Goal: Task Accomplishment & Management: Manage account settings

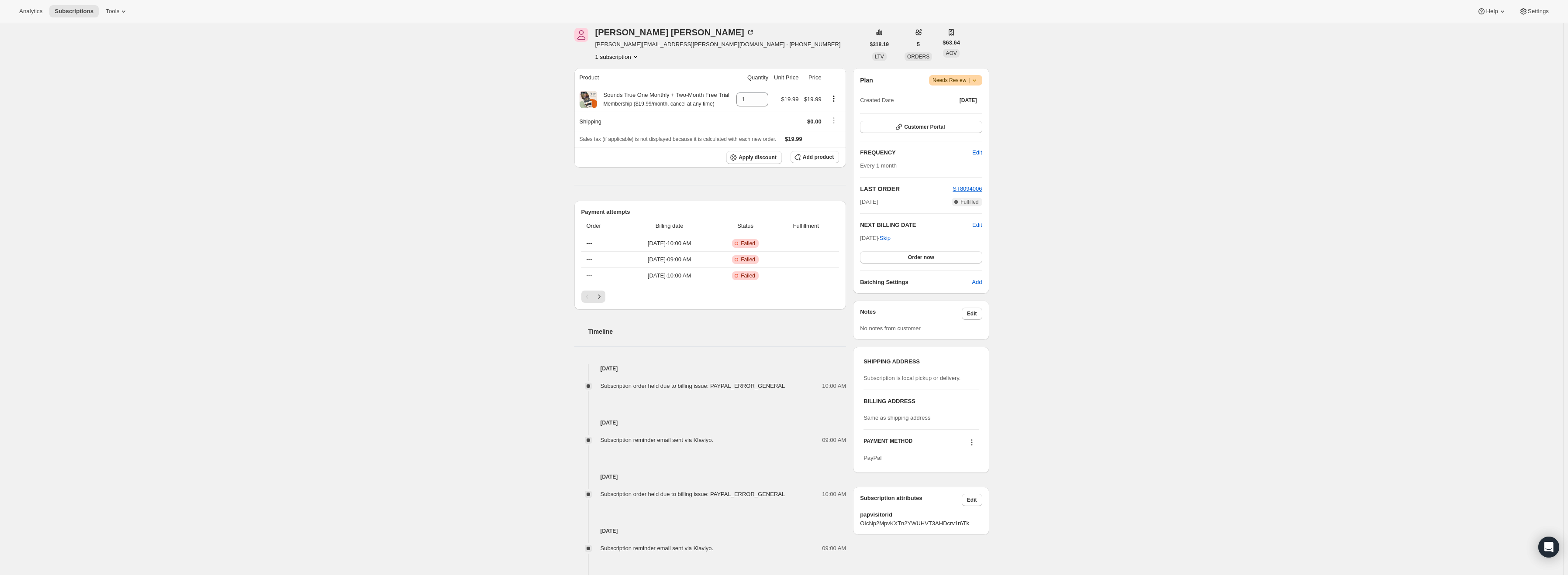
scroll to position [65, 0]
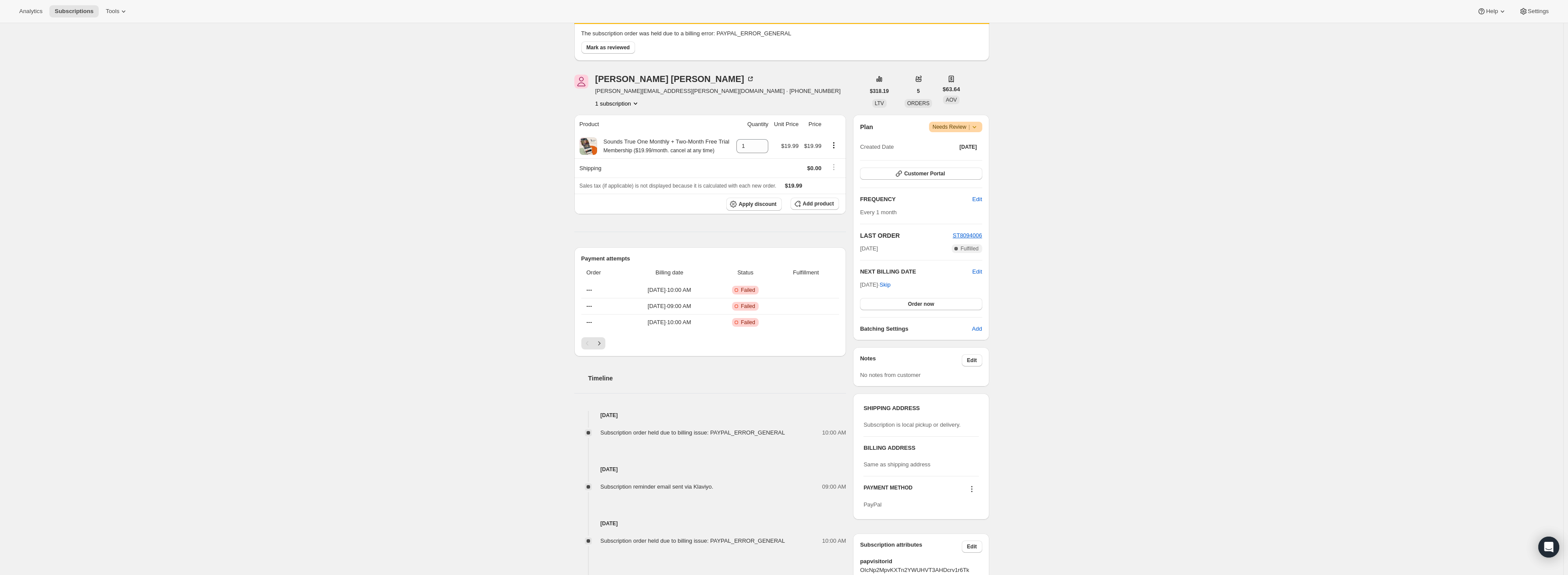
click at [978, 130] on icon at bounding box center [974, 127] width 9 height 9
click at [959, 159] on span "Cancel subscription" at bounding box center [959, 159] width 49 height 7
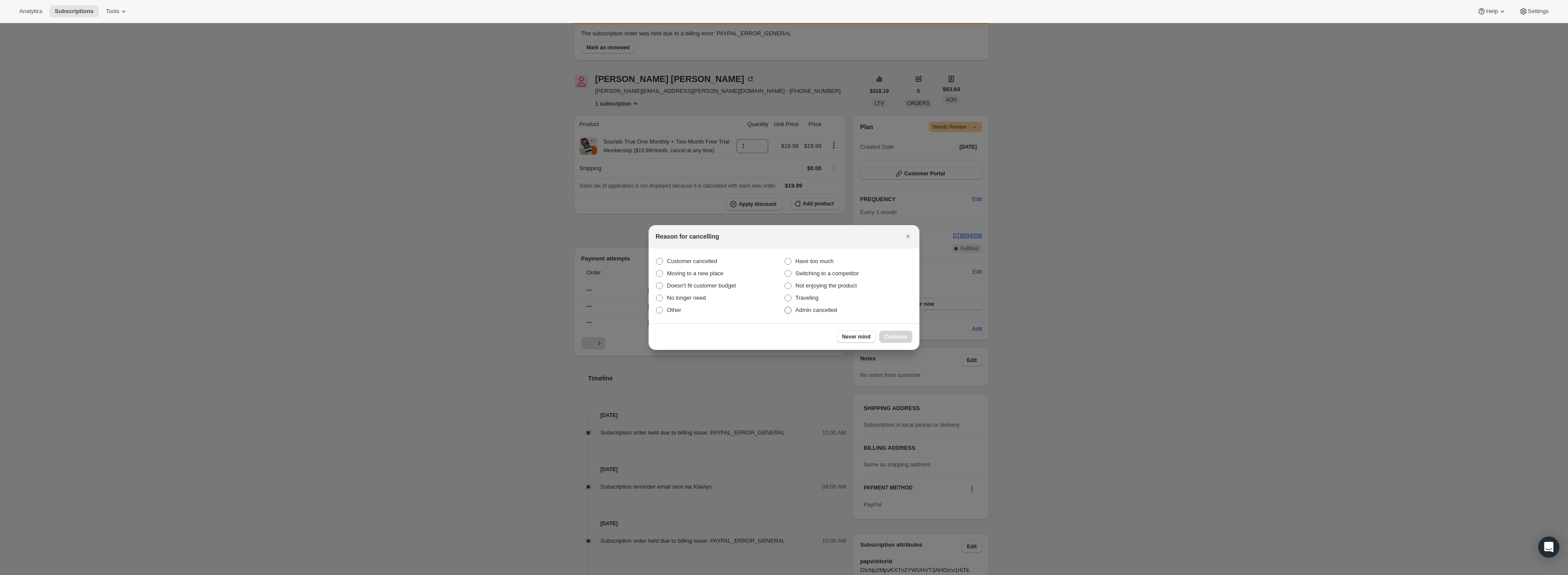
click at [802, 311] on span "Admin cancelled" at bounding box center [816, 310] width 41 height 7
click at [785, 307] on input "Admin cancelled" at bounding box center [784, 307] width 1 height 1
radio input "true"
click at [899, 336] on span "Continue" at bounding box center [895, 337] width 22 height 7
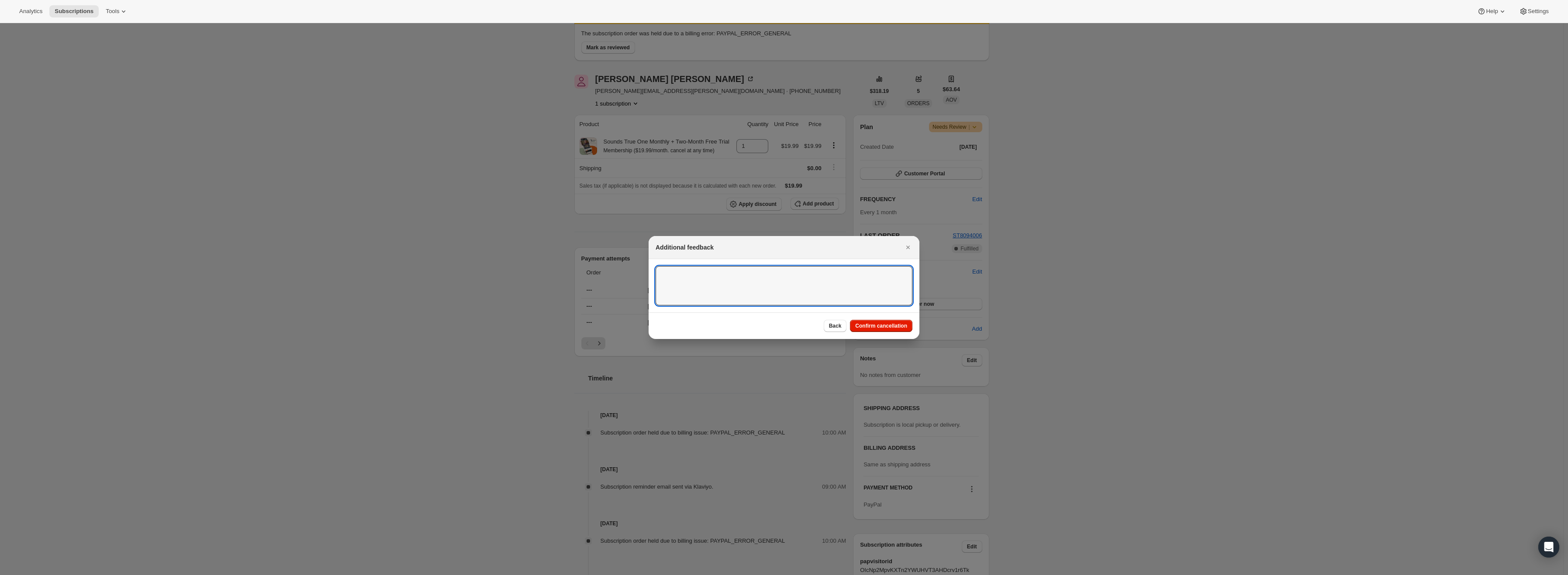
drag, startPoint x: 702, startPoint y: 275, endPoint x: 985, endPoint y: 285, distance: 283.2
click at [709, 276] on textarea ":r15:" at bounding box center [784, 286] width 257 height 39
type textarea "PayPal Error"
click at [879, 327] on span "Confirm cancellation" at bounding box center [882, 326] width 52 height 7
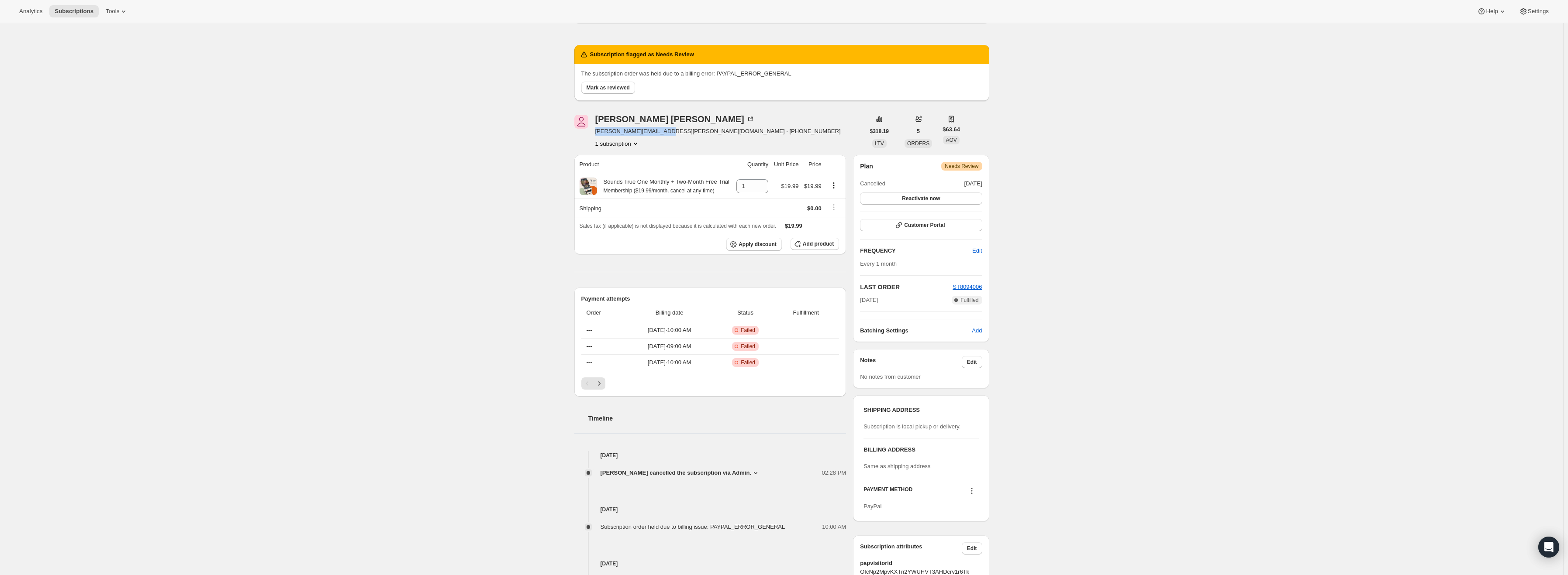
drag, startPoint x: 661, startPoint y: 132, endPoint x: 597, endPoint y: 136, distance: 64.1
click at [597, 136] on div "Jessica Barrow barrow.jess.s@gmail.com · +15868435220 1 subscription" at bounding box center [718, 131] width 245 height 33
copy span "barrow.jess.s@gmail.com"
click at [982, 167] on span "Warning Needs Review" at bounding box center [961, 166] width 41 height 9
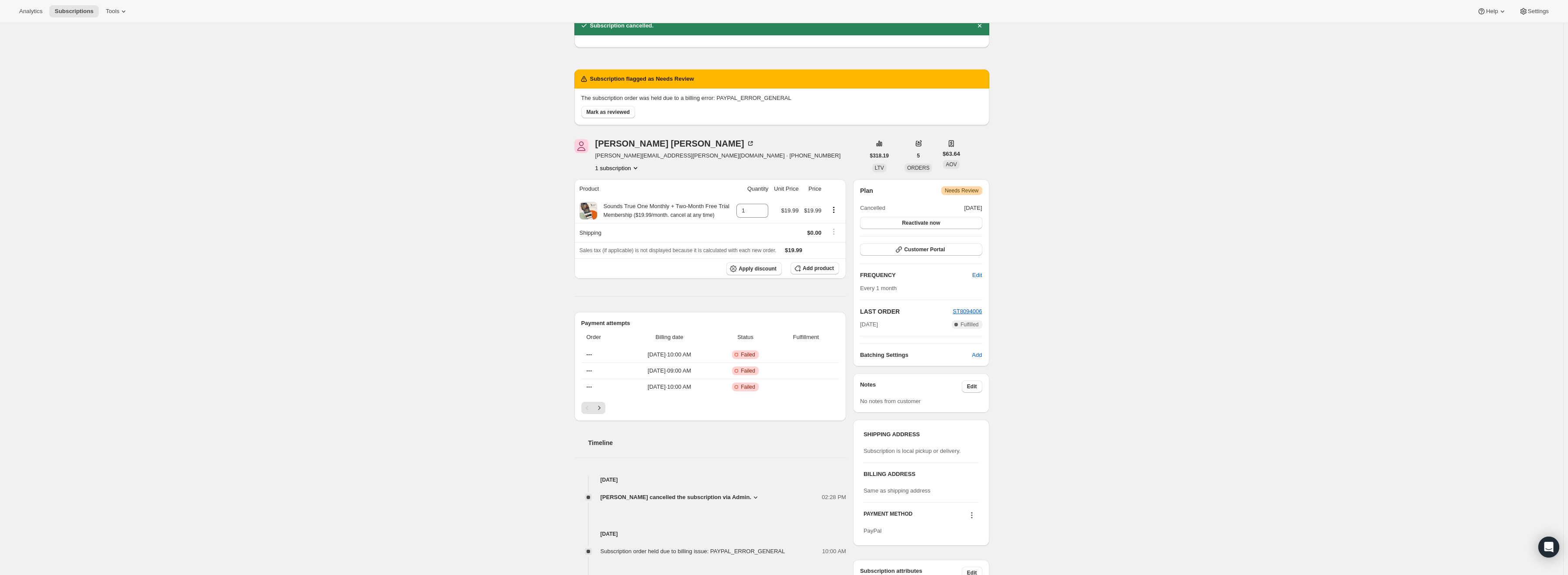
scroll to position [21, 0]
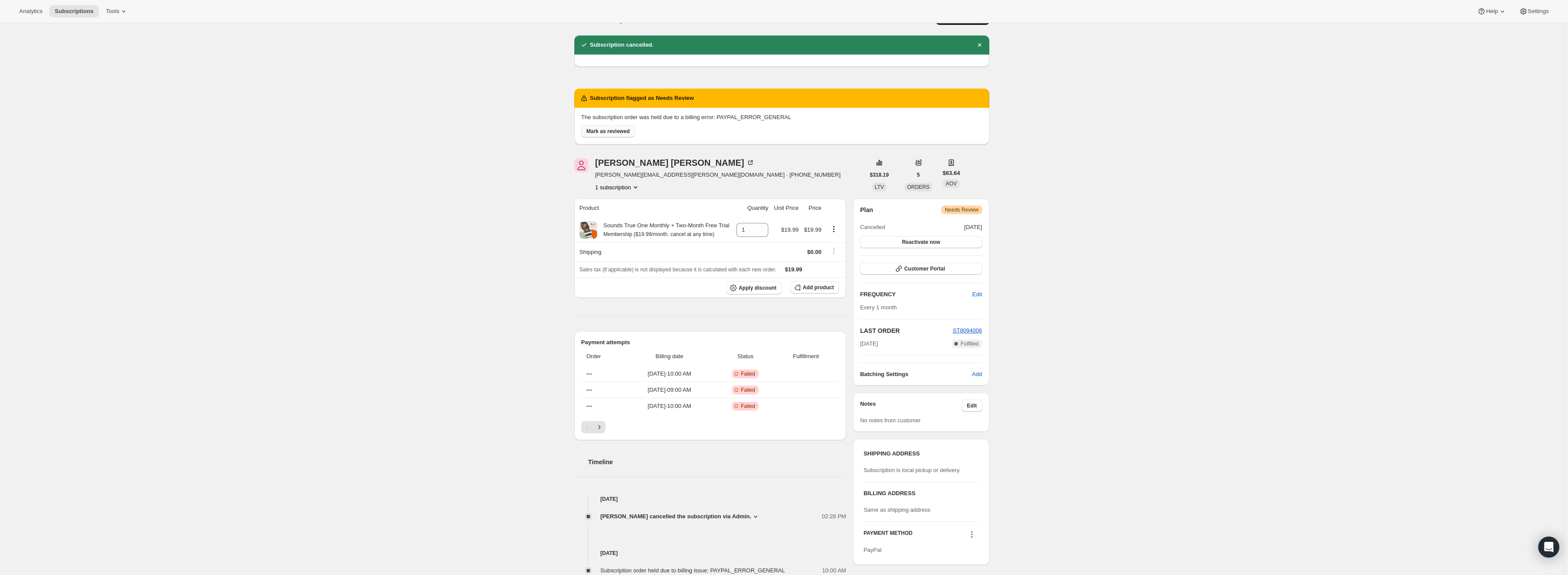
click at [611, 136] on button "Mark as reviewed" at bounding box center [608, 131] width 54 height 12
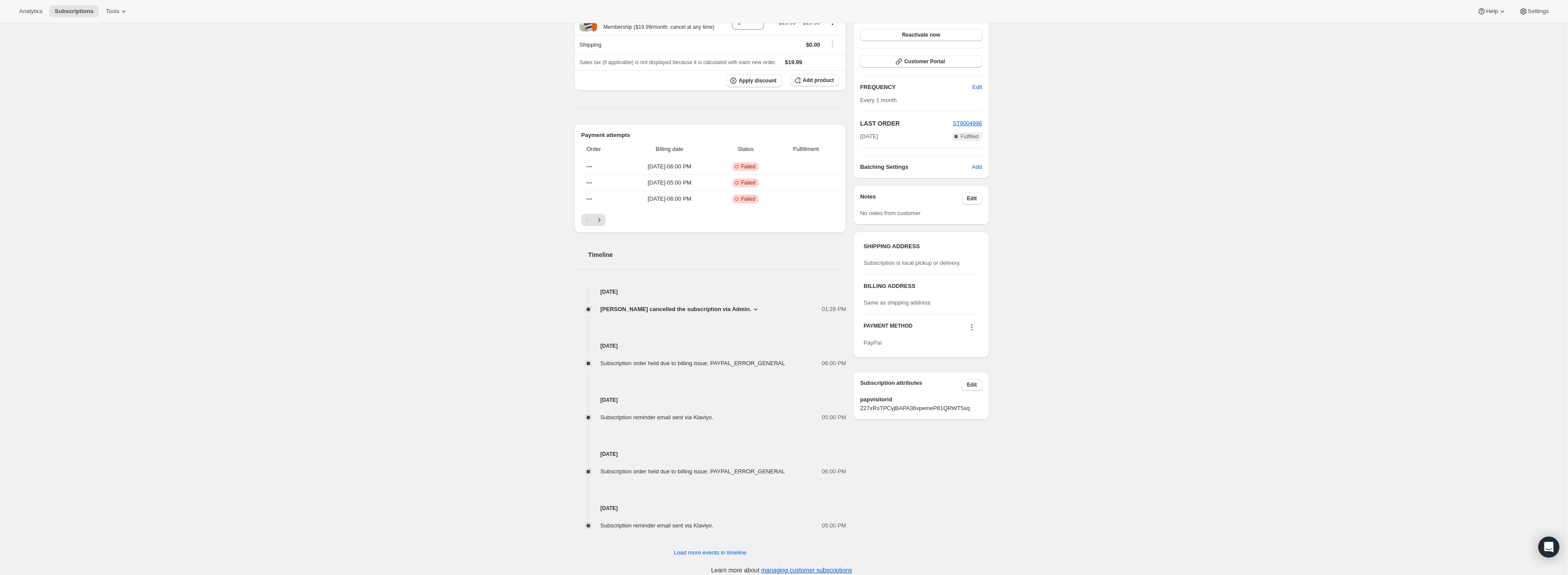
scroll to position [196, 0]
click at [734, 545] on span "Load more events in timeline" at bounding box center [710, 545] width 73 height 9
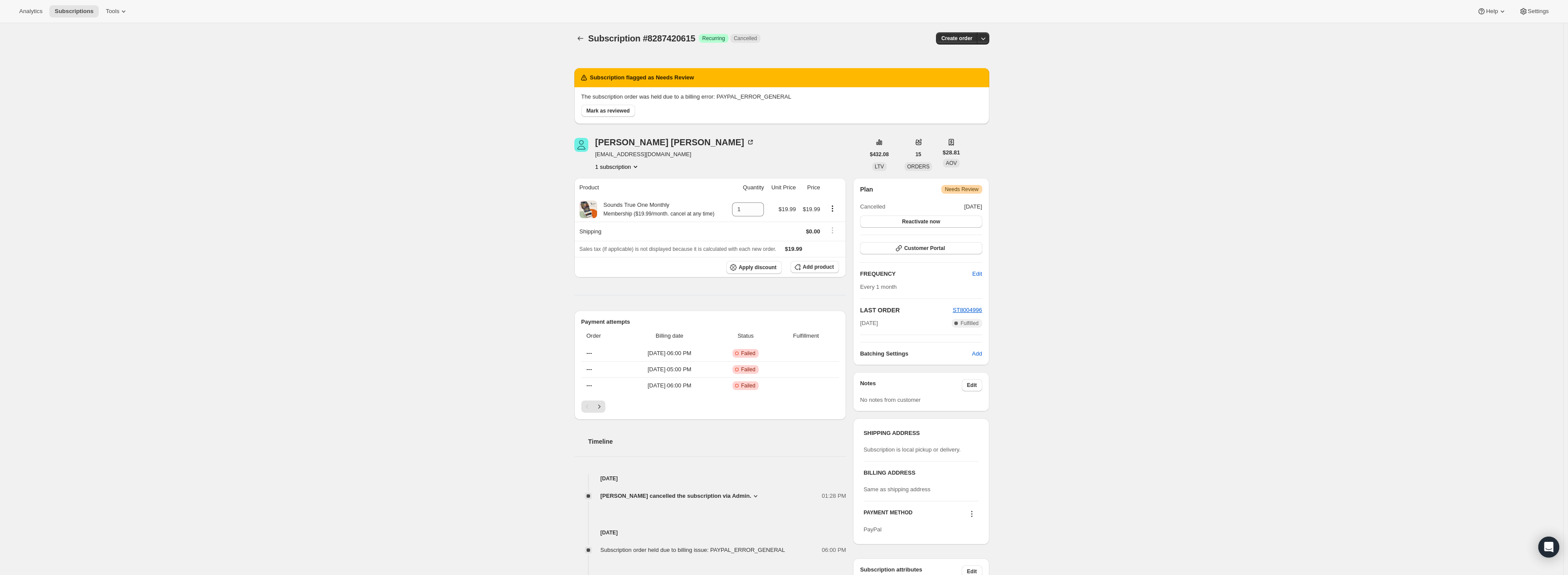
scroll to position [0, 0]
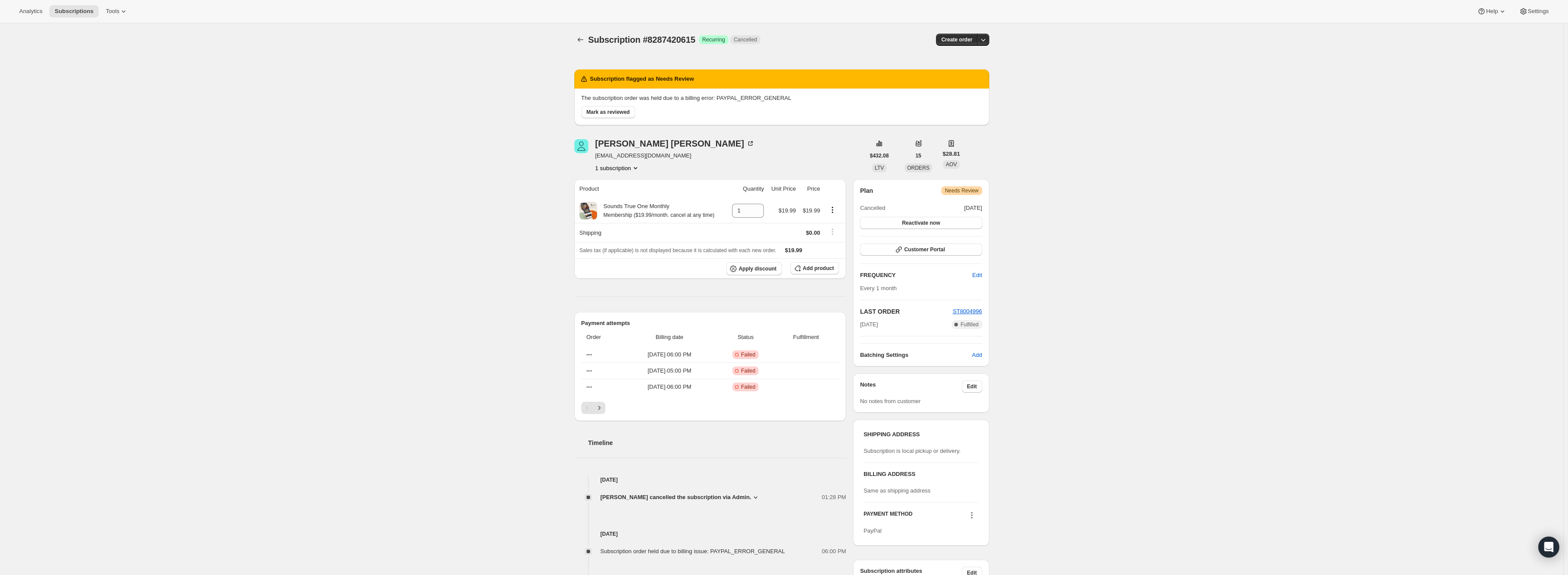
click at [977, 189] on span "Needs Review" at bounding box center [961, 191] width 33 height 7
click at [977, 194] on span "Needs Review" at bounding box center [961, 191] width 33 height 7
click at [1025, 187] on div "Subscription #8287420615. This page is ready Subscription #8287420615 Success R…" at bounding box center [781, 533] width 1563 height 1019
click at [967, 190] on span "Needs Review" at bounding box center [961, 191] width 33 height 7
click at [623, 113] on span "Mark as reviewed" at bounding box center [608, 112] width 44 height 7
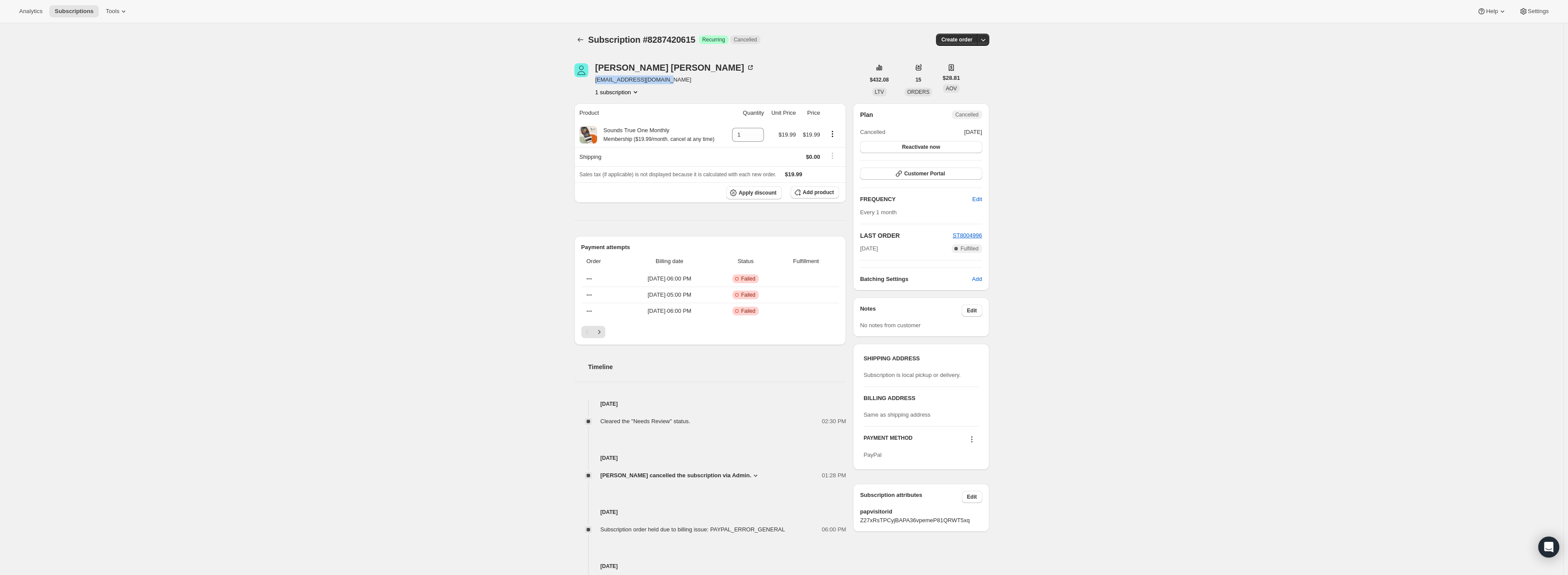
drag, startPoint x: 666, startPoint y: 79, endPoint x: 596, endPoint y: 79, distance: 70.0
click at [596, 79] on div "Rosanna Kazanjian rosannakazanjian@me.com 1 subscription" at bounding box center [720, 80] width 290 height 33
copy span "rosannakazanjian@me.com"
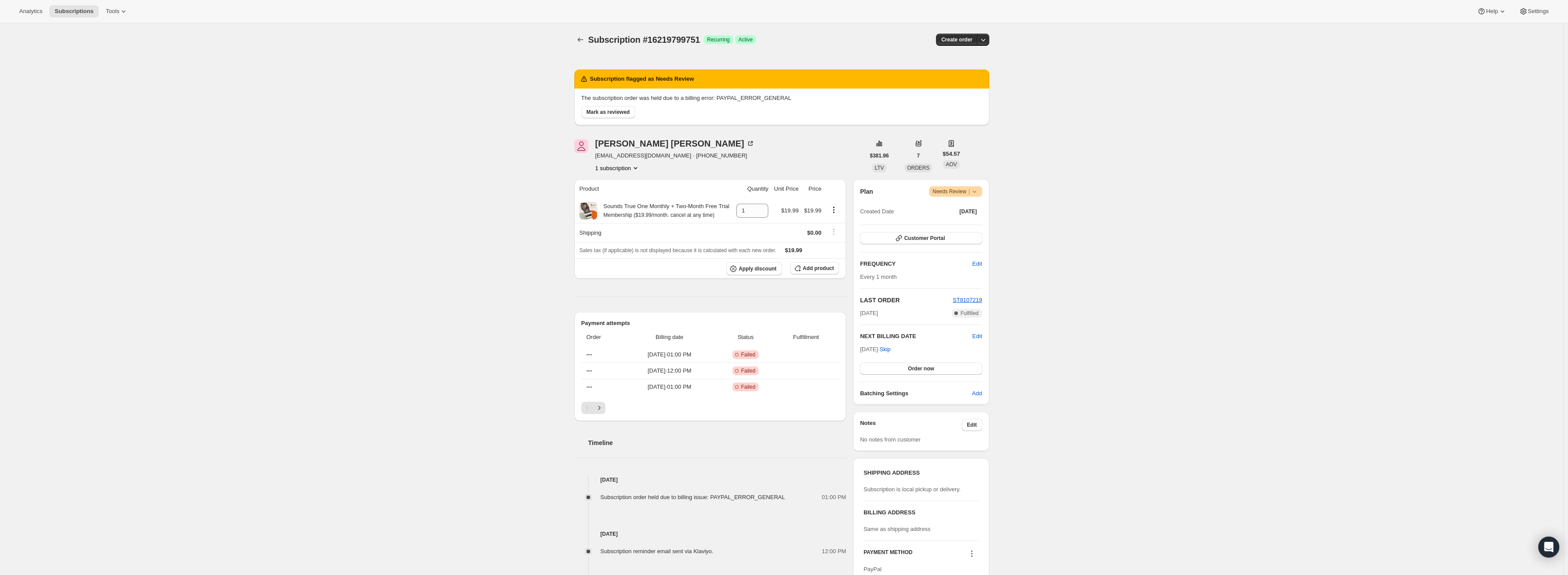
click at [979, 192] on icon at bounding box center [974, 191] width 9 height 9
click at [972, 224] on span "Cancel subscription" at bounding box center [959, 223] width 49 height 7
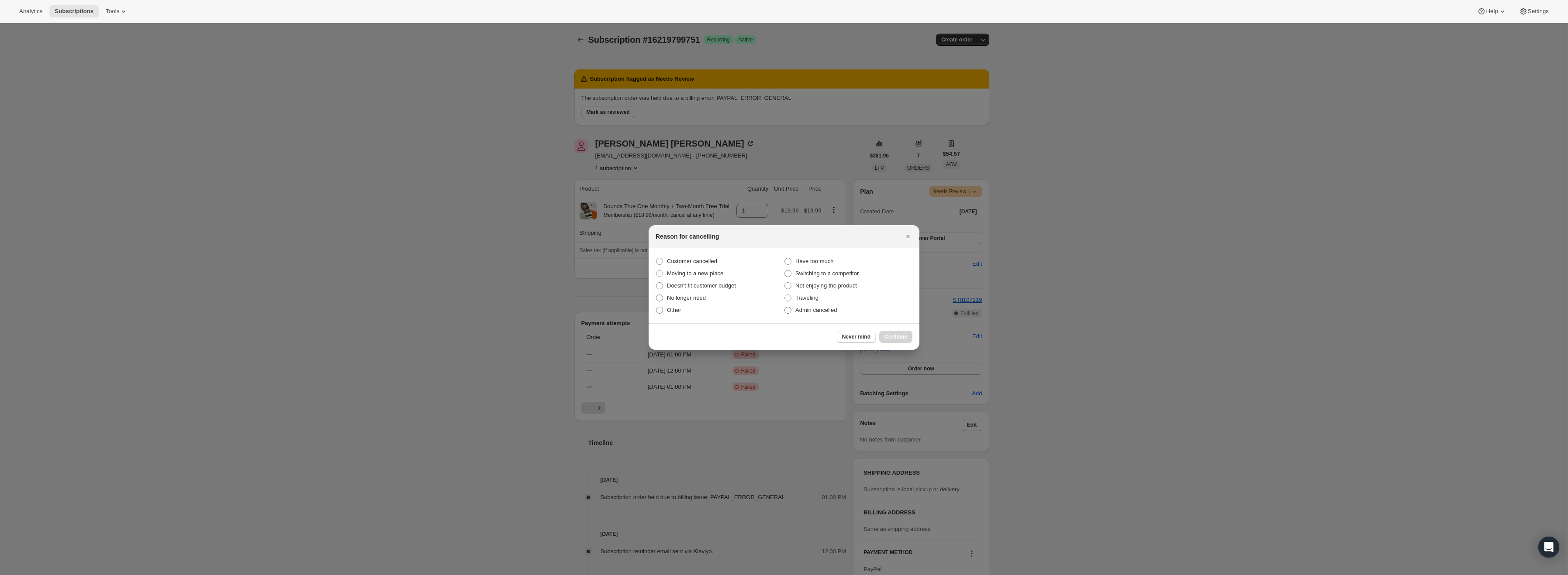
click at [812, 313] on span "Admin cancelled" at bounding box center [816, 310] width 41 height 7
click at [785, 307] on input "Admin cancelled" at bounding box center [784, 307] width 1 height 1
radio input "true"
click at [905, 333] on button "Continue" at bounding box center [896, 336] width 33 height 12
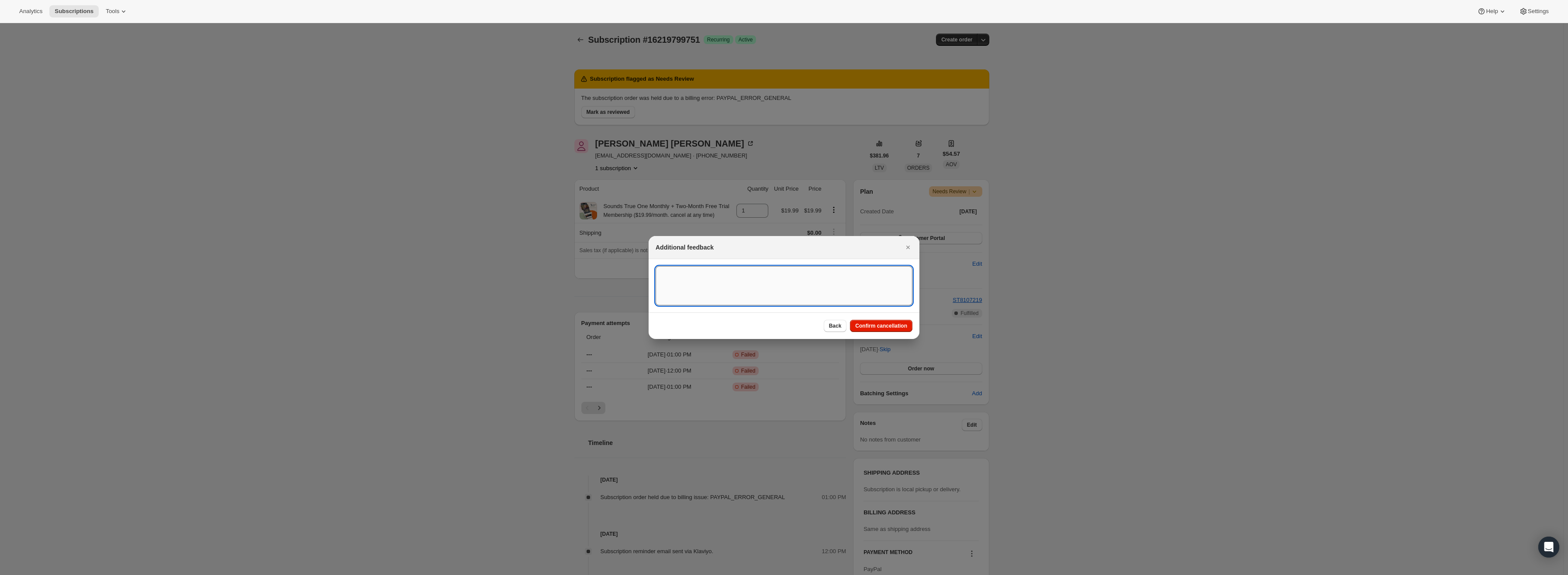
click at [737, 266] on textarea ":r15:" at bounding box center [784, 286] width 257 height 39
type textarea "PayPal Error"
click at [858, 329] on button "Confirm cancellation" at bounding box center [881, 326] width 62 height 12
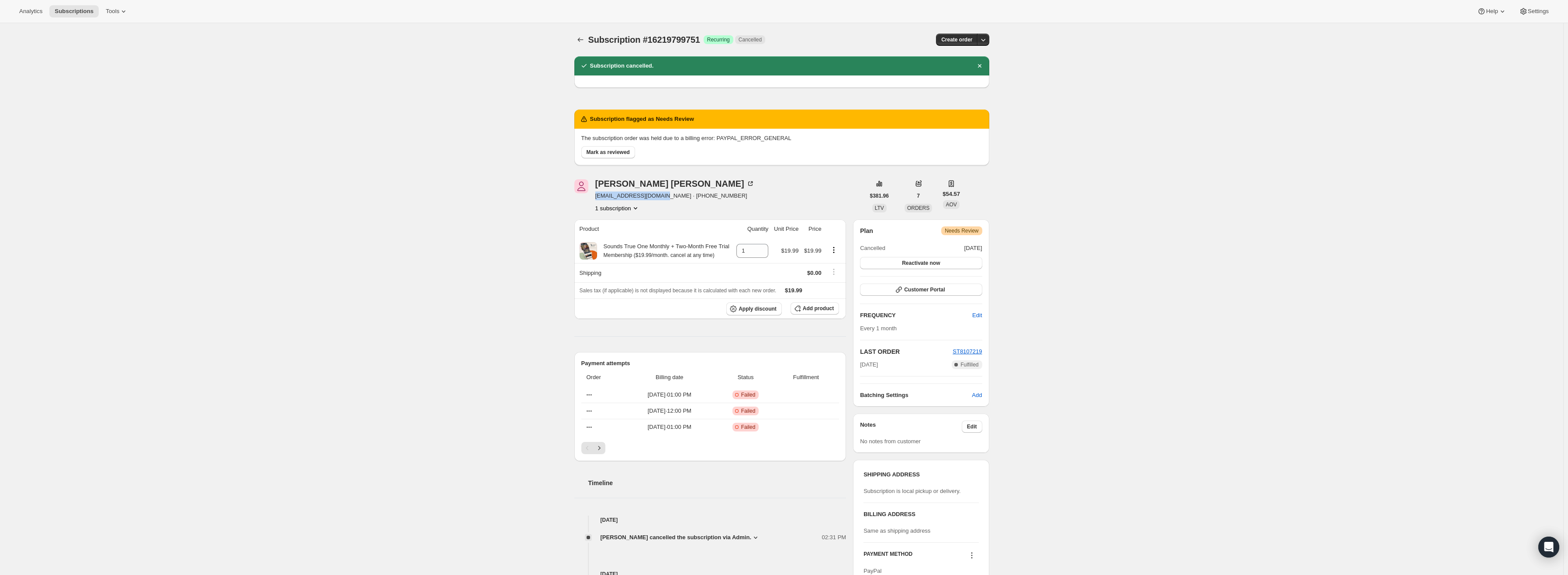
drag, startPoint x: 659, startPoint y: 197, endPoint x: 597, endPoint y: 199, distance: 62.0
click at [597, 199] on span "jdavisvt0708@gmail.com · +18025561047" at bounding box center [676, 196] width 160 height 9
copy span "jdavisvt0708@gmail.com"
click at [611, 152] on span "Mark as reviewed" at bounding box center [608, 152] width 44 height 7
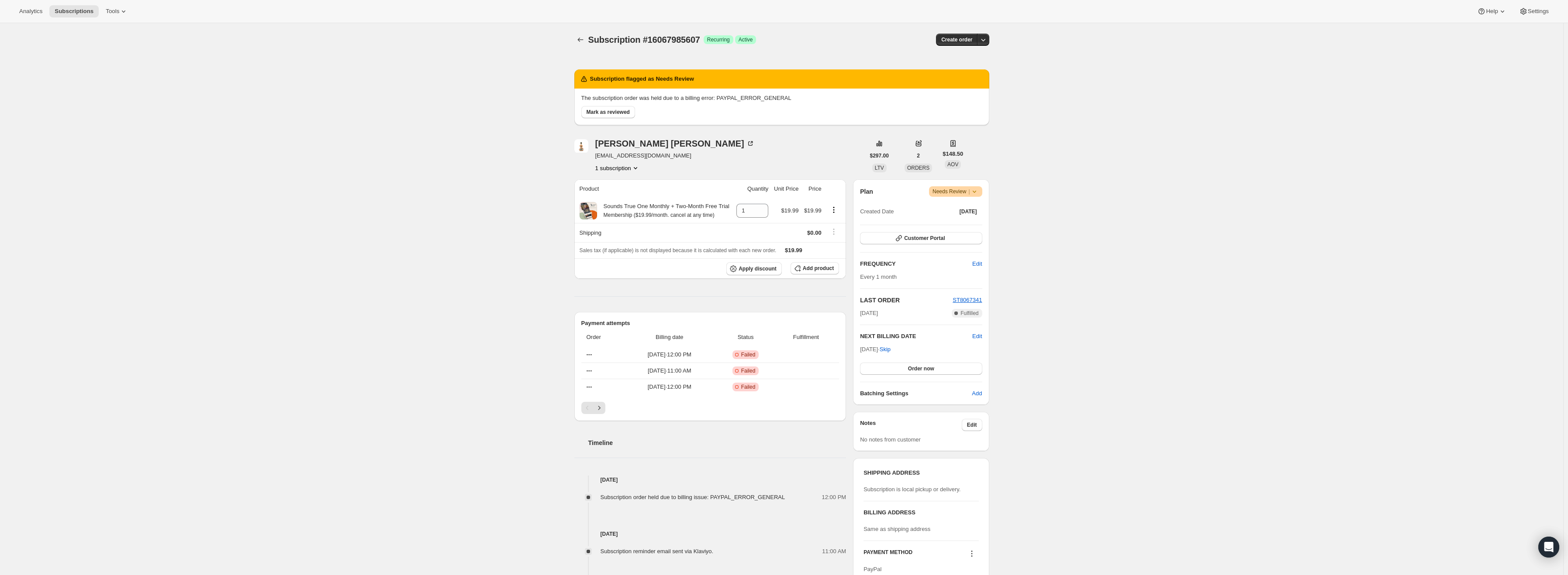
click at [976, 191] on icon at bounding box center [974, 191] width 9 height 9
click at [962, 228] on span "Cancel subscription" at bounding box center [959, 224] width 49 height 9
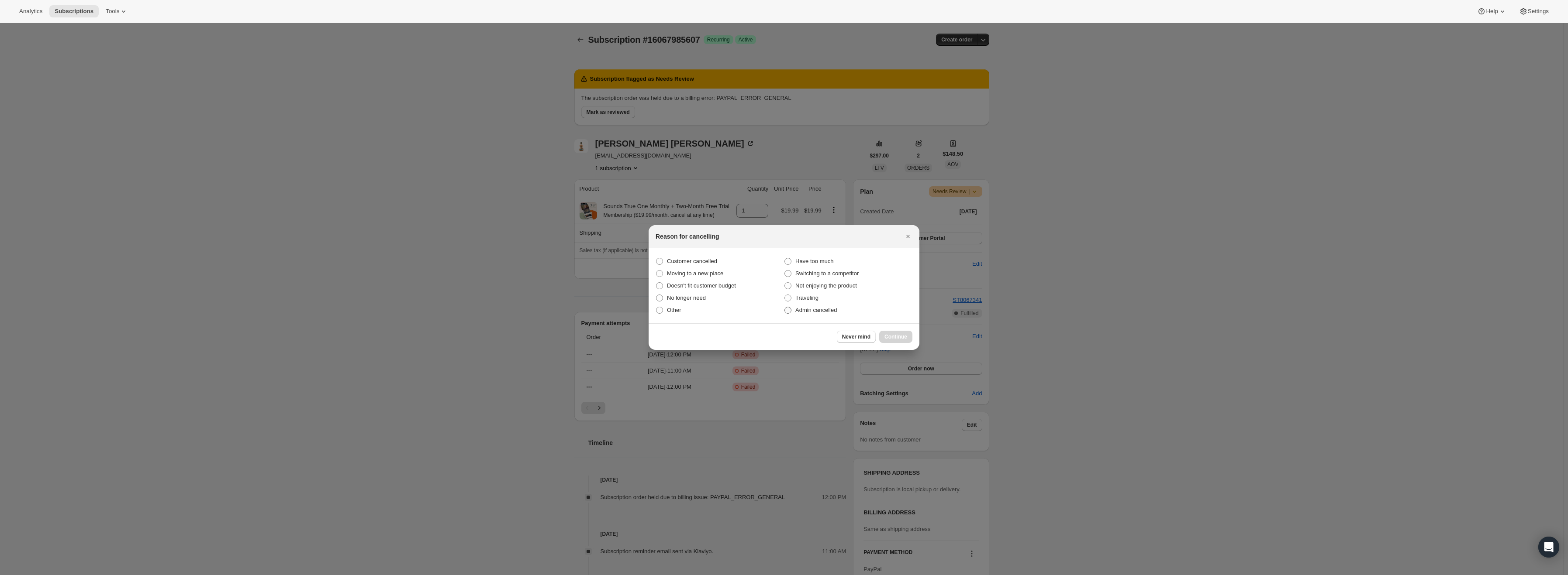
drag, startPoint x: 824, startPoint y: 311, endPoint x: 827, endPoint y: 316, distance: 5.8
click at [824, 312] on span "Admin cancelled" at bounding box center [816, 310] width 41 height 7
click at [785, 307] on input "Admin cancelled" at bounding box center [784, 307] width 1 height 1
radio input "true"
click at [900, 340] on span "Continue" at bounding box center [895, 337] width 22 height 7
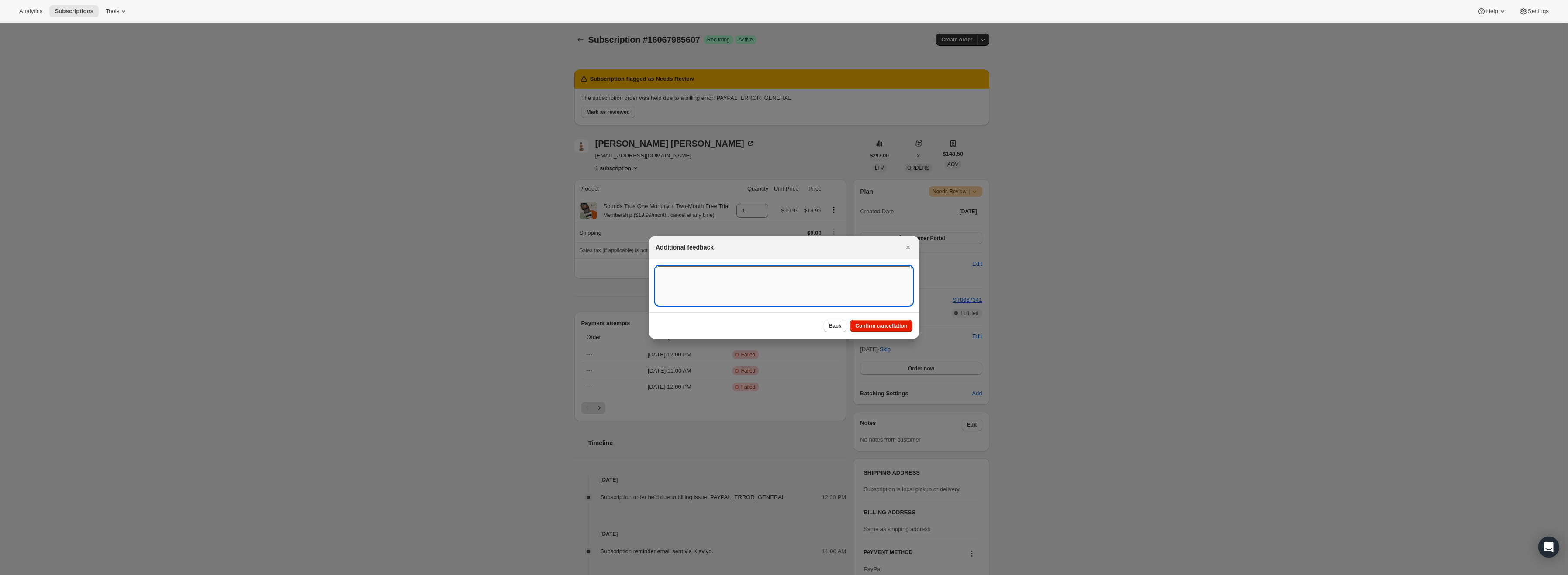
click at [795, 291] on textarea ":r15:" at bounding box center [784, 286] width 257 height 39
type textarea "PayPal Error"
click at [878, 331] on button "Confirm cancellation" at bounding box center [881, 326] width 62 height 12
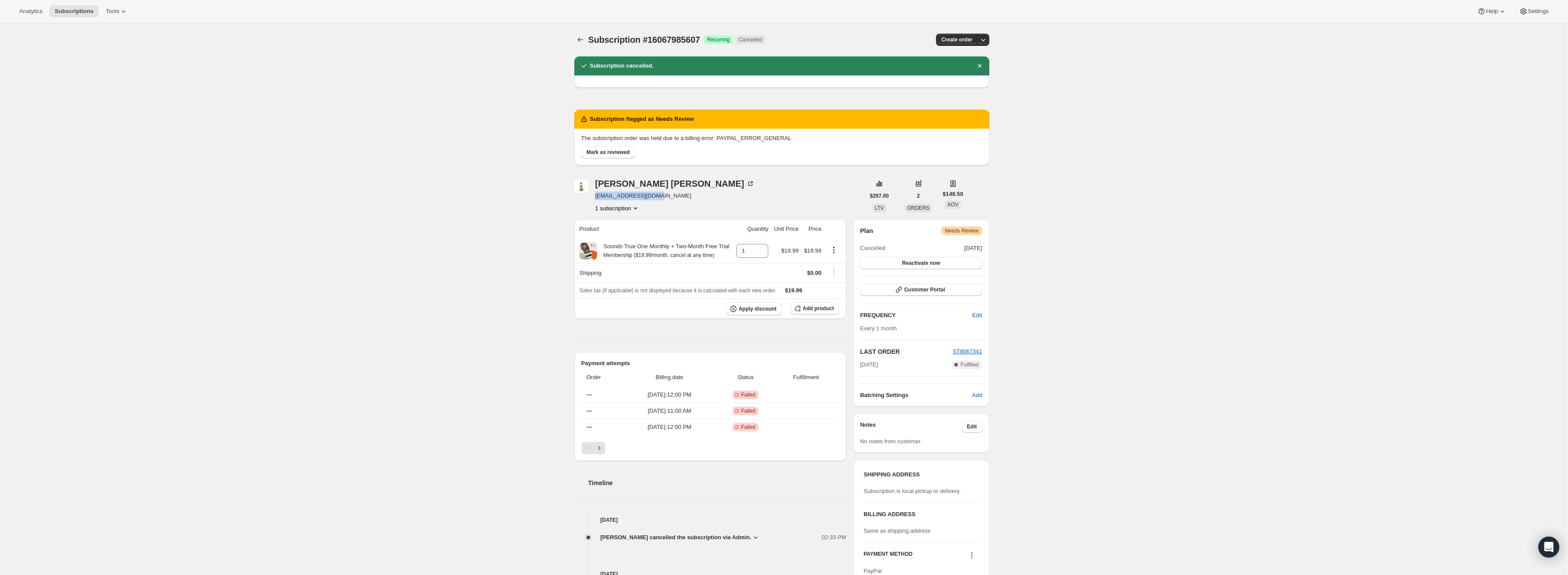
drag, startPoint x: 660, startPoint y: 197, endPoint x: 596, endPoint y: 198, distance: 64.0
click at [596, 198] on div "maria cabral maducabral@gmail.com 1 subscription" at bounding box center [720, 196] width 290 height 33
copy span "maducabral@gmail.com"
click at [601, 154] on span "Mark as reviewed" at bounding box center [608, 152] width 44 height 7
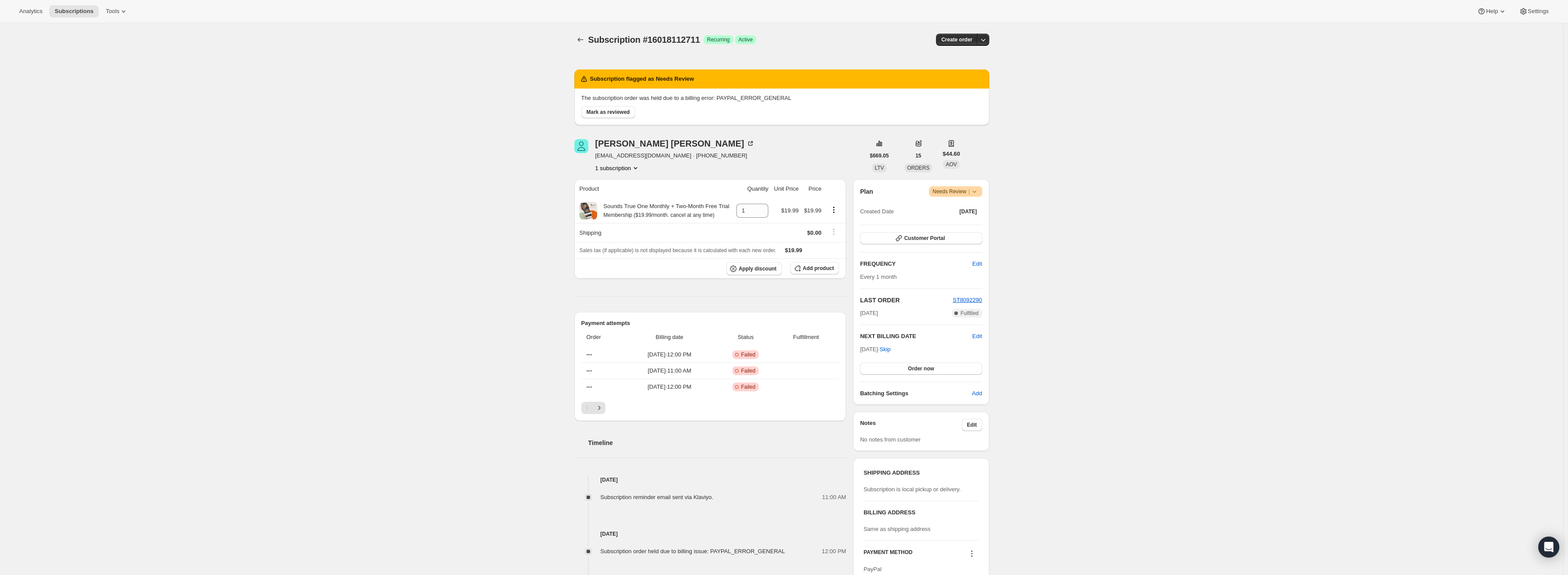
click at [976, 196] on span "Warning Needs Review |" at bounding box center [955, 191] width 53 height 10
click at [966, 224] on span "Cancel subscription" at bounding box center [959, 223] width 49 height 7
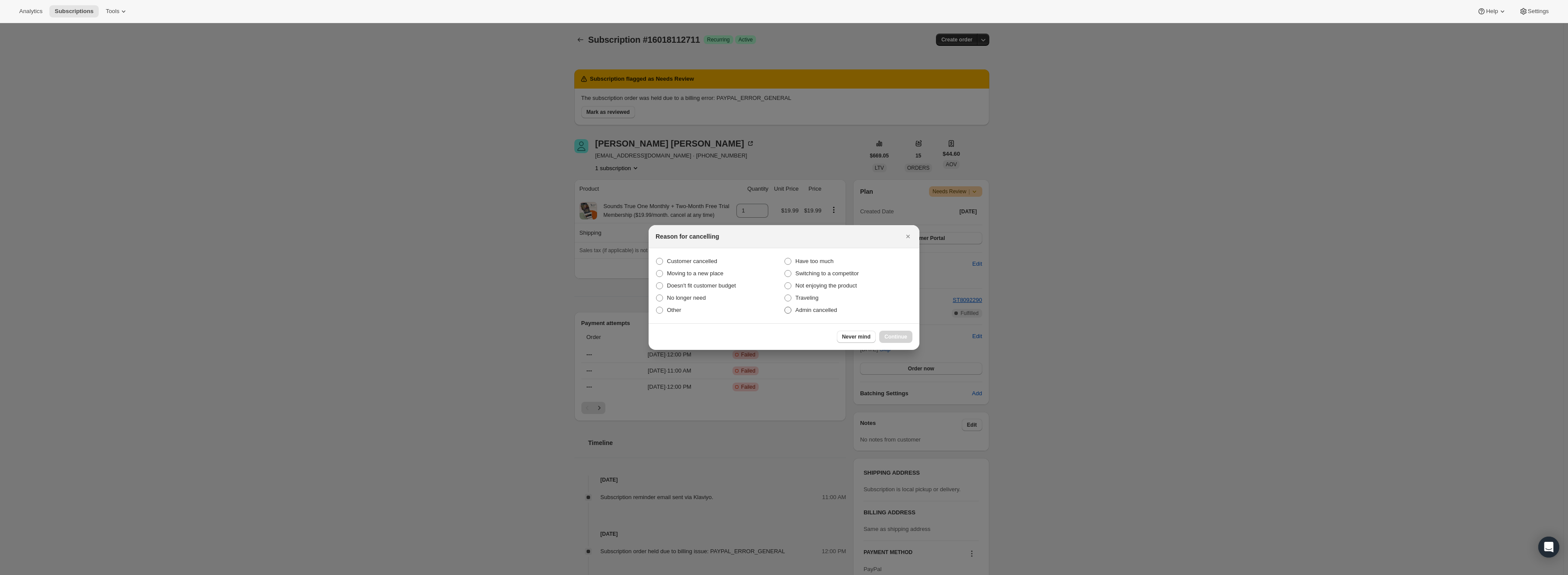
click at [820, 310] on span "Admin cancelled" at bounding box center [816, 310] width 41 height 7
click at [785, 307] on input "Admin cancelled" at bounding box center [784, 307] width 1 height 1
radio input "true"
drag, startPoint x: 888, startPoint y: 336, endPoint x: 854, endPoint y: 320, distance: 37.6
click at [889, 336] on span "Continue" at bounding box center [895, 337] width 22 height 7
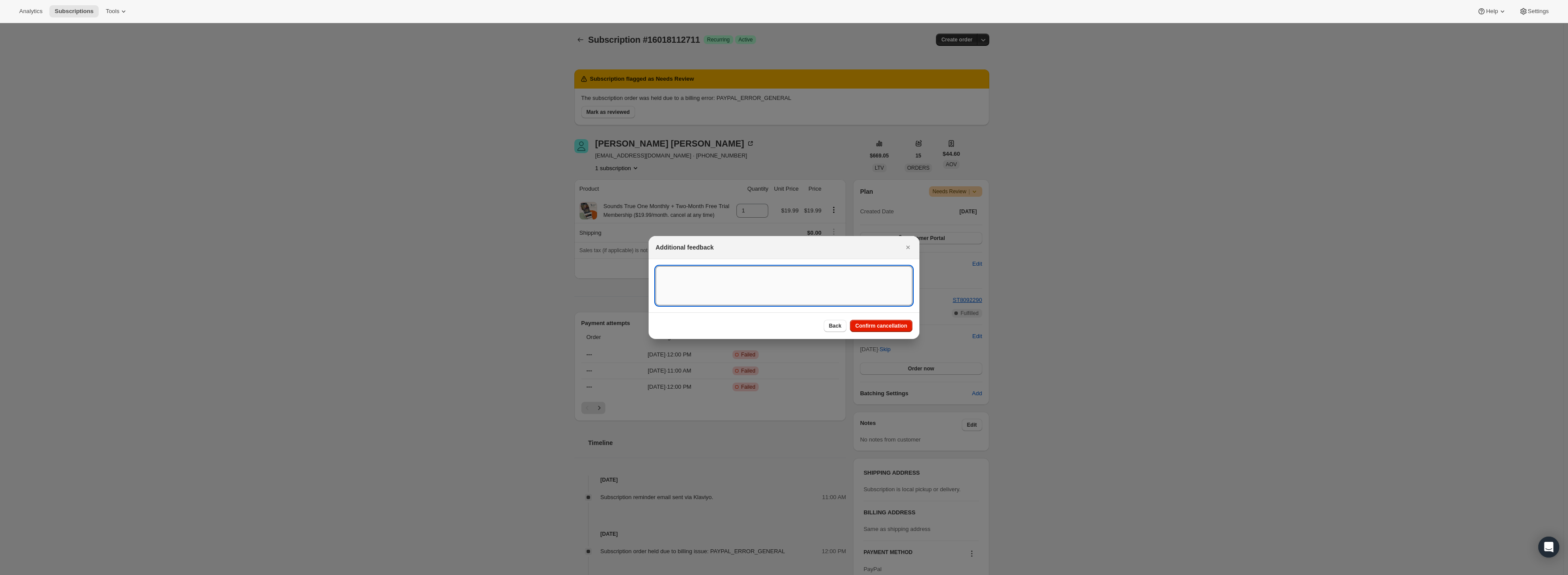
drag, startPoint x: 693, startPoint y: 275, endPoint x: 763, endPoint y: 267, distance: 70.5
click at [708, 271] on textarea ":r15:" at bounding box center [784, 286] width 257 height 39
type textarea "PayPal Error"
click at [875, 328] on span "Confirm cancellation" at bounding box center [882, 326] width 52 height 7
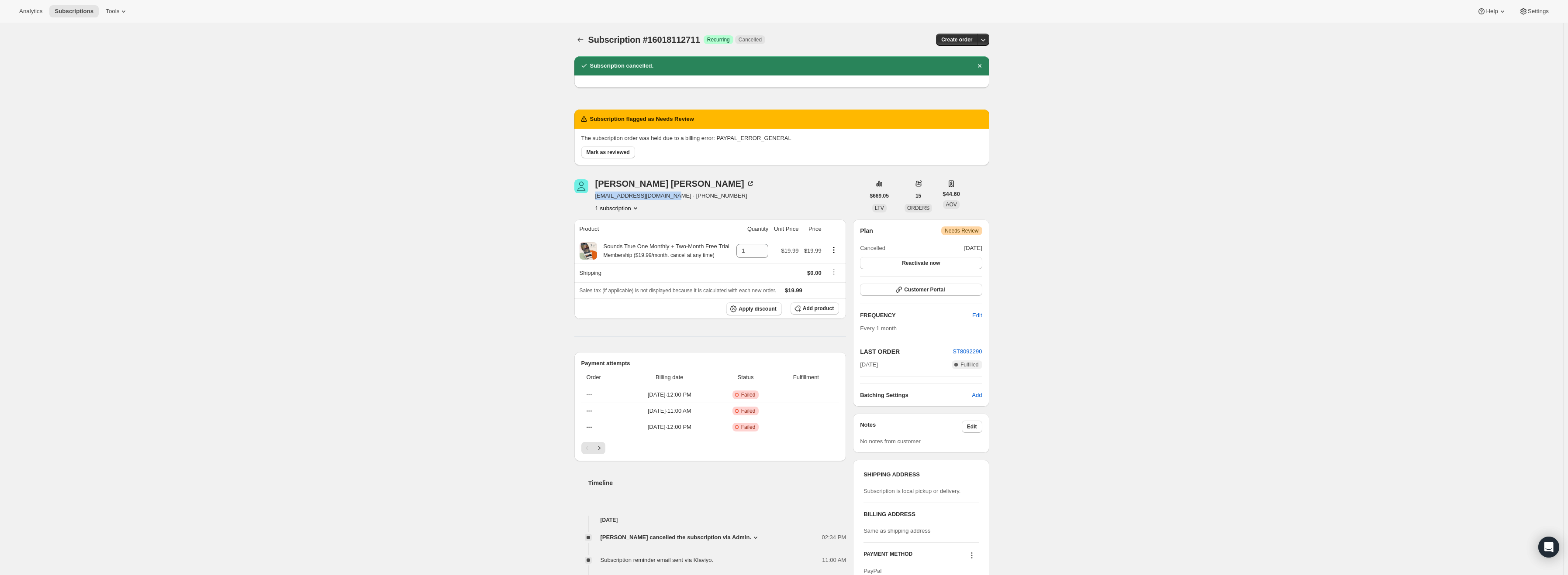
drag, startPoint x: 676, startPoint y: 195, endPoint x: 596, endPoint y: 199, distance: 80.1
click at [596, 199] on div "Heather MacLachlan hmmbreathepeace@gmail.com · +18284236172 1 subscription" at bounding box center [720, 196] width 290 height 33
copy span "hmmbreathepeace@gmail.com"
click at [1207, 178] on div "Subscription #16018112711. This page is ready Subscription #16018112711 Success…" at bounding box center [781, 429] width 1563 height 811
click at [611, 154] on span "Mark as reviewed" at bounding box center [608, 152] width 44 height 7
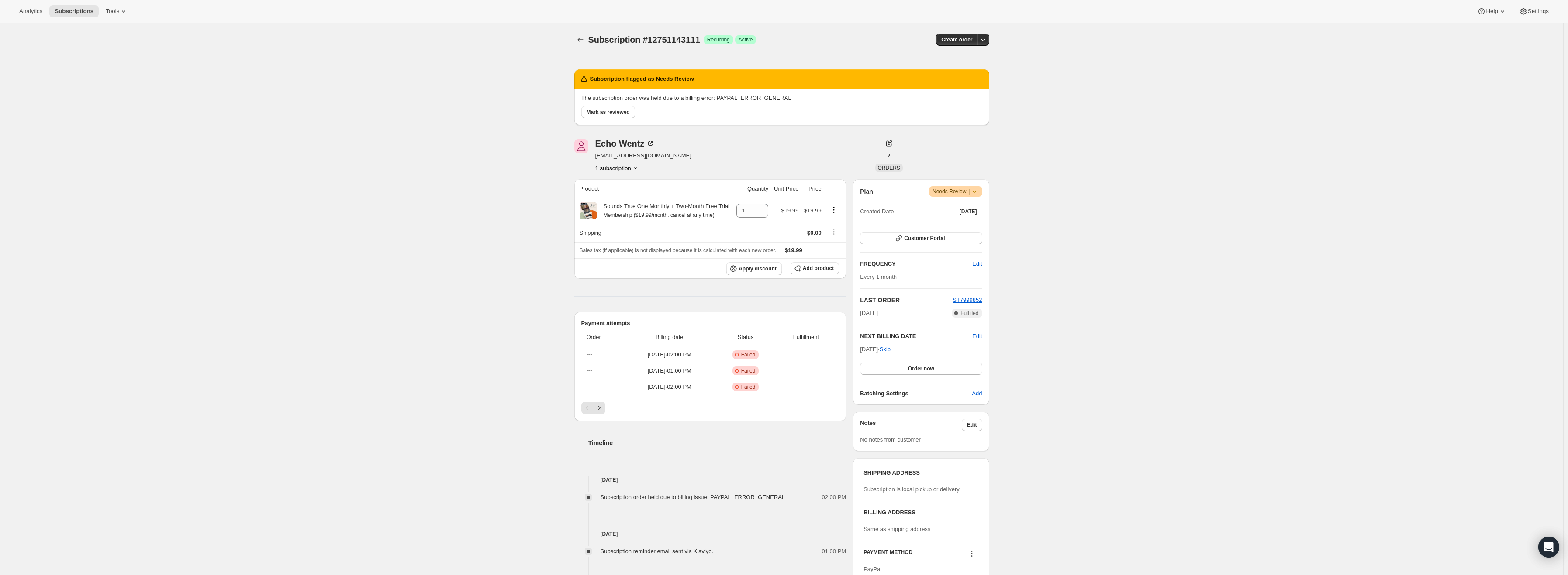
click at [979, 194] on icon at bounding box center [974, 191] width 9 height 9
click at [967, 223] on span "Cancel subscription" at bounding box center [959, 223] width 49 height 7
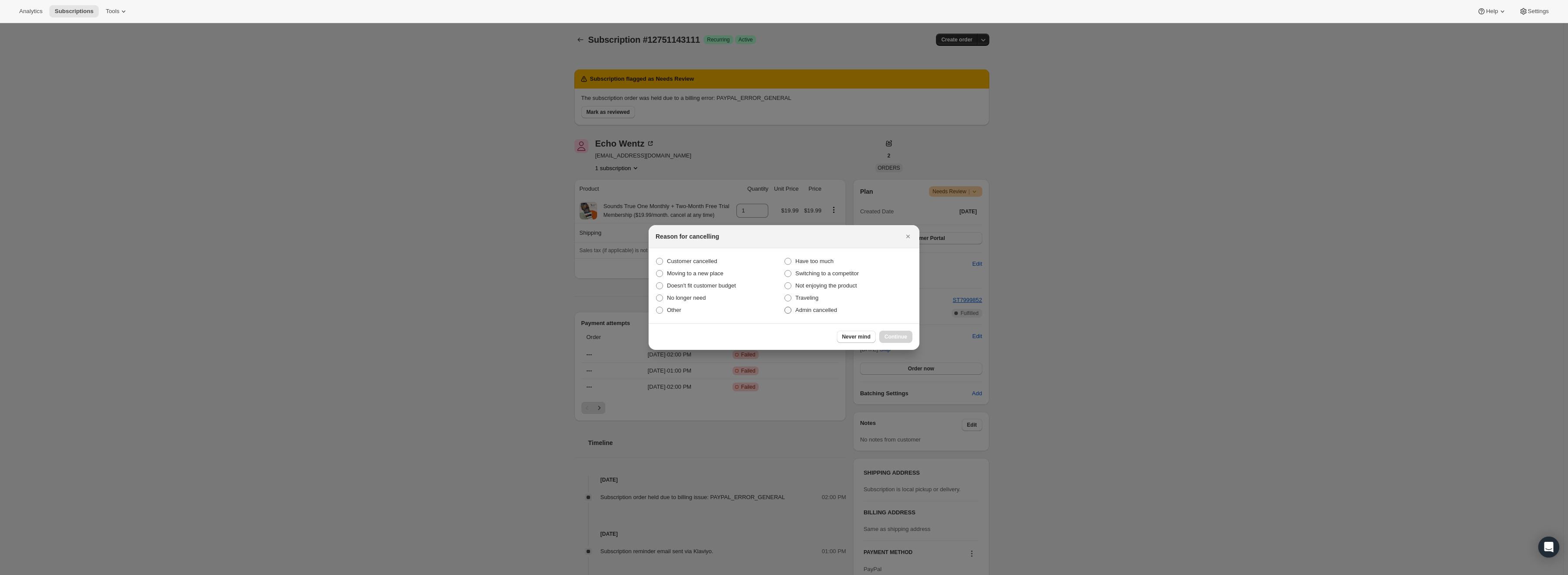
click at [798, 310] on span "Admin cancelled" at bounding box center [816, 310] width 41 height 7
click at [785, 307] on input "Admin cancelled" at bounding box center [784, 307] width 1 height 1
radio input "true"
click at [890, 336] on span "Continue" at bounding box center [895, 337] width 22 height 7
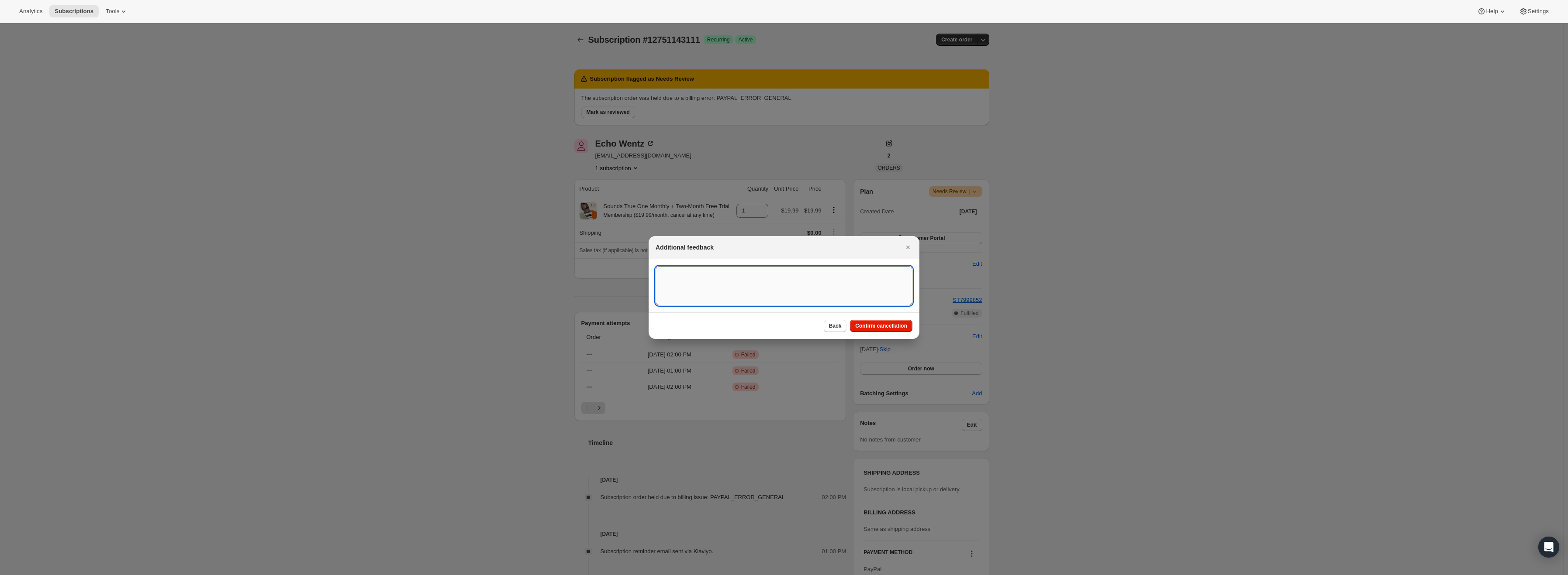
click at [779, 282] on textarea ":r15:" at bounding box center [784, 286] width 257 height 39
type textarea "PayPal Error"
click at [879, 327] on span "Confirm cancellation" at bounding box center [882, 326] width 52 height 7
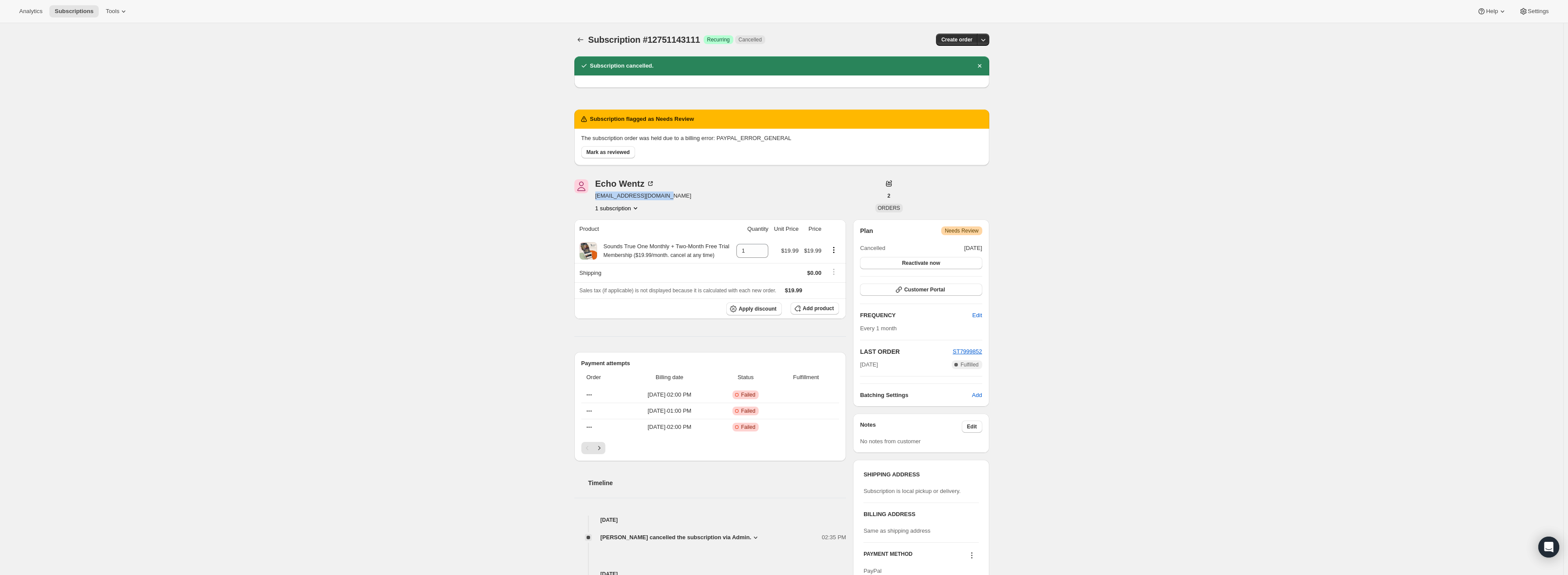
drag, startPoint x: 669, startPoint y: 197, endPoint x: 596, endPoint y: 198, distance: 73.0
click at [596, 198] on div "Echo Wentz echowentzlmft@gmail.com 1 subscription" at bounding box center [720, 196] width 290 height 33
copy span "echowentzlmft@gmail.com"
click at [616, 151] on span "Mark as reviewed" at bounding box center [608, 152] width 44 height 7
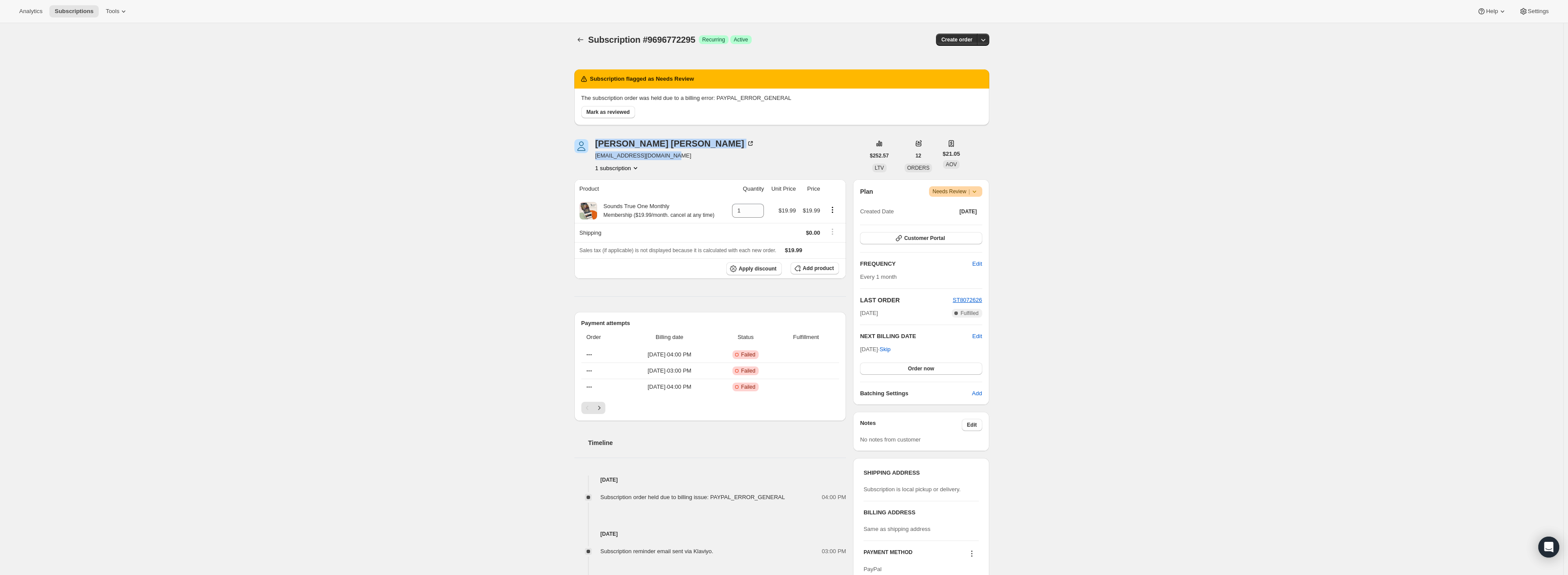
click at [588, 159] on div "Susann R Zimmerman susannzimmerman@gmail.com 1 subscription" at bounding box center [720, 156] width 290 height 33
click at [692, 162] on div "Susann R Zimmerman susannzimmerman@gmail.com 1 subscription" at bounding box center [676, 156] width 160 height 33
drag, startPoint x: 674, startPoint y: 155, endPoint x: 596, endPoint y: 160, distance: 78.2
click at [596, 160] on div "Susann R Zimmerman susannzimmerman@gmail.com 1 subscription" at bounding box center [720, 156] width 290 height 33
copy span "susannzimmerman@gmail.com"
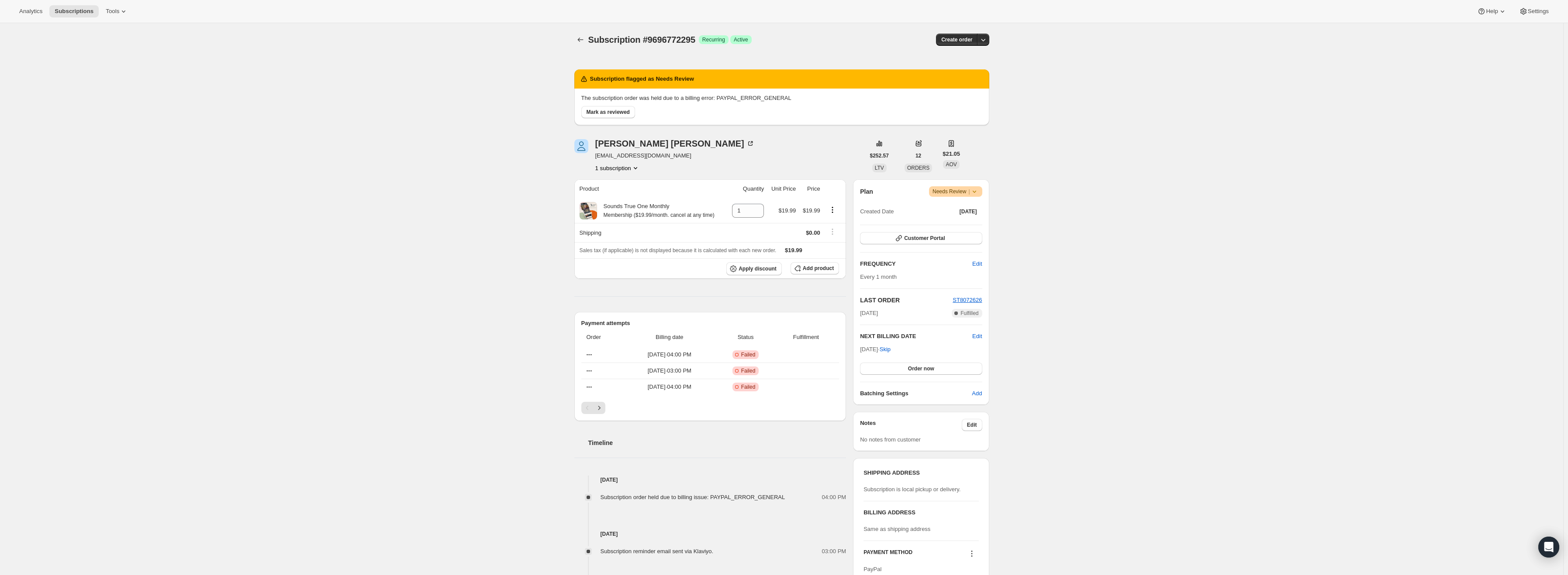
click at [979, 192] on icon at bounding box center [974, 191] width 9 height 9
click at [974, 226] on span "Cancel subscription" at bounding box center [959, 223] width 49 height 7
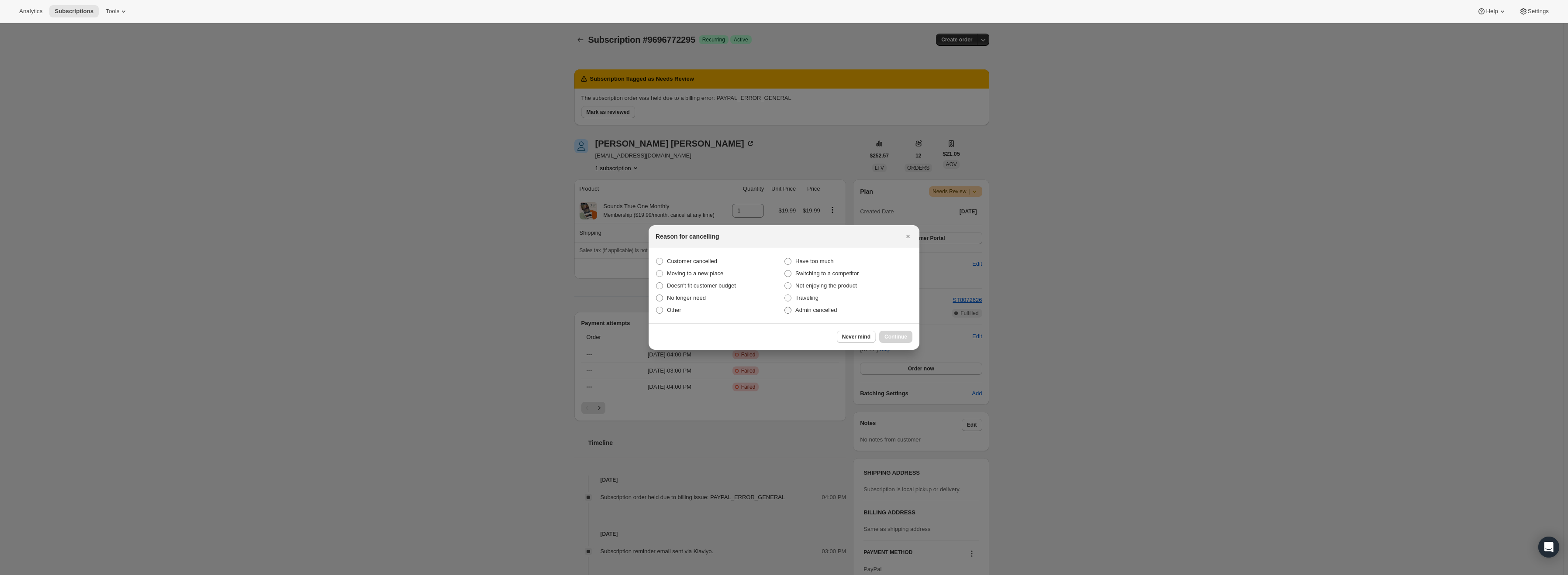
click at [826, 311] on span "Admin cancelled" at bounding box center [816, 310] width 41 height 7
click at [785, 307] on input "Admin cancelled" at bounding box center [784, 307] width 1 height 1
radio input "true"
click at [907, 334] on button "Continue" at bounding box center [896, 336] width 33 height 12
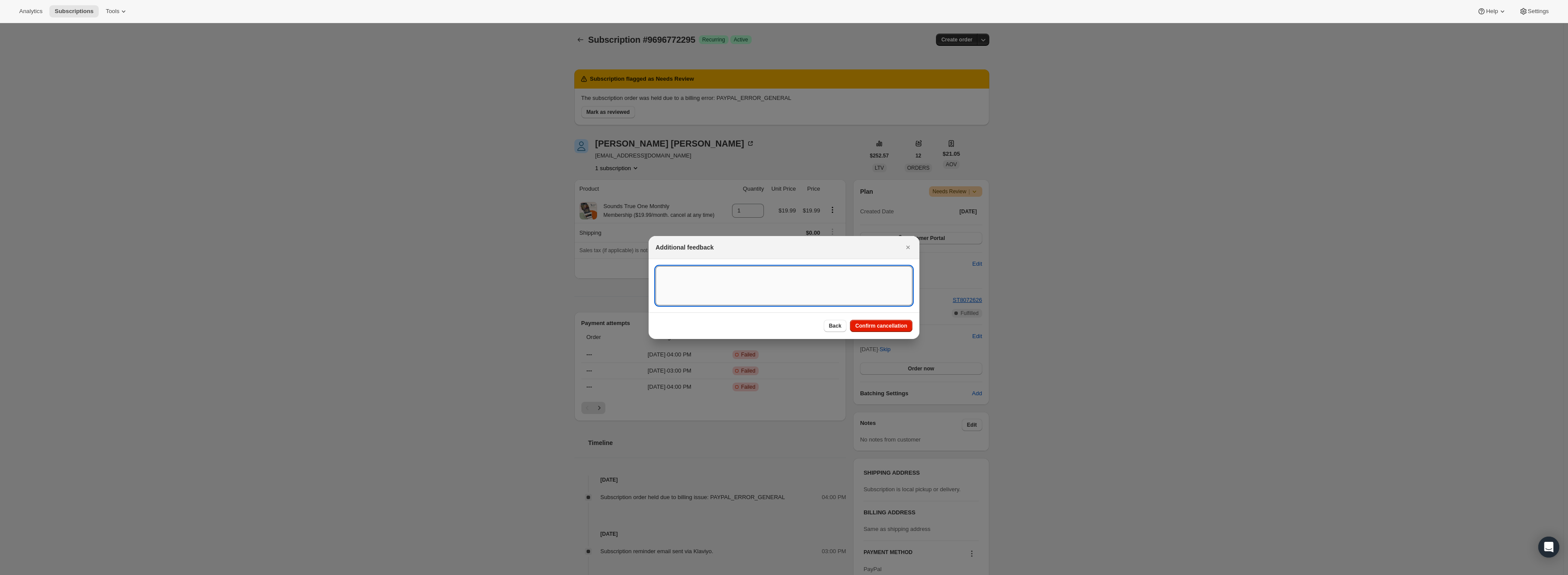
click at [769, 301] on textarea ":r13:" at bounding box center [784, 286] width 257 height 39
type textarea "PayPal Error"
click at [859, 328] on span "Confirm cancellation" at bounding box center [882, 326] width 52 height 7
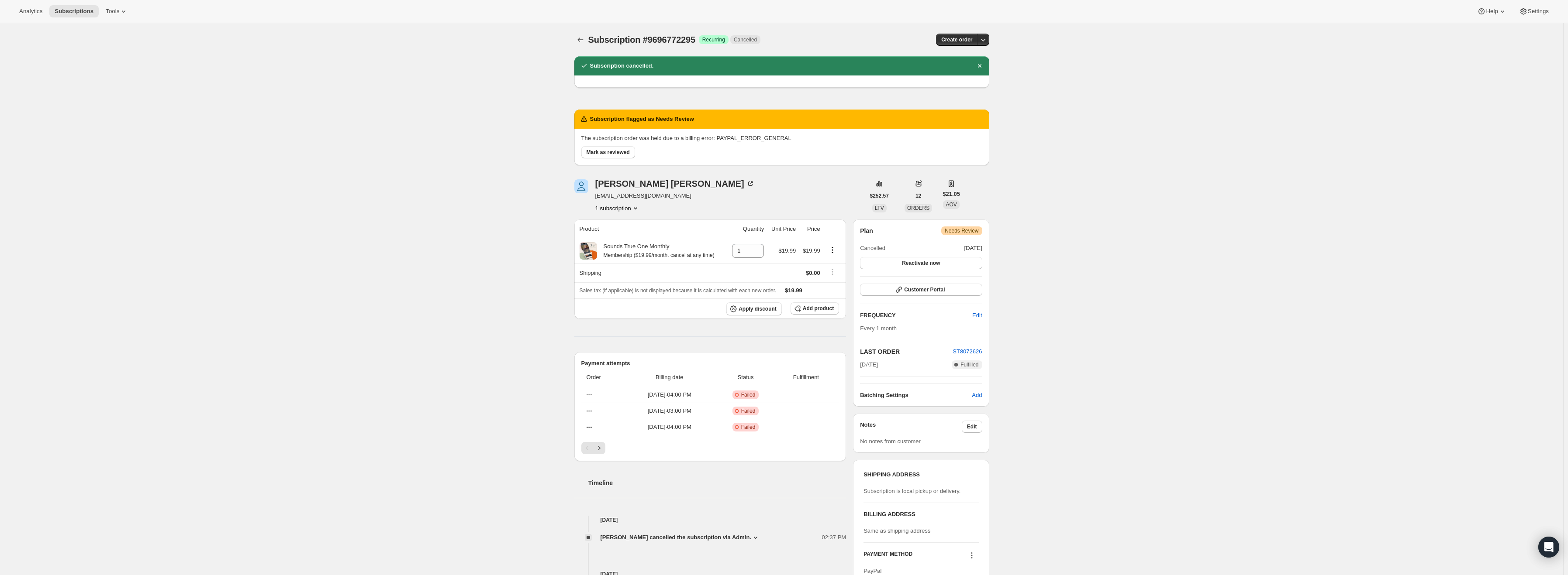
drag, startPoint x: 615, startPoint y: 151, endPoint x: 672, endPoint y: 102, distance: 75.2
click at [615, 151] on span "Mark as reviewed" at bounding box center [608, 152] width 44 height 7
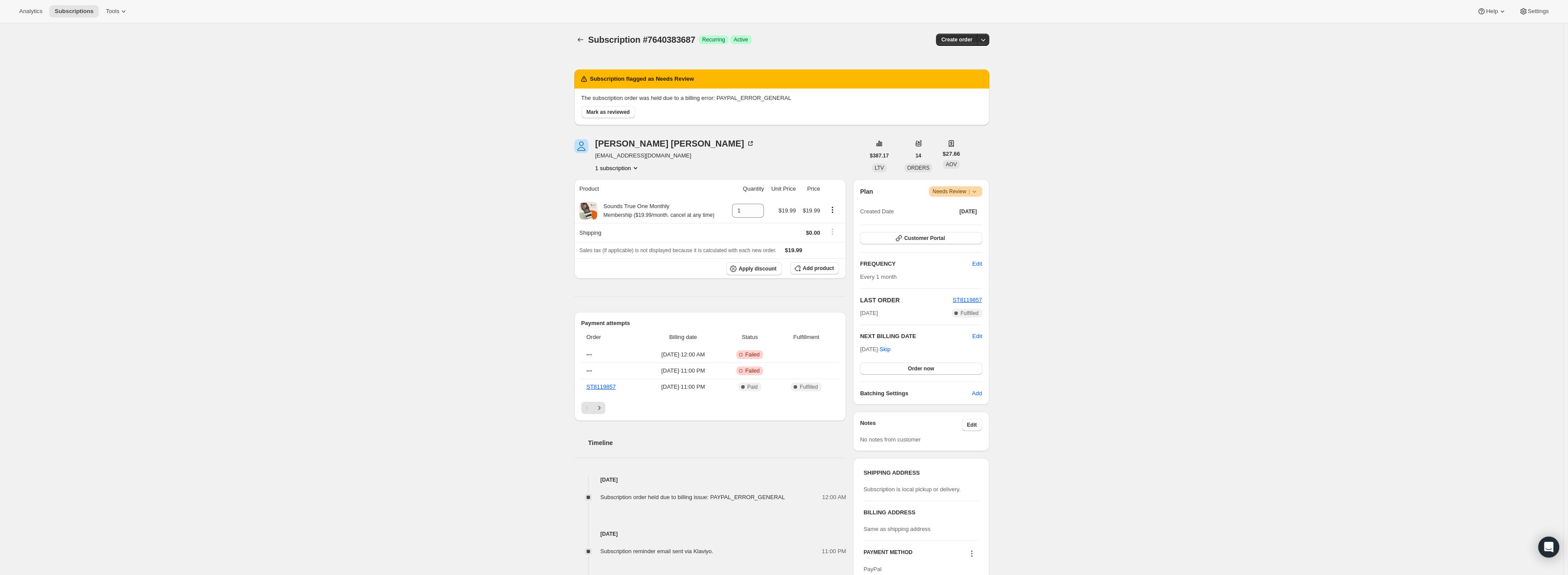
click at [979, 194] on icon at bounding box center [974, 191] width 9 height 9
click at [972, 221] on span "Cancel subscription" at bounding box center [959, 223] width 49 height 7
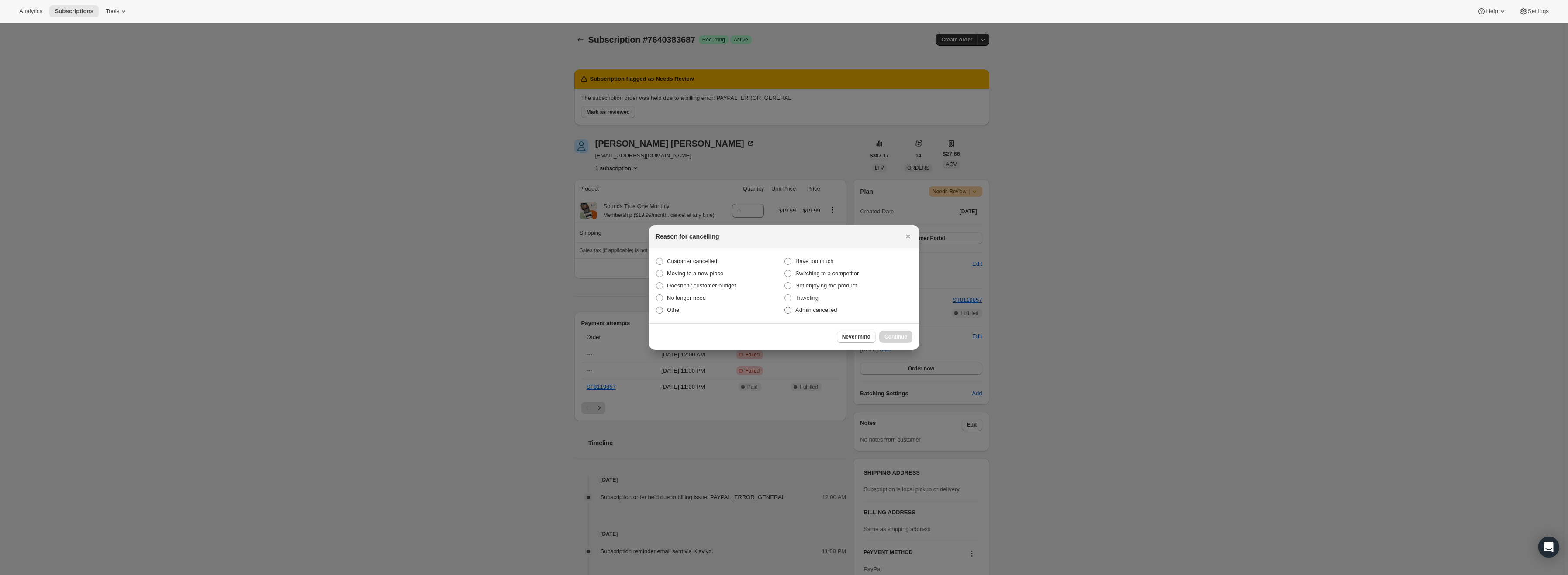
click at [821, 311] on span "Admin cancelled" at bounding box center [816, 310] width 41 height 7
click at [785, 307] on input "Admin cancelled" at bounding box center [784, 307] width 1 height 1
radio input "true"
click at [892, 336] on span "Continue" at bounding box center [895, 337] width 22 height 7
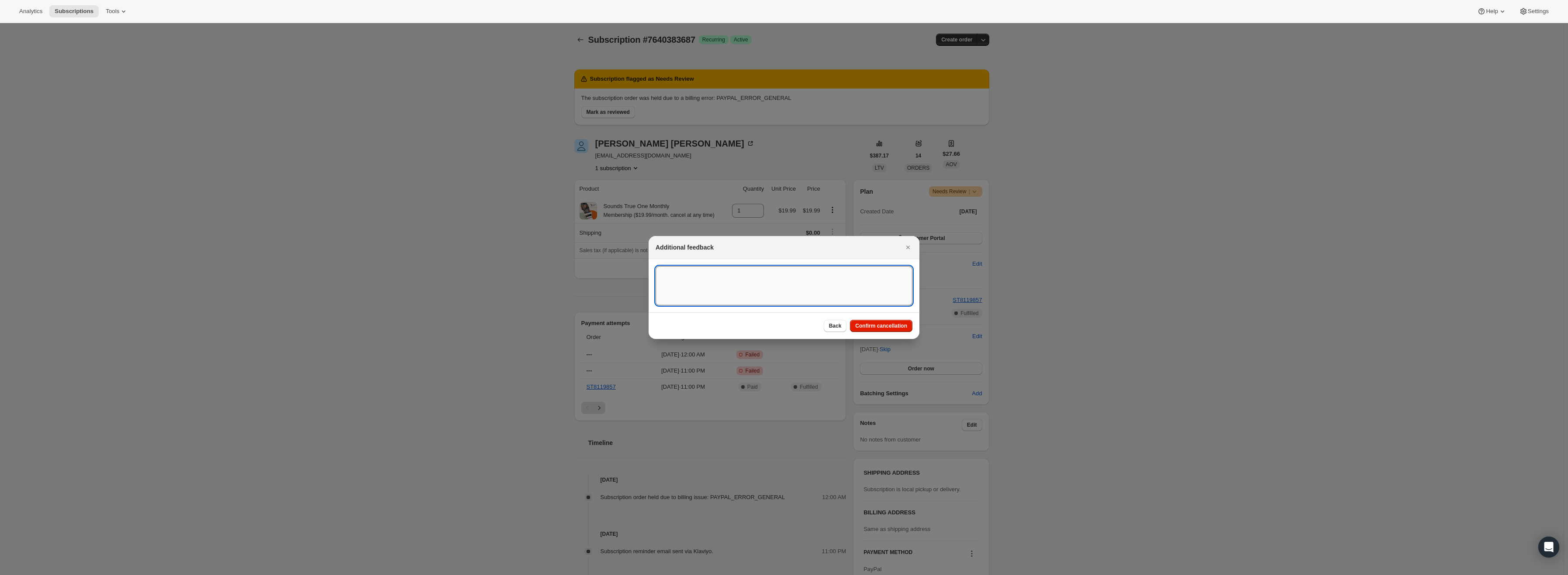
click at [744, 286] on textarea ":r15:" at bounding box center [784, 286] width 257 height 39
type textarea "PayPal Error"
click at [877, 323] on span "Confirm cancellation" at bounding box center [882, 326] width 52 height 7
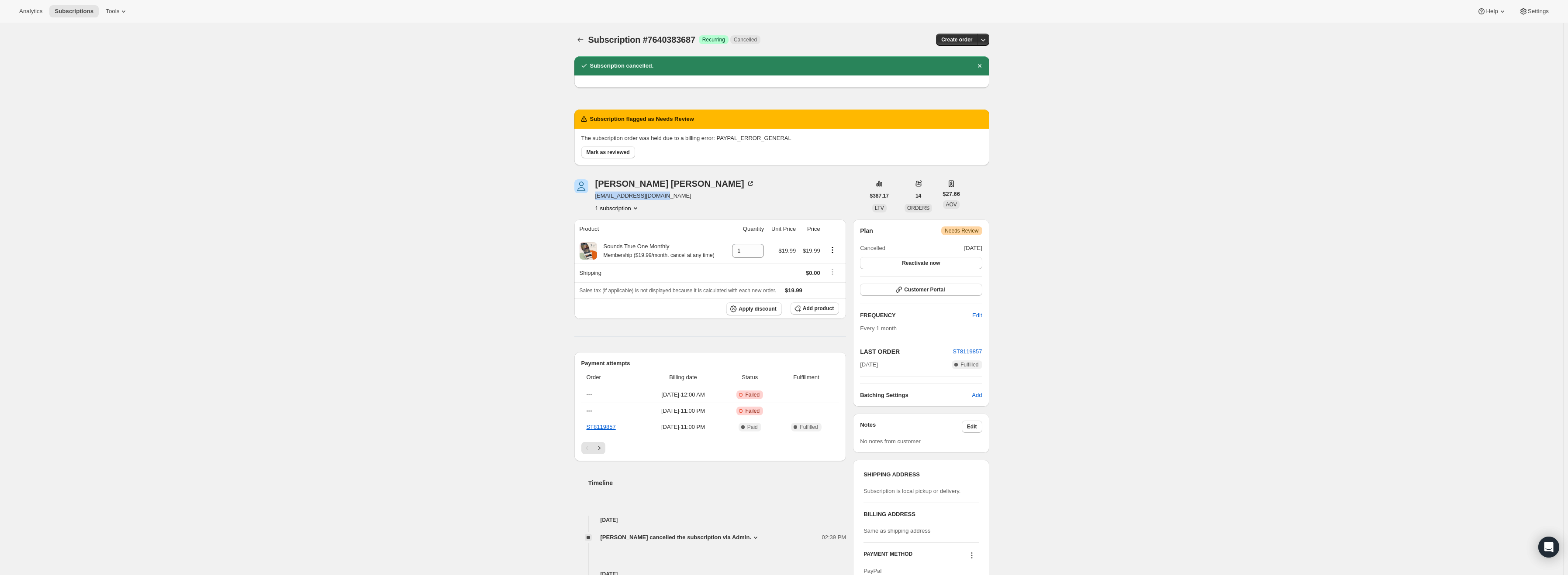
drag, startPoint x: 669, startPoint y: 194, endPoint x: 597, endPoint y: 198, distance: 72.1
click at [597, 198] on span "[EMAIL_ADDRESS][DOMAIN_NAME]" at bounding box center [676, 196] width 160 height 9
copy span "[EMAIL_ADDRESS][DOMAIN_NAME]"
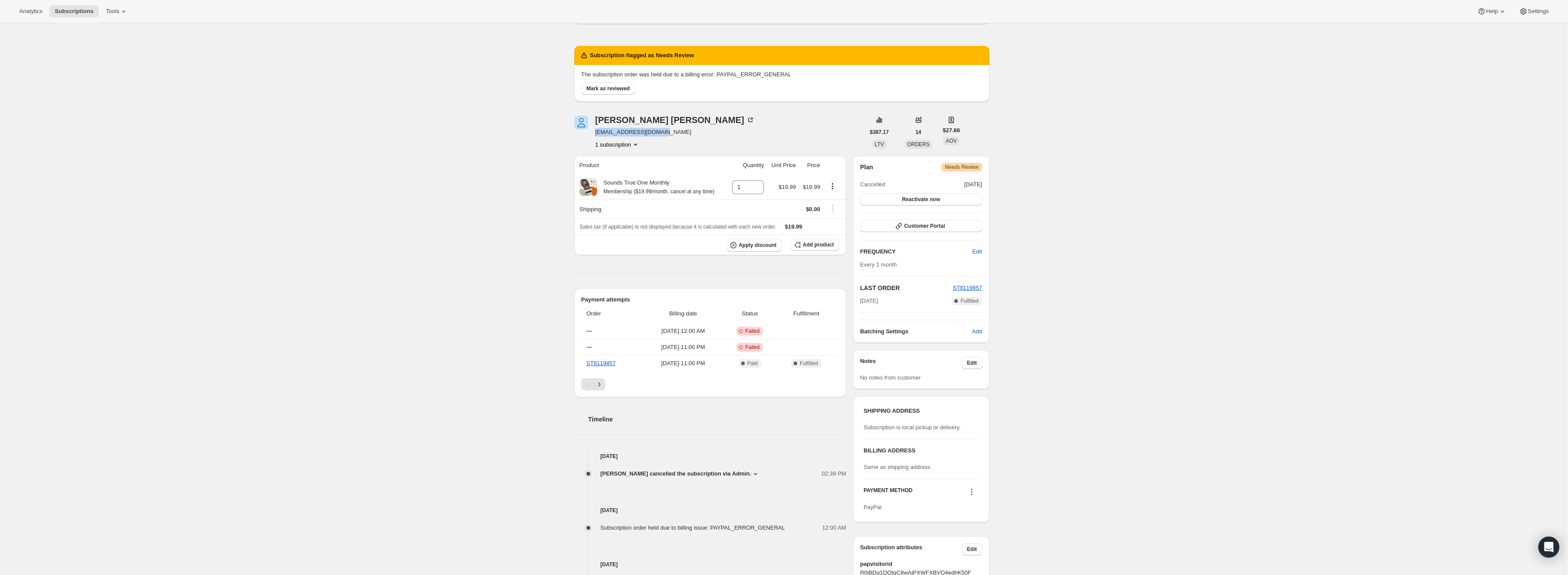
scroll to position [61, 0]
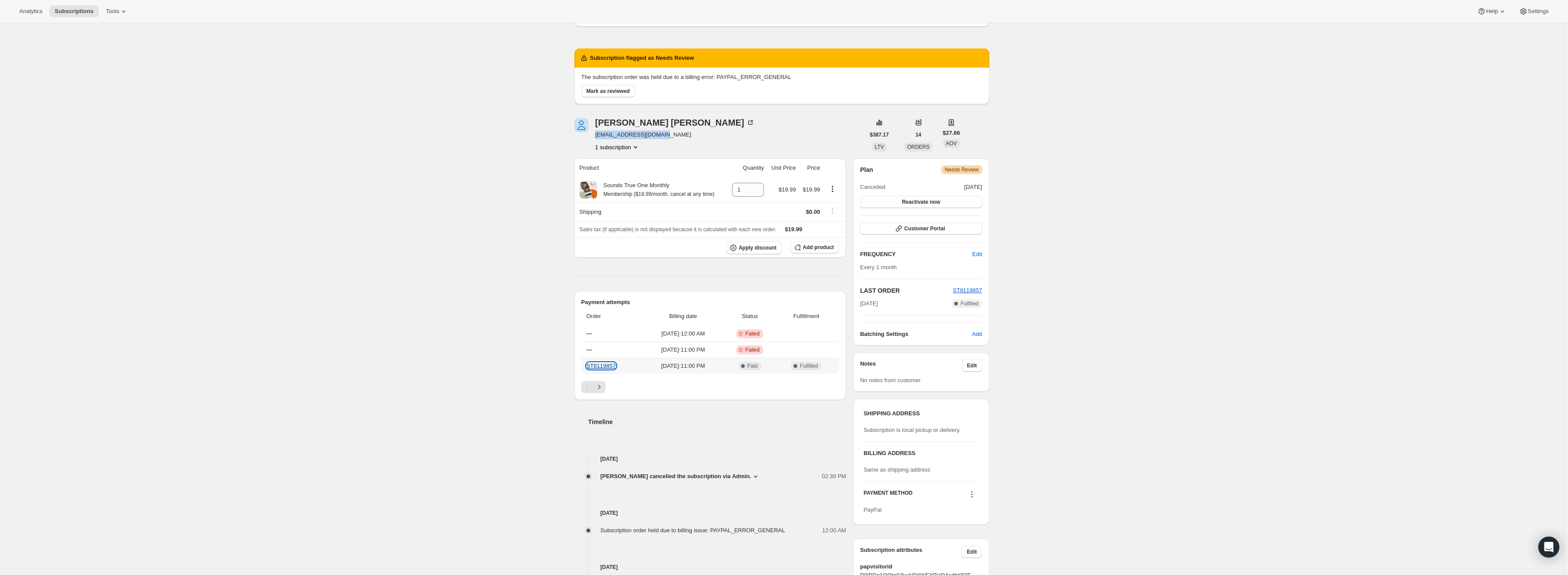
click at [612, 366] on link "ST8119857" at bounding box center [601, 365] width 29 height 7
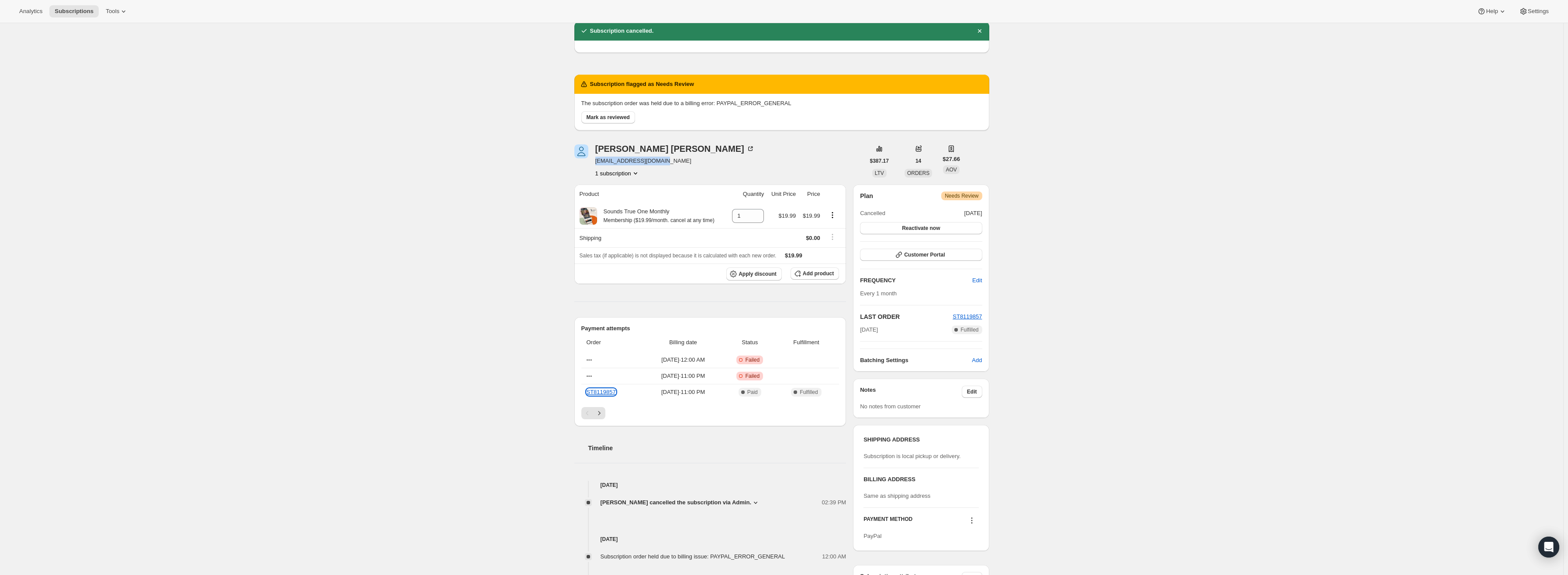
scroll to position [0, 0]
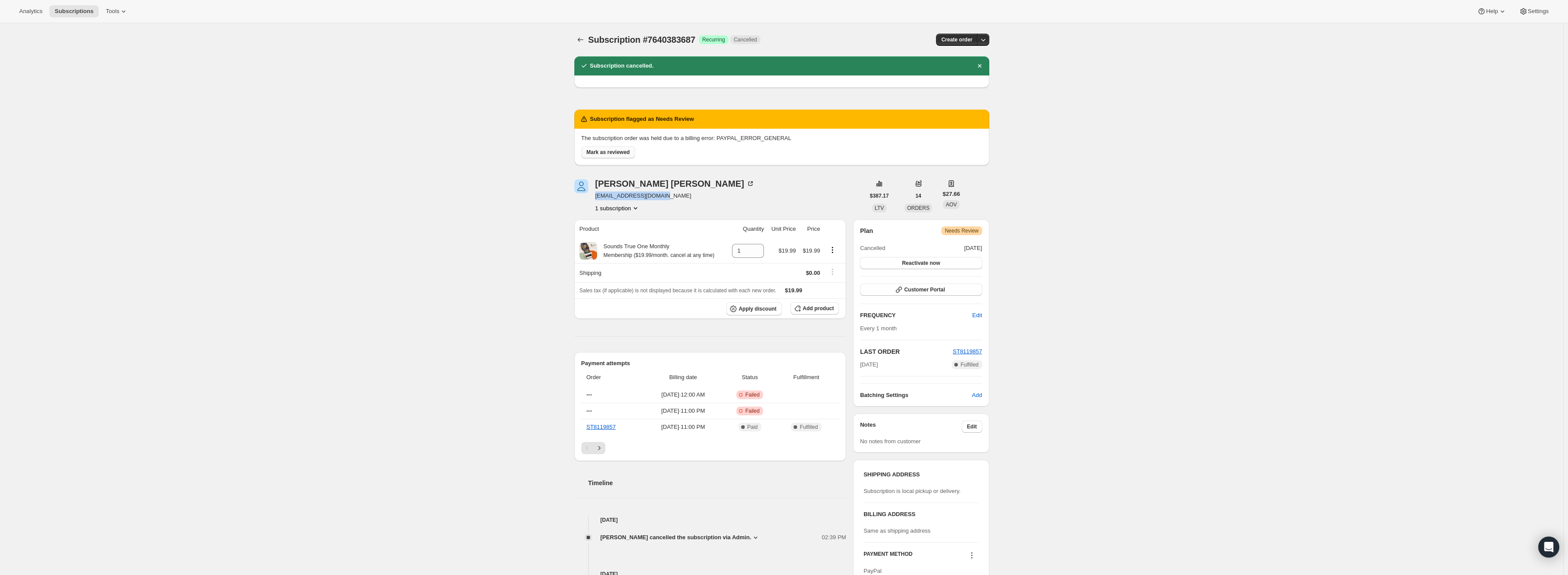
click at [614, 154] on span "Mark as reviewed" at bounding box center [608, 152] width 44 height 7
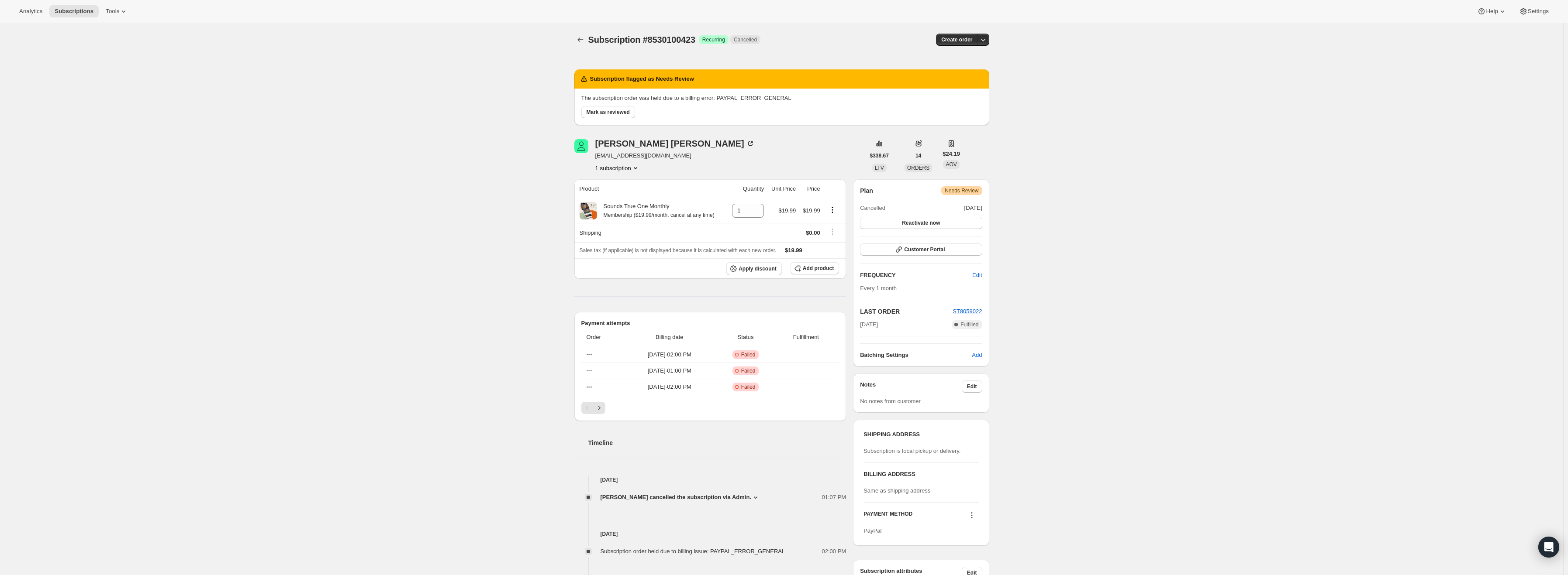
click at [963, 186] on span "Warning Needs Review" at bounding box center [961, 191] width 41 height 9
click at [966, 191] on span "Needs Review" at bounding box center [961, 191] width 33 height 7
click at [620, 113] on span "Mark as reviewed" at bounding box center [608, 112] width 44 height 7
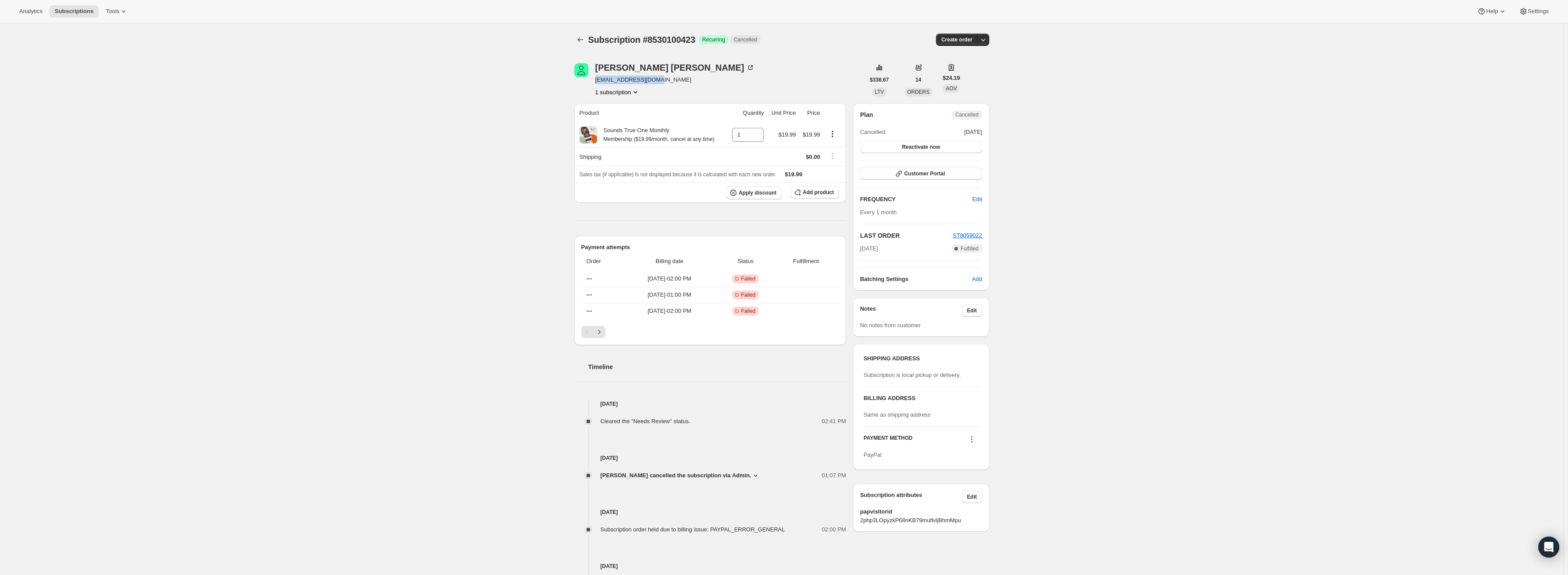
drag, startPoint x: 663, startPoint y: 81, endPoint x: 594, endPoint y: 85, distance: 69.1
click at [594, 85] on div "Geoffrey Denison khodayar07@yahoo.com 1 subscription" at bounding box center [720, 80] width 290 height 33
copy span "khodayar07@yahoo.com"
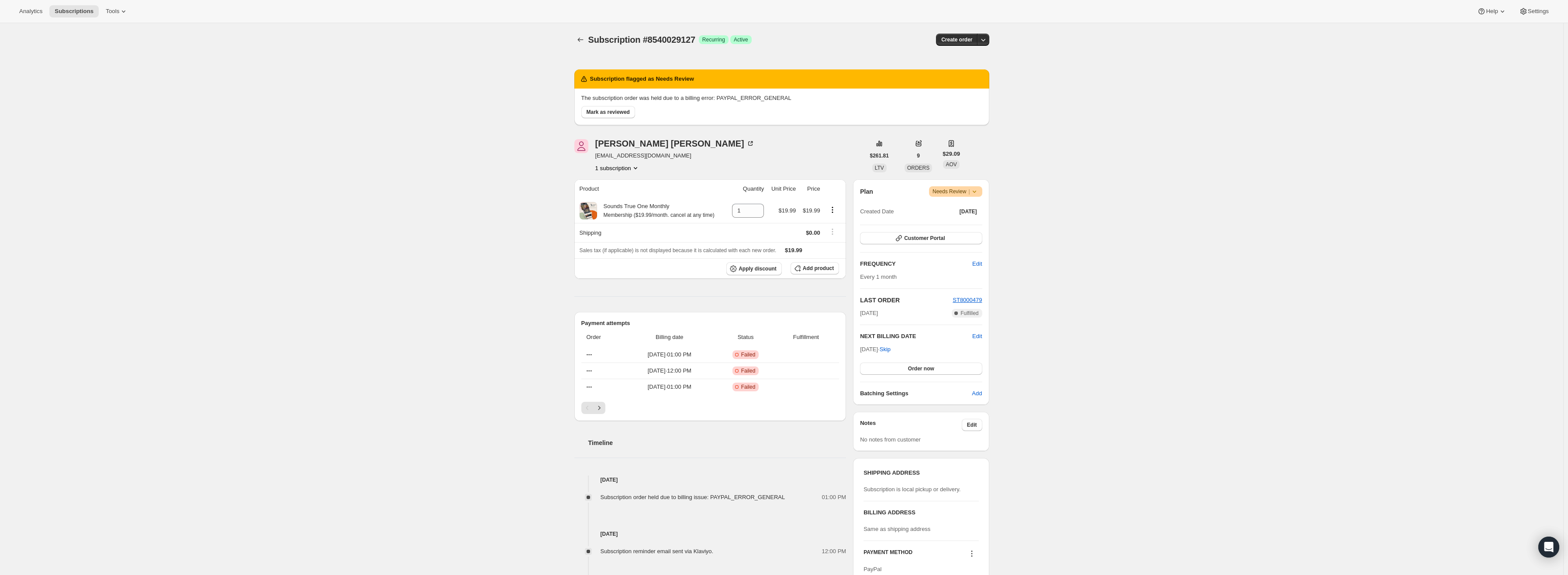
click at [978, 193] on icon at bounding box center [974, 191] width 9 height 9
click at [973, 221] on span "Cancel subscription" at bounding box center [959, 223] width 49 height 7
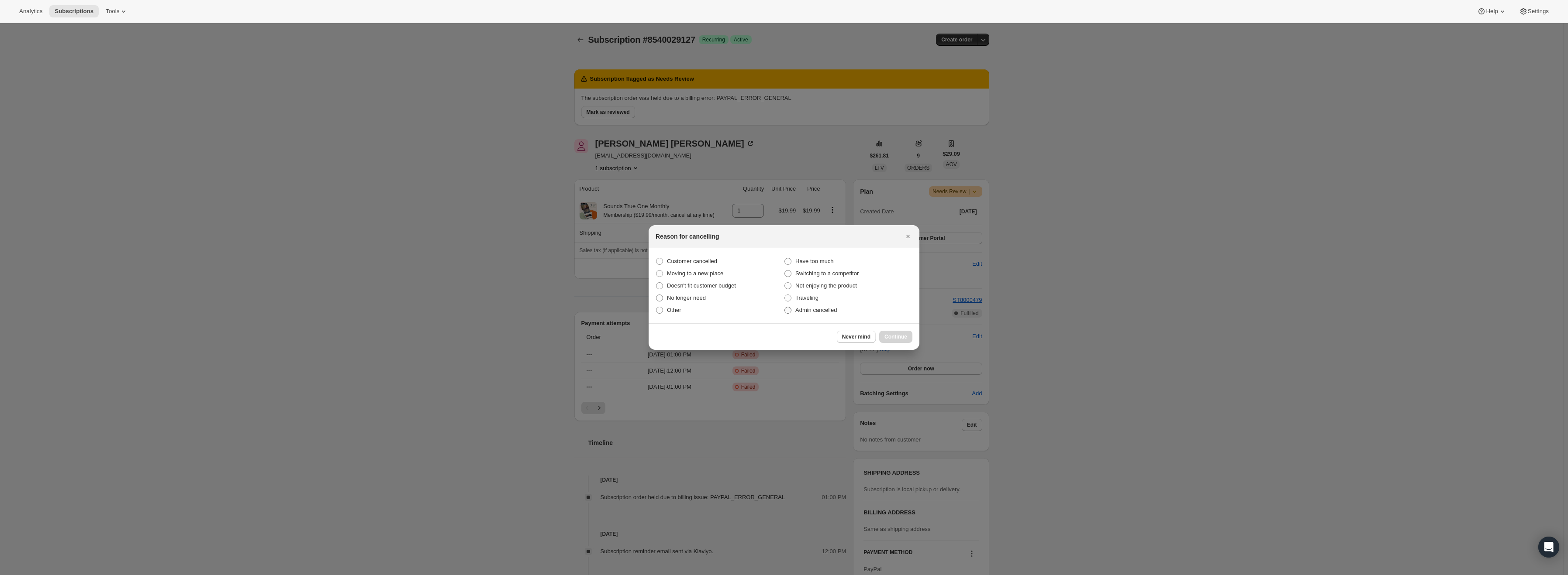
click at [816, 313] on span "Admin cancelled" at bounding box center [816, 310] width 41 height 7
click at [785, 307] on input "Admin cancelled" at bounding box center [784, 307] width 1 height 1
radio input "true"
click at [896, 333] on button "Continue" at bounding box center [896, 336] width 33 height 12
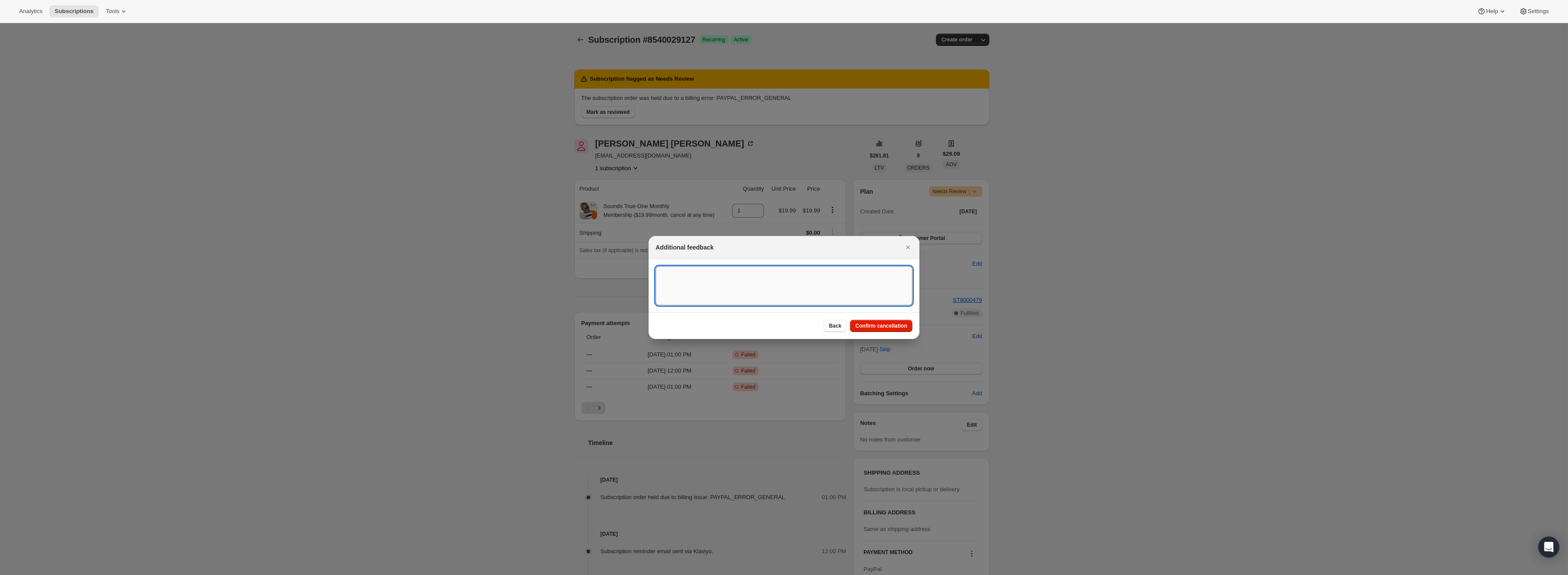
click at [803, 294] on textarea ":r15:" at bounding box center [784, 286] width 257 height 39
type textarea "PayPal Error"
click at [886, 326] on span "Confirm cancellation" at bounding box center [882, 326] width 52 height 7
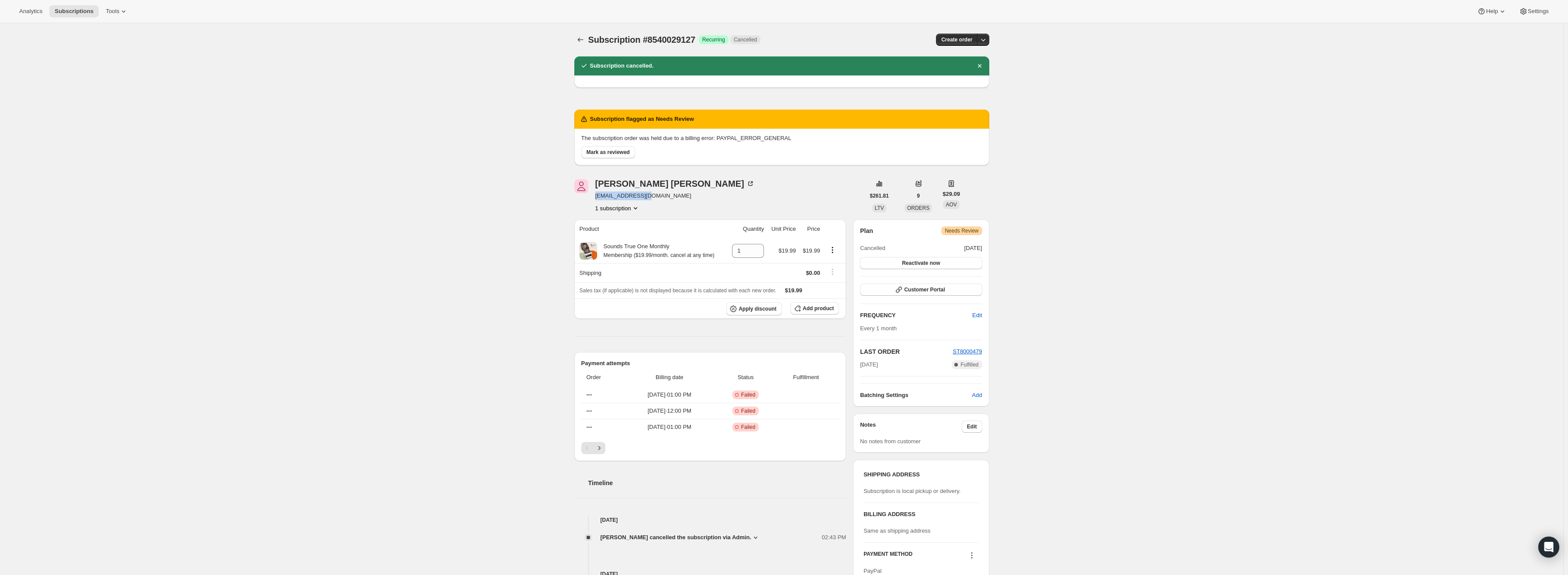
drag, startPoint x: 649, startPoint y: 195, endPoint x: 596, endPoint y: 198, distance: 53.1
click at [596, 198] on div "Juan Correa jupa_cr@yahoo.com 1 subscription" at bounding box center [720, 196] width 290 height 33
copy span "jupa_cr@yahoo.com"
click at [609, 154] on span "Mark as reviewed" at bounding box center [608, 152] width 44 height 7
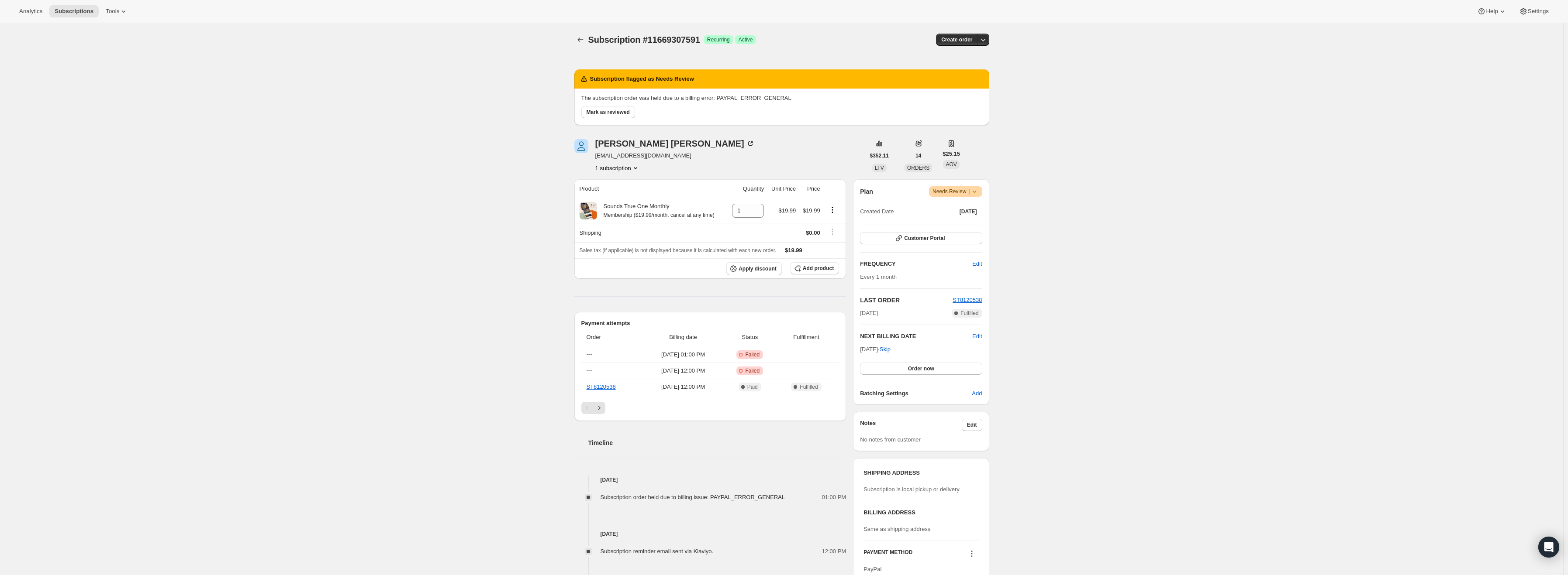
click at [977, 190] on icon at bounding box center [974, 191] width 9 height 9
click at [969, 226] on span "Cancel subscription" at bounding box center [959, 223] width 49 height 7
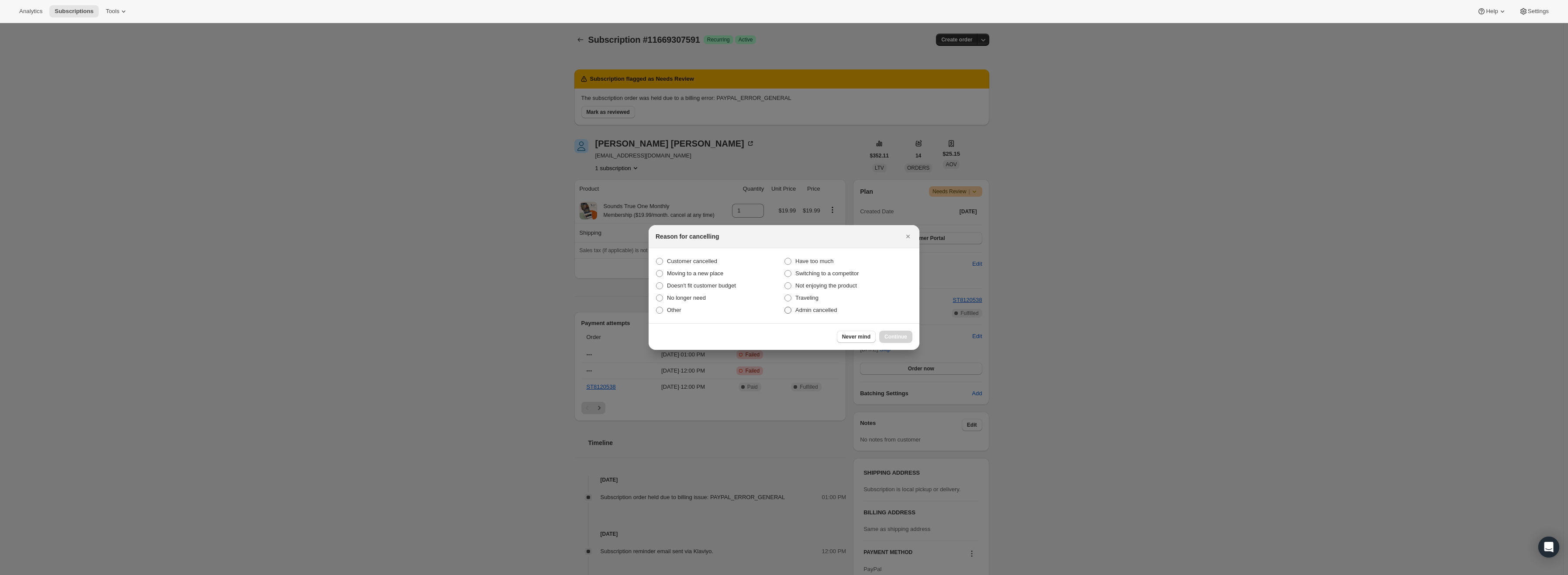
click at [828, 310] on span "Admin cancelled" at bounding box center [816, 310] width 41 height 7
click at [785, 307] on input "Admin cancelled" at bounding box center [784, 307] width 1 height 1
radio input "true"
click at [897, 336] on span "Continue" at bounding box center [895, 337] width 22 height 7
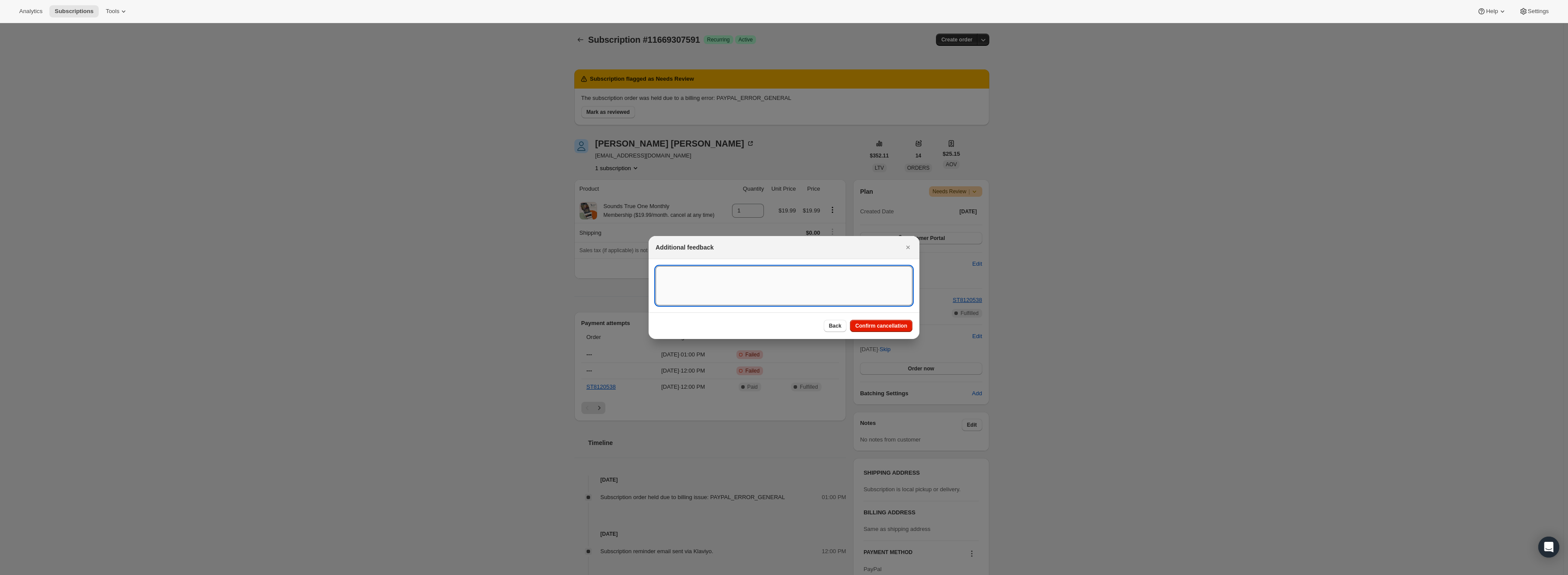
click at [796, 284] on textarea ":r15:" at bounding box center [784, 286] width 257 height 39
type textarea "PayPal Error"
drag, startPoint x: 884, startPoint y: 326, endPoint x: 942, endPoint y: 294, distance: 66.2
click at [886, 326] on span "Confirm cancellation" at bounding box center [882, 326] width 52 height 7
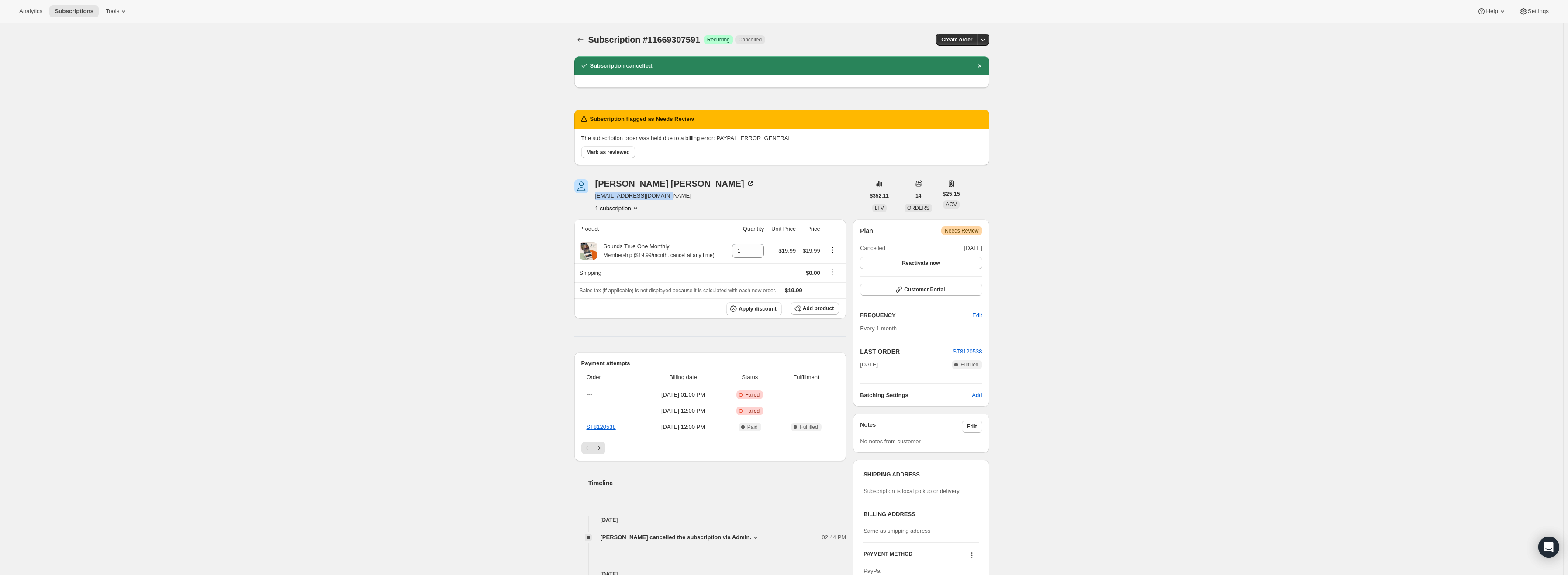
drag, startPoint x: 665, startPoint y: 196, endPoint x: 597, endPoint y: 199, distance: 68.1
click at [597, 199] on span "allensuzanne6@gmail.com" at bounding box center [676, 196] width 160 height 9
copy span "allensuzanne6@gmail.com"
click at [613, 153] on span "Mark as reviewed" at bounding box center [608, 152] width 44 height 7
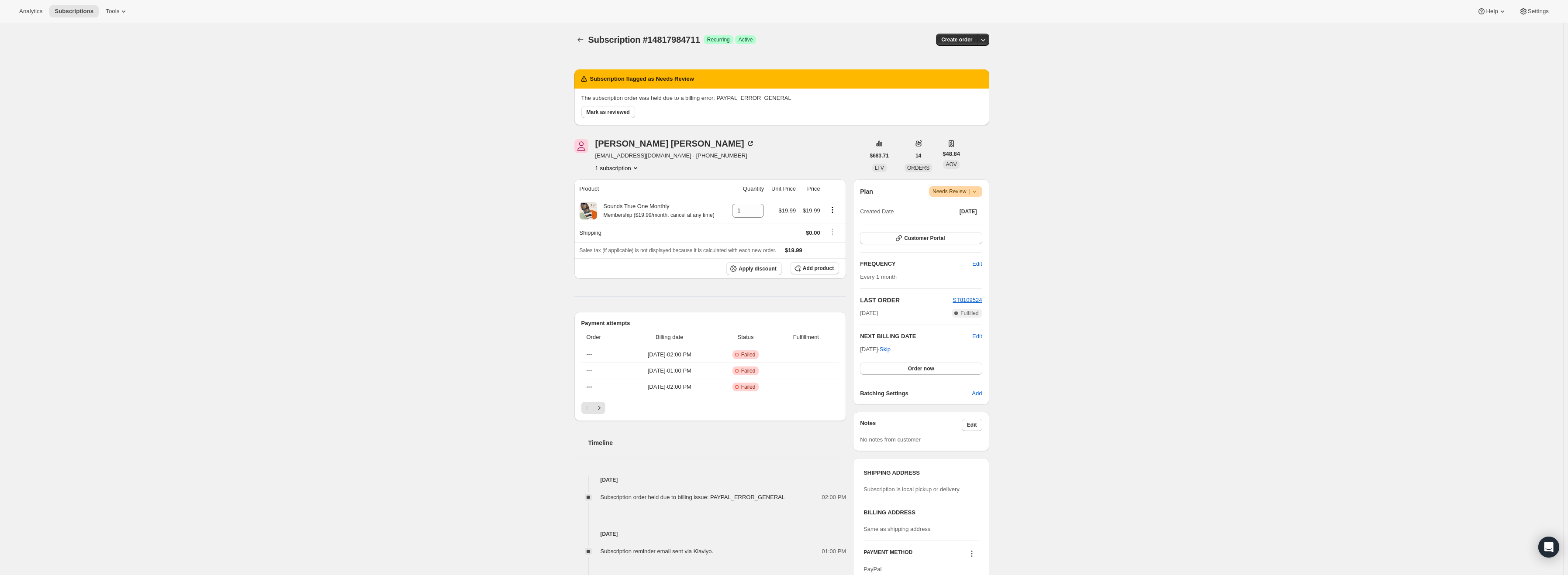
click at [976, 194] on icon at bounding box center [974, 191] width 9 height 9
click at [969, 224] on span "Cancel subscription" at bounding box center [959, 223] width 49 height 7
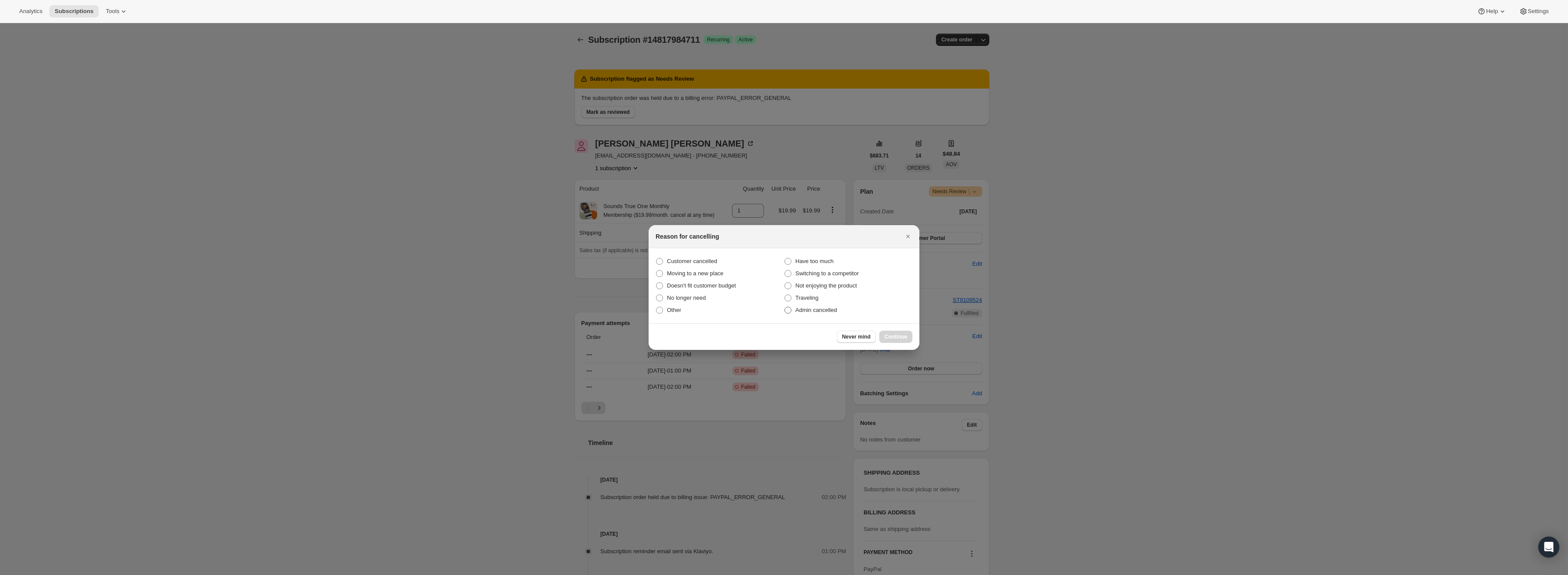
click at [829, 311] on span "Admin cancelled" at bounding box center [816, 310] width 41 height 7
click at [785, 307] on input "Admin cancelled" at bounding box center [784, 307] width 1 height 1
radio input "true"
click at [883, 335] on button "Continue" at bounding box center [896, 336] width 33 height 12
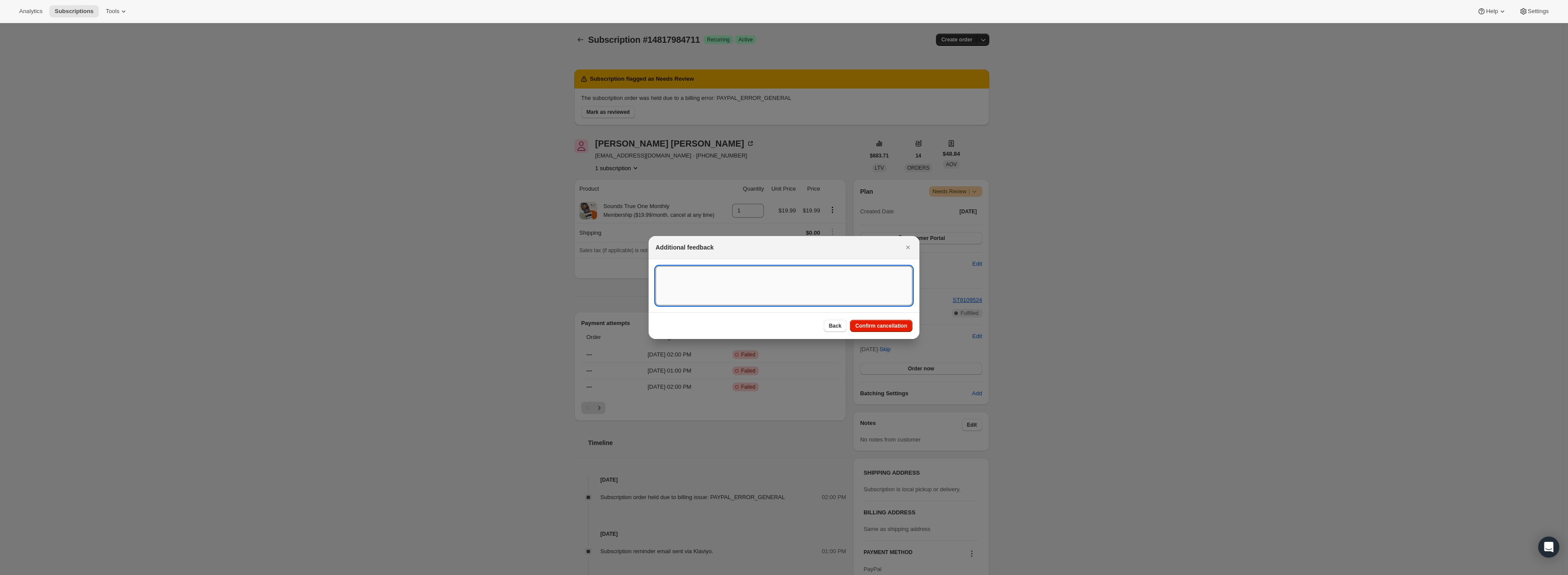
click at [731, 278] on textarea ":r13:" at bounding box center [784, 286] width 257 height 39
type textarea "PayPal Error"
click at [885, 325] on span "Confirm cancellation" at bounding box center [882, 326] width 52 height 7
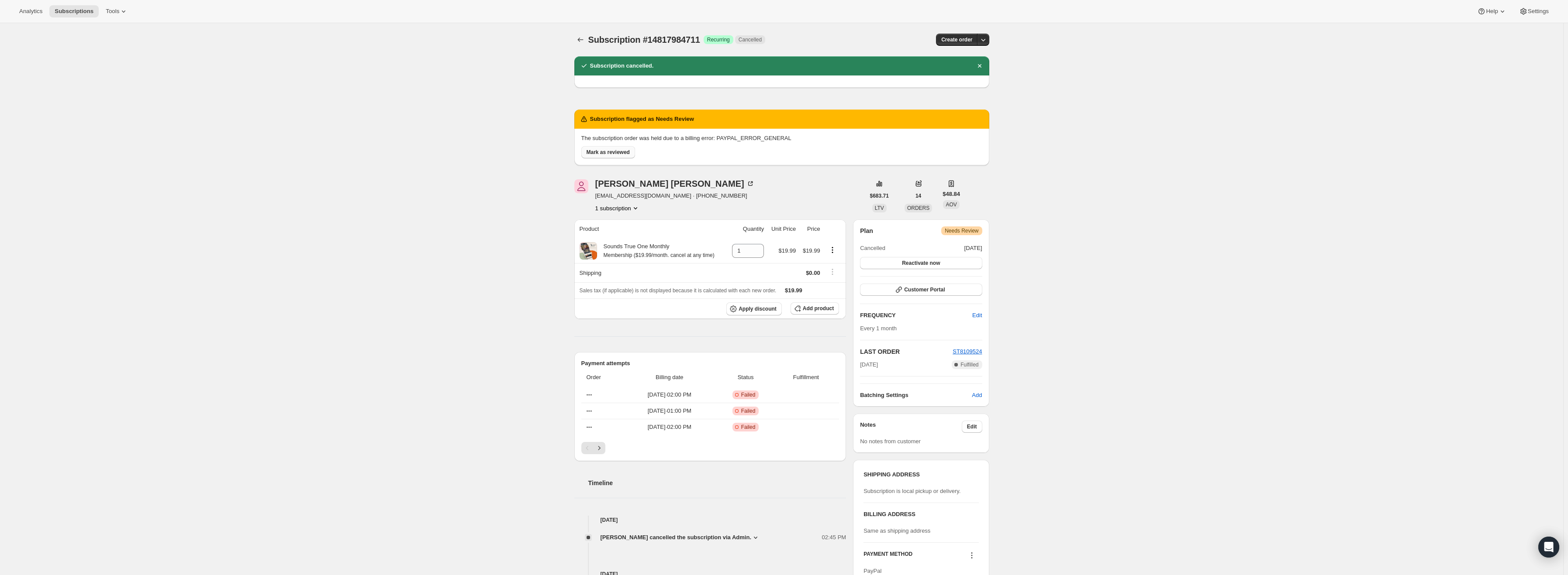
click at [613, 152] on span "Mark as reviewed" at bounding box center [608, 152] width 44 height 7
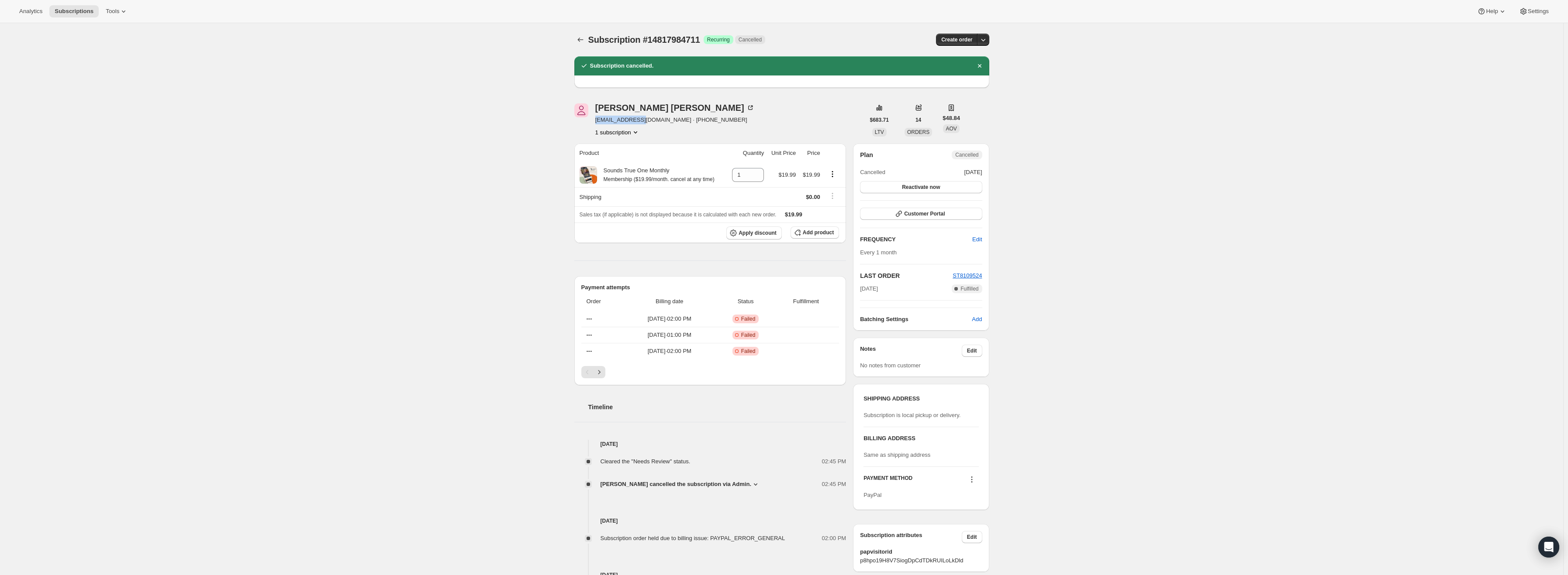
drag, startPoint x: 644, startPoint y: 117, endPoint x: 596, endPoint y: 121, distance: 48.2
click at [596, 121] on div "[PERSON_NAME] [EMAIL_ADDRESS][DOMAIN_NAME] · [PHONE_NUMBER] 1 subscription" at bounding box center [720, 120] width 290 height 33
copy span "[EMAIL_ADDRESS][DOMAIN_NAME]"
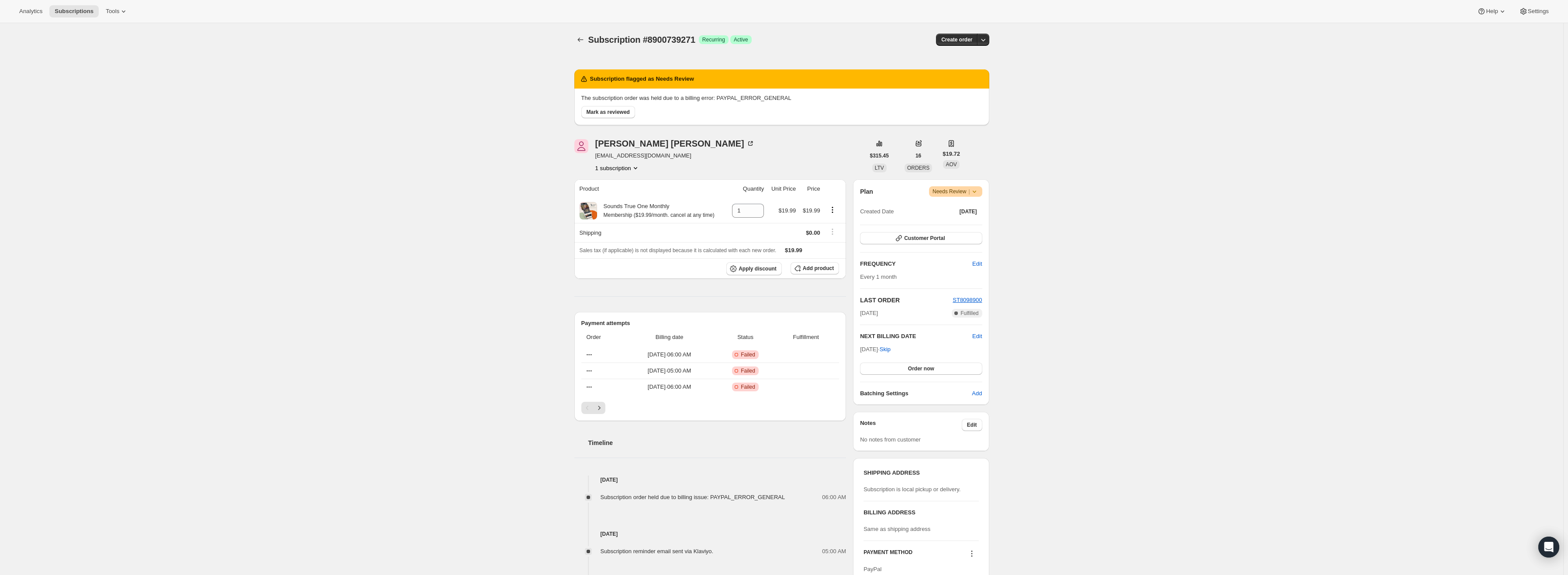
click at [973, 190] on icon at bounding box center [974, 191] width 9 height 9
click at [971, 222] on span "Cancel subscription" at bounding box center [959, 223] width 49 height 7
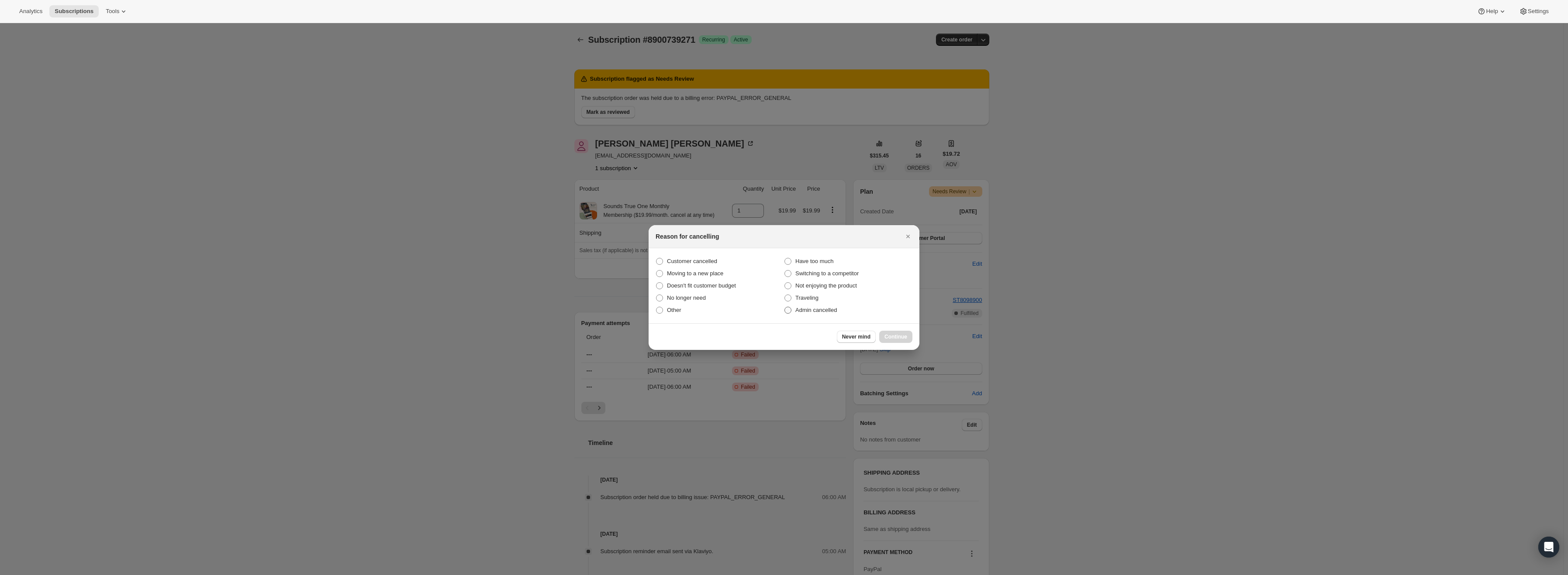
click at [828, 305] on label "Admin cancelled" at bounding box center [848, 310] width 128 height 12
click at [785, 307] on input "Admin cancelled" at bounding box center [784, 307] width 1 height 1
radio input "true"
click at [893, 334] on span "Continue" at bounding box center [895, 337] width 22 height 7
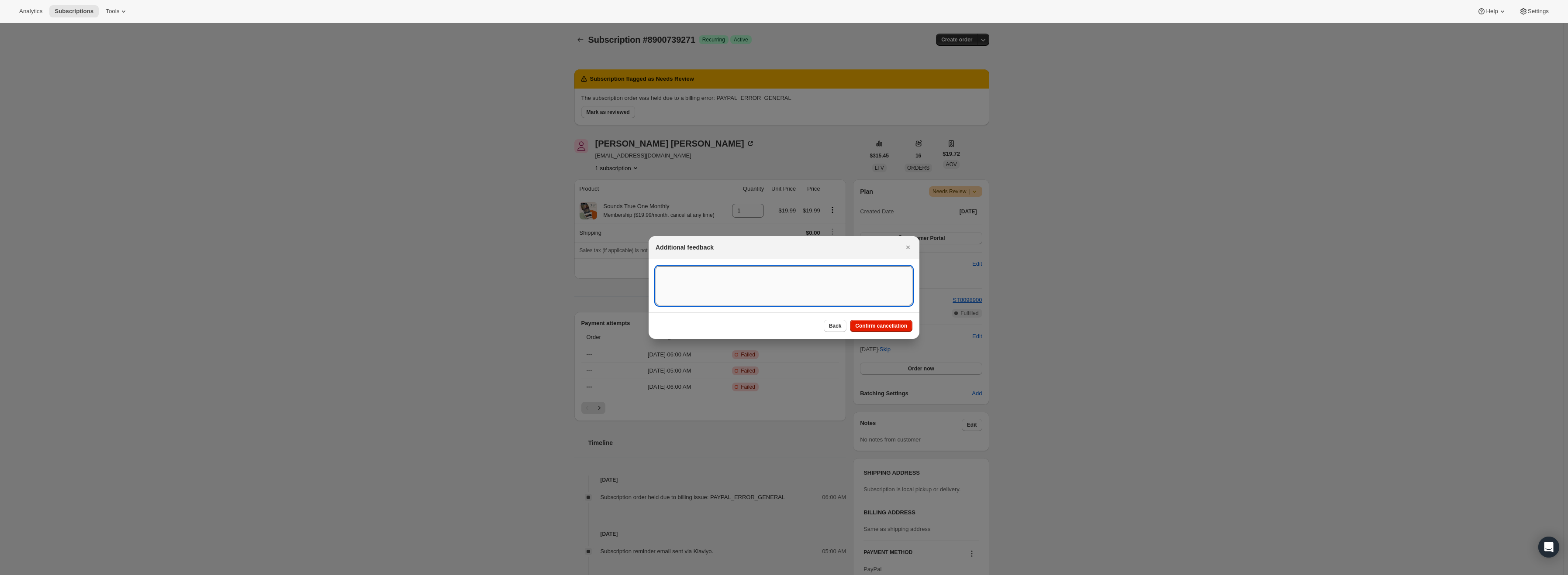
click at [712, 280] on textarea ":r15:" at bounding box center [784, 286] width 257 height 39
type textarea "PayPal Error"
click at [881, 328] on span "Confirm cancellation" at bounding box center [882, 326] width 52 height 7
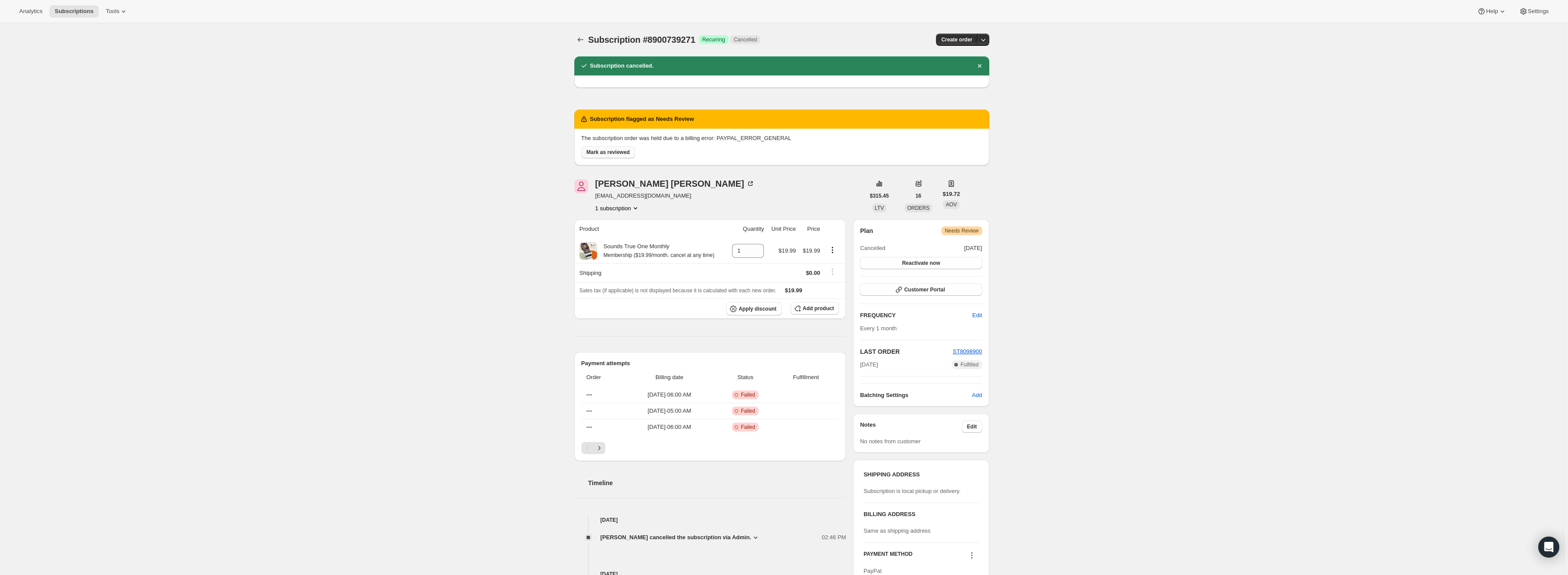
click at [609, 152] on span "Mark as reviewed" at bounding box center [608, 152] width 44 height 7
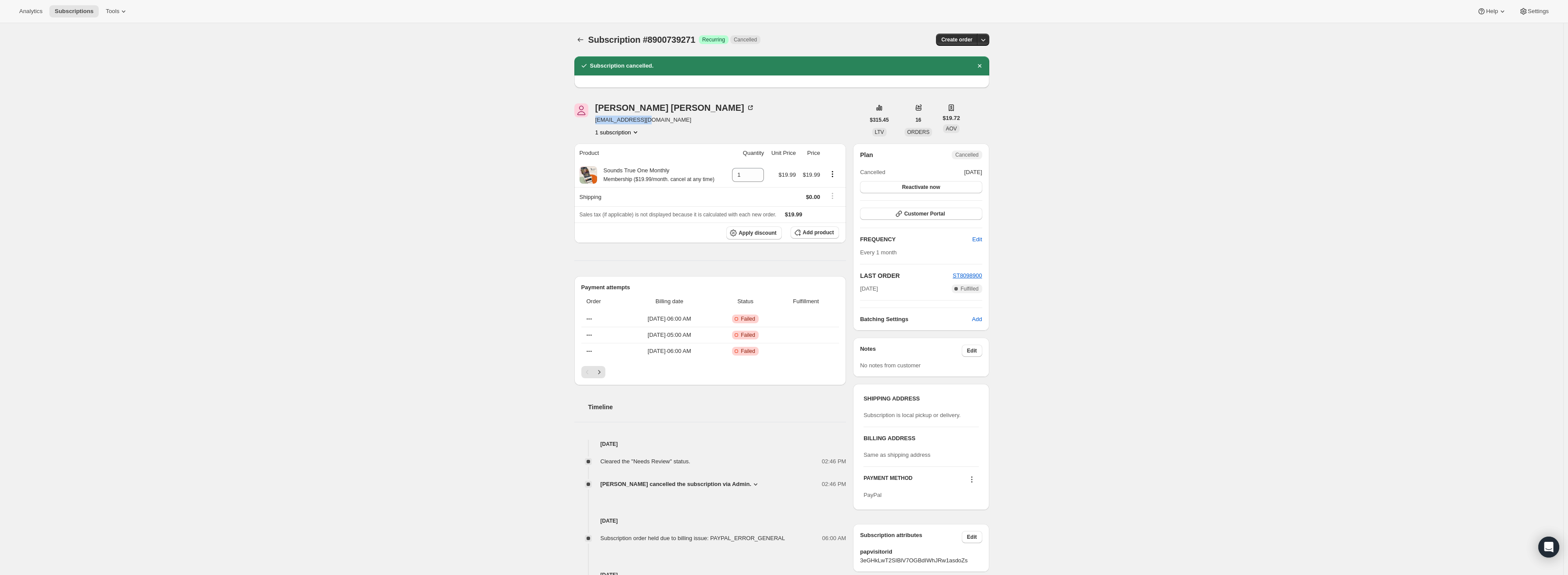
drag, startPoint x: 644, startPoint y: 120, endPoint x: 596, endPoint y: 123, distance: 48.1
click at [596, 123] on div "Jennifer M. Andrews info@jennifur.dog 1 subscription" at bounding box center [720, 120] width 290 height 33
copy span "info@jennifur.dog"
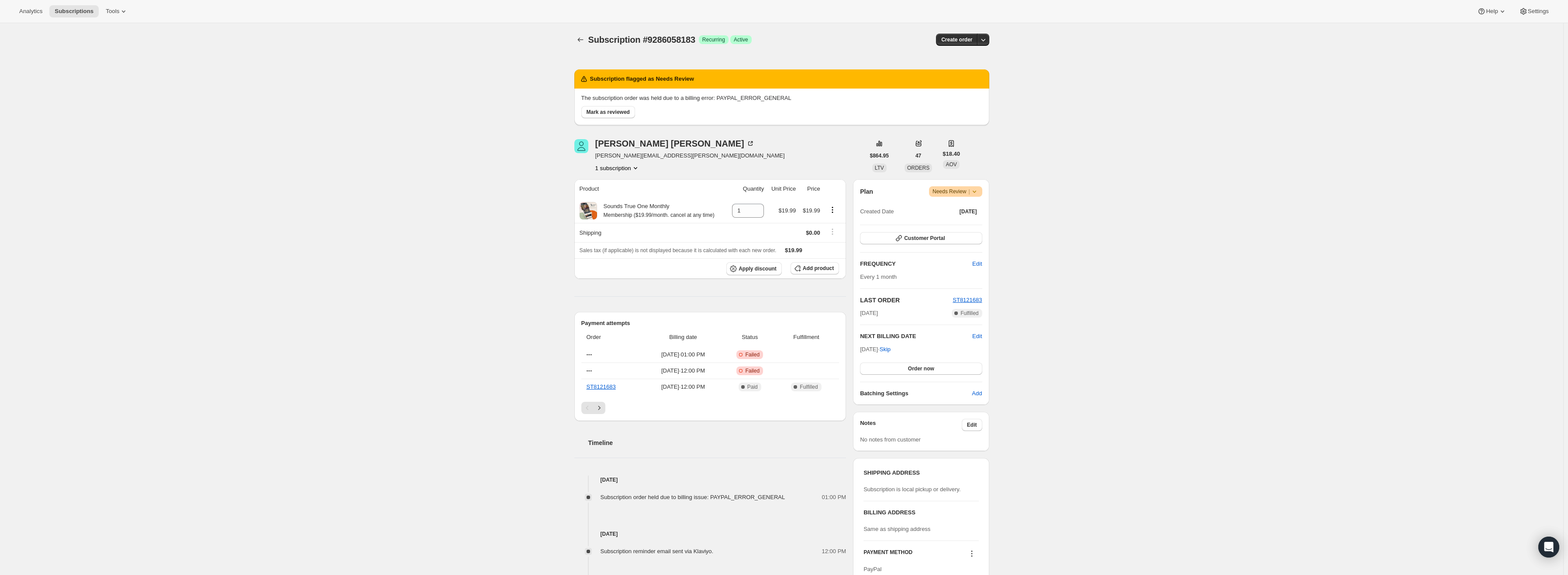
click at [979, 194] on icon at bounding box center [974, 191] width 9 height 9
click at [964, 222] on span "Cancel subscription" at bounding box center [959, 223] width 49 height 7
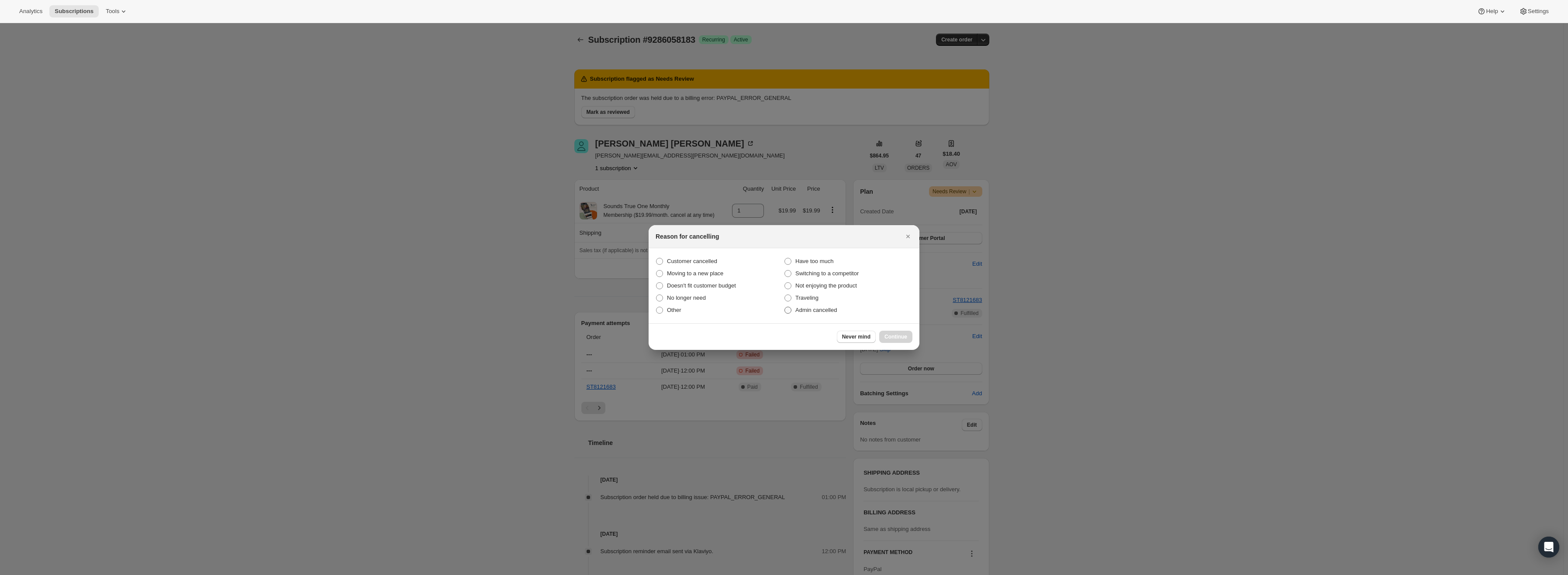
click at [821, 311] on span "Admin cancelled" at bounding box center [816, 310] width 41 height 7
click at [785, 307] on input "Admin cancelled" at bounding box center [784, 307] width 1 height 1
radio input "true"
click at [890, 333] on button "Continue" at bounding box center [896, 336] width 33 height 12
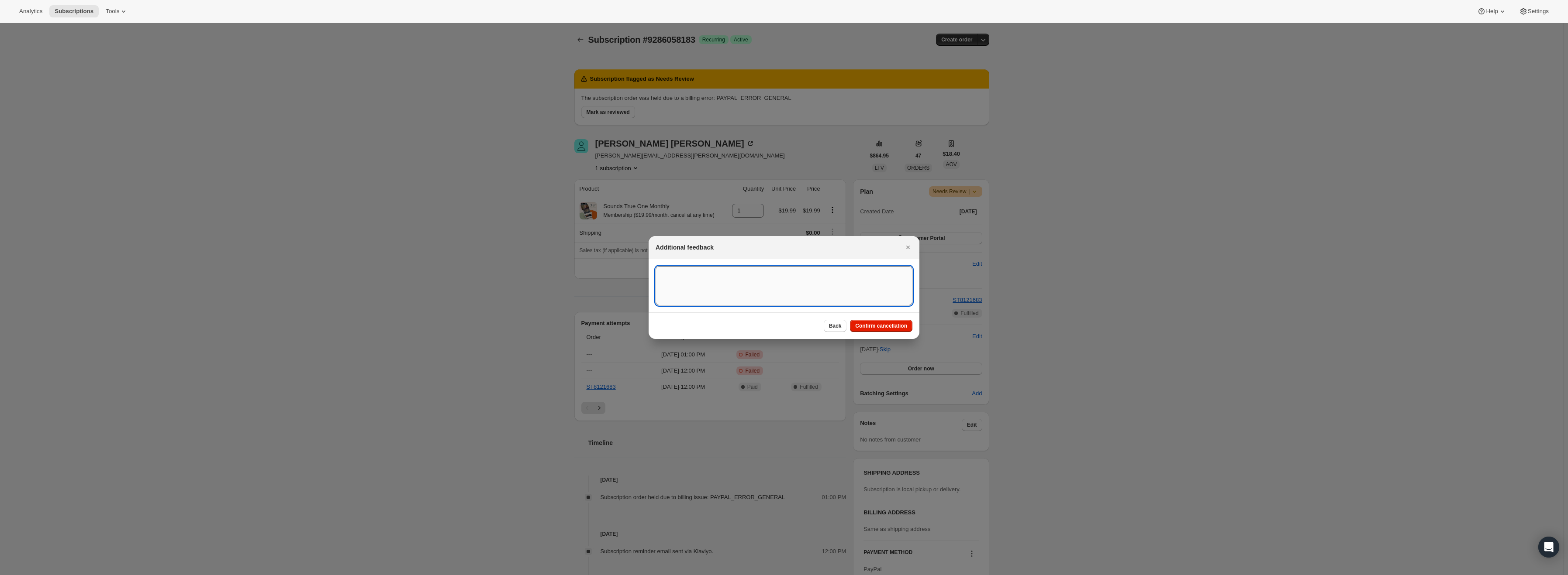
click at [771, 285] on textarea ":r15:" at bounding box center [784, 286] width 257 height 39
type textarea "PayPal Error"
click at [879, 331] on button "Confirm cancellation" at bounding box center [881, 326] width 62 height 12
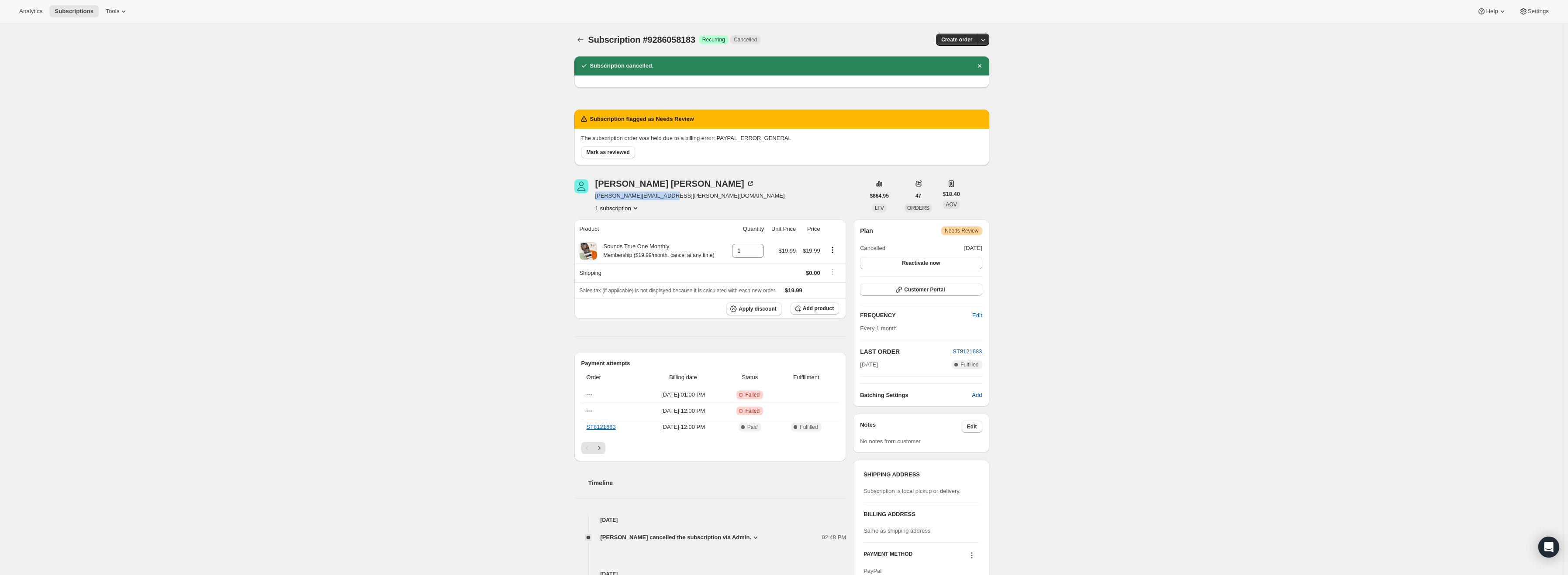
drag, startPoint x: 670, startPoint y: 196, endPoint x: 609, endPoint y: 192, distance: 61.1
click at [596, 197] on div "Maryan Hoelzer maryan.hoelzer@yahoo.com 1 subscription" at bounding box center [720, 196] width 290 height 33
copy span "maryan.hoelzer@yahoo.com"
click at [624, 150] on span "Mark as reviewed" at bounding box center [608, 152] width 44 height 7
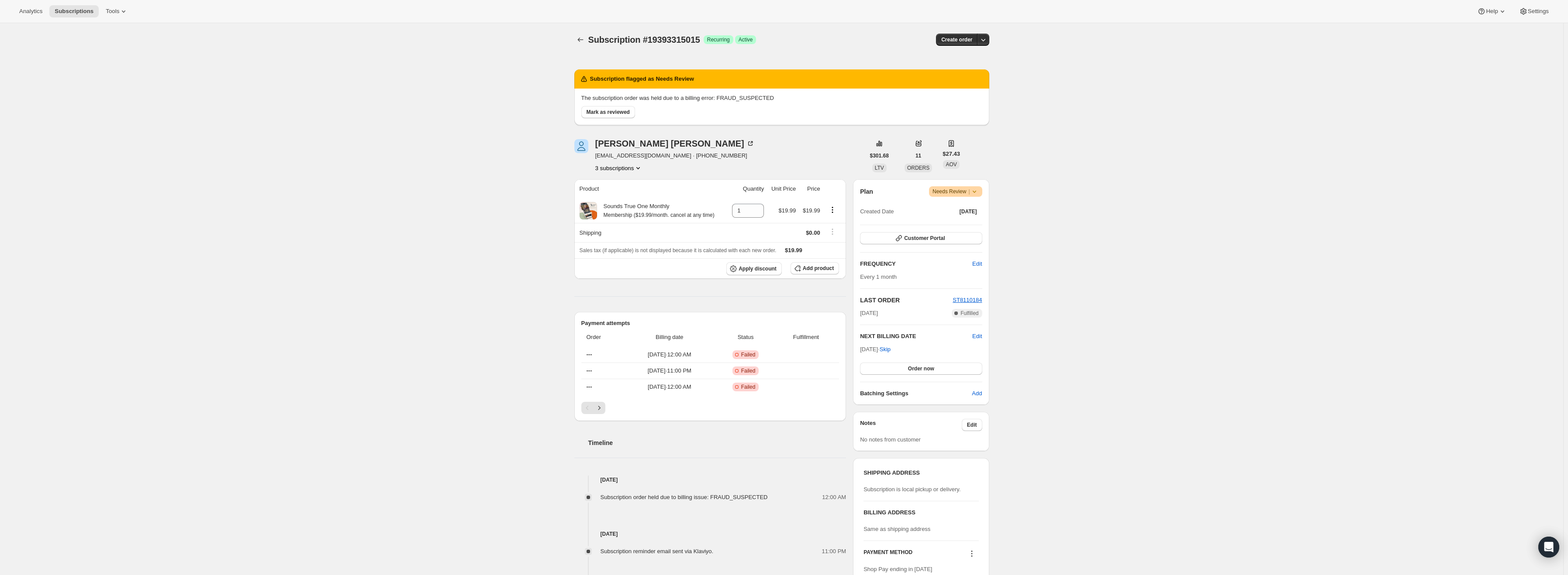
click at [978, 193] on icon at bounding box center [974, 191] width 9 height 9
drag, startPoint x: 662, startPoint y: 154, endPoint x: 599, endPoint y: 154, distance: 63.0
click at [599, 154] on span "balvindavid60@gmail.com · +15125252249" at bounding box center [676, 156] width 160 height 9
copy span "balvindavid60@gmail.com"
click at [975, 189] on icon at bounding box center [974, 191] width 9 height 9
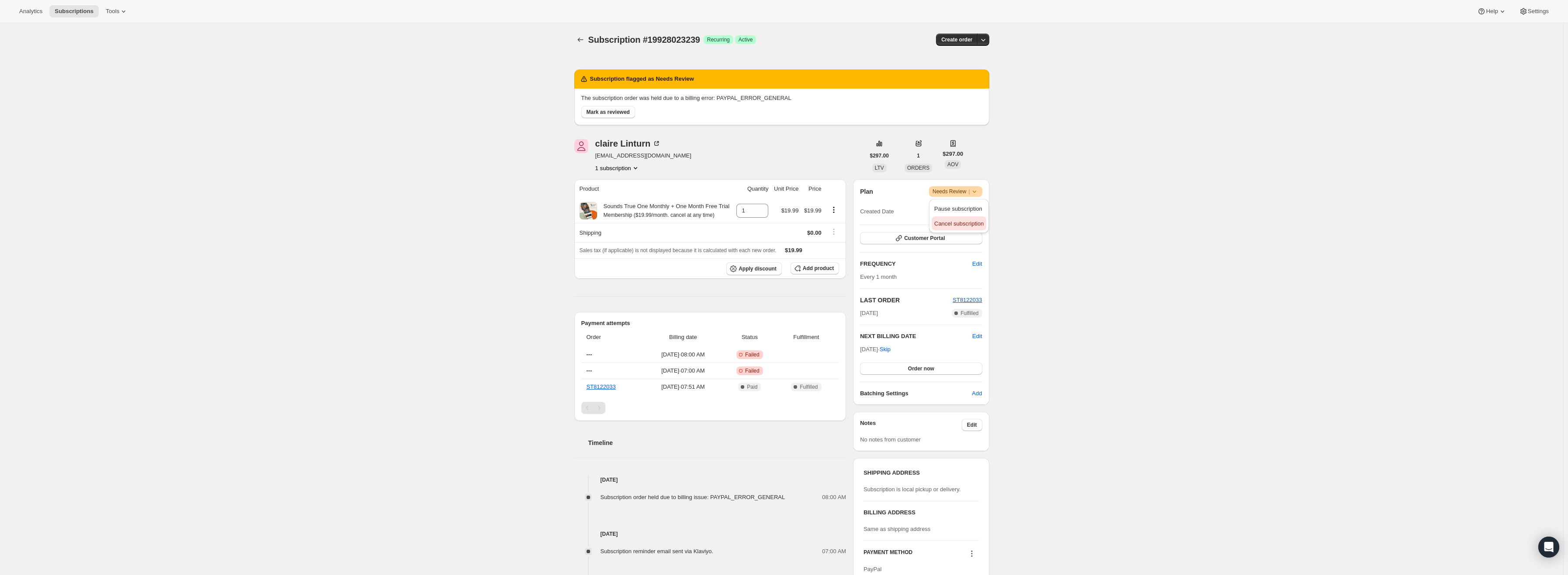
click at [961, 224] on span "Cancel subscription" at bounding box center [959, 223] width 49 height 7
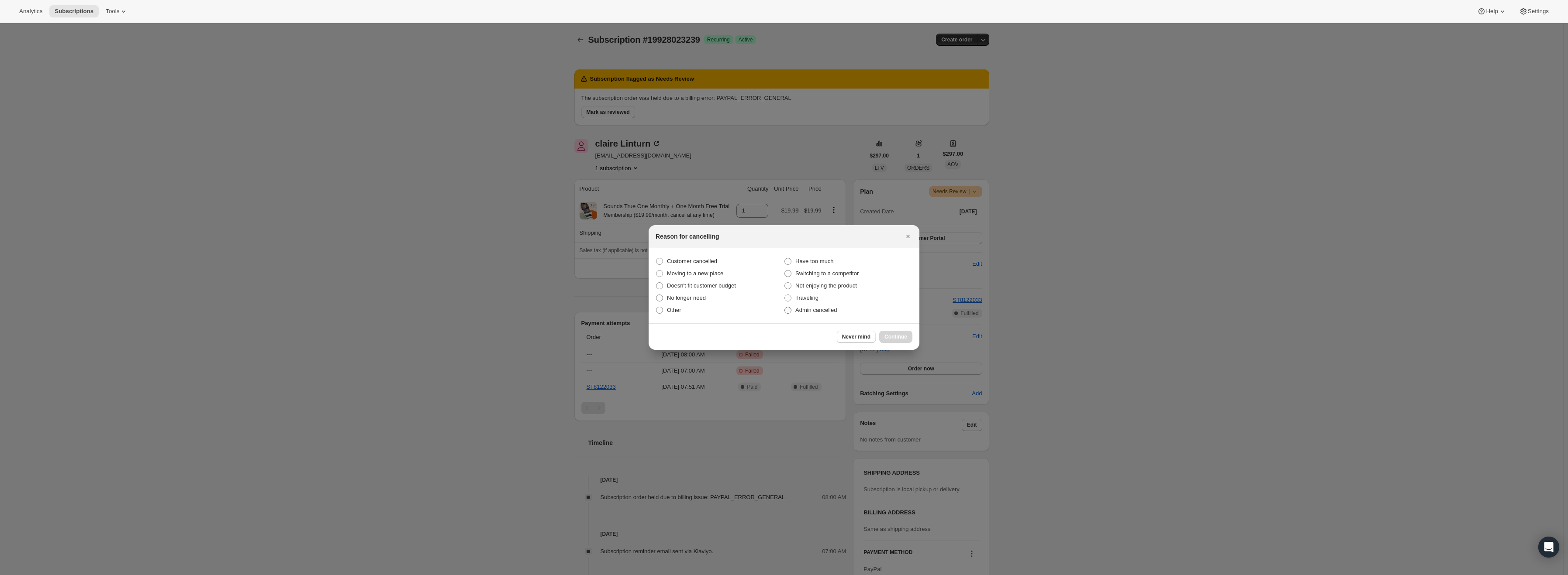
click at [811, 309] on span "Admin cancelled" at bounding box center [816, 310] width 41 height 7
click at [785, 307] on input "Admin cancelled" at bounding box center [784, 307] width 1 height 1
radio input "true"
drag, startPoint x: 900, startPoint y: 334, endPoint x: 1015, endPoint y: 244, distance: 146.0
click at [900, 334] on button "Continue" at bounding box center [896, 336] width 33 height 12
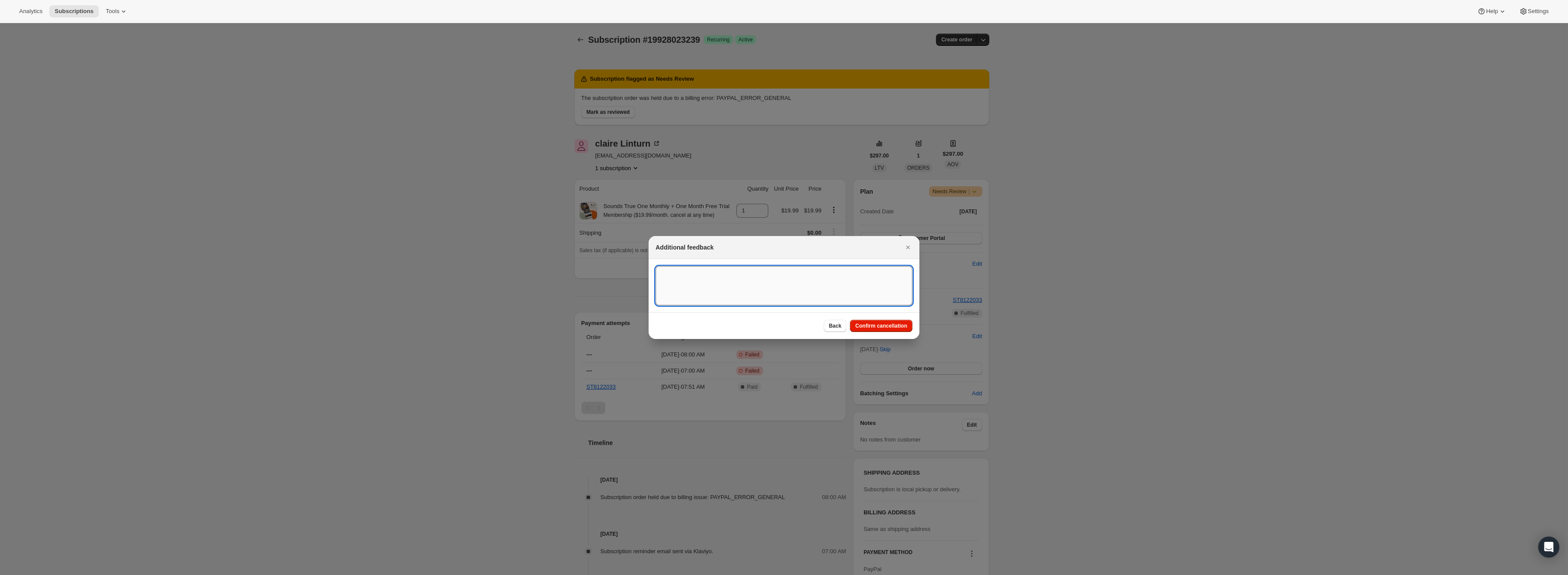
click at [814, 281] on textarea ":r13:" at bounding box center [784, 286] width 257 height 39
type textarea "PayPal Error"
click at [896, 326] on span "Confirm cancellation" at bounding box center [882, 326] width 52 height 7
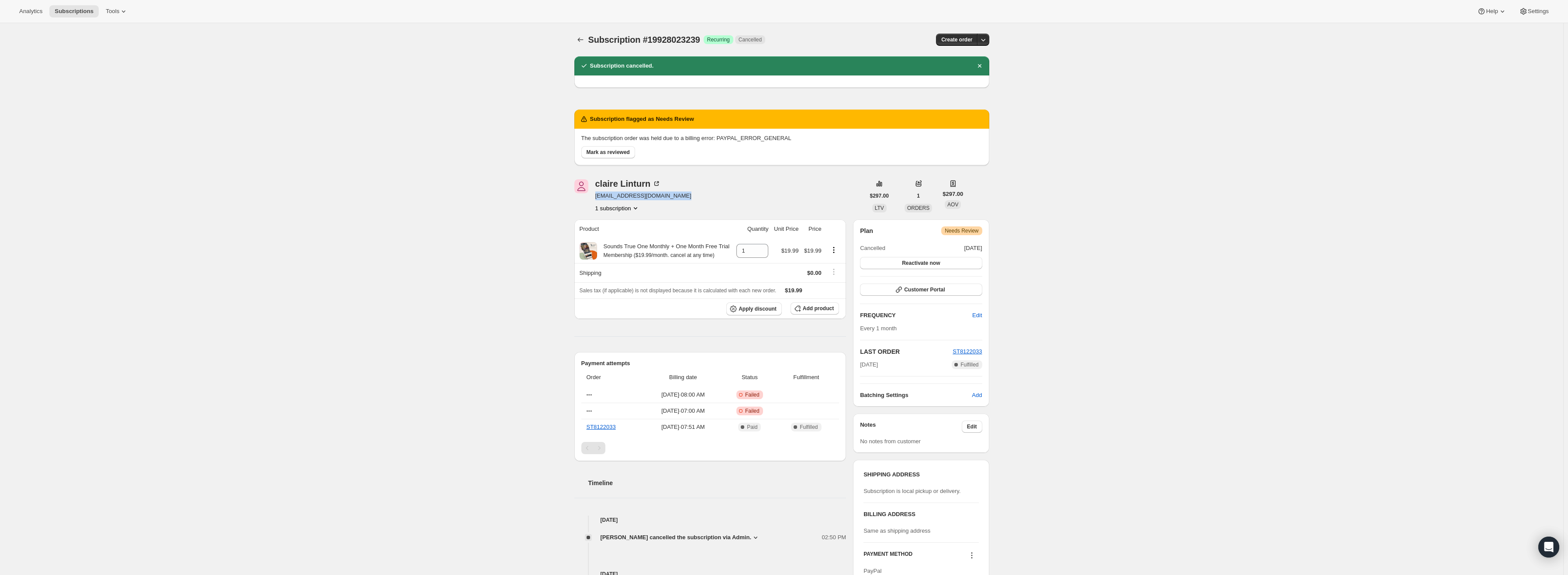
drag, startPoint x: 678, startPoint y: 198, endPoint x: 596, endPoint y: 196, distance: 82.0
click at [596, 196] on div "claire Linturn creativecoaching@outlook.com 1 subscription" at bounding box center [720, 196] width 290 height 33
copy span "creativecoaching@outlook.com"
click at [620, 155] on span "Mark as reviewed" at bounding box center [608, 152] width 44 height 7
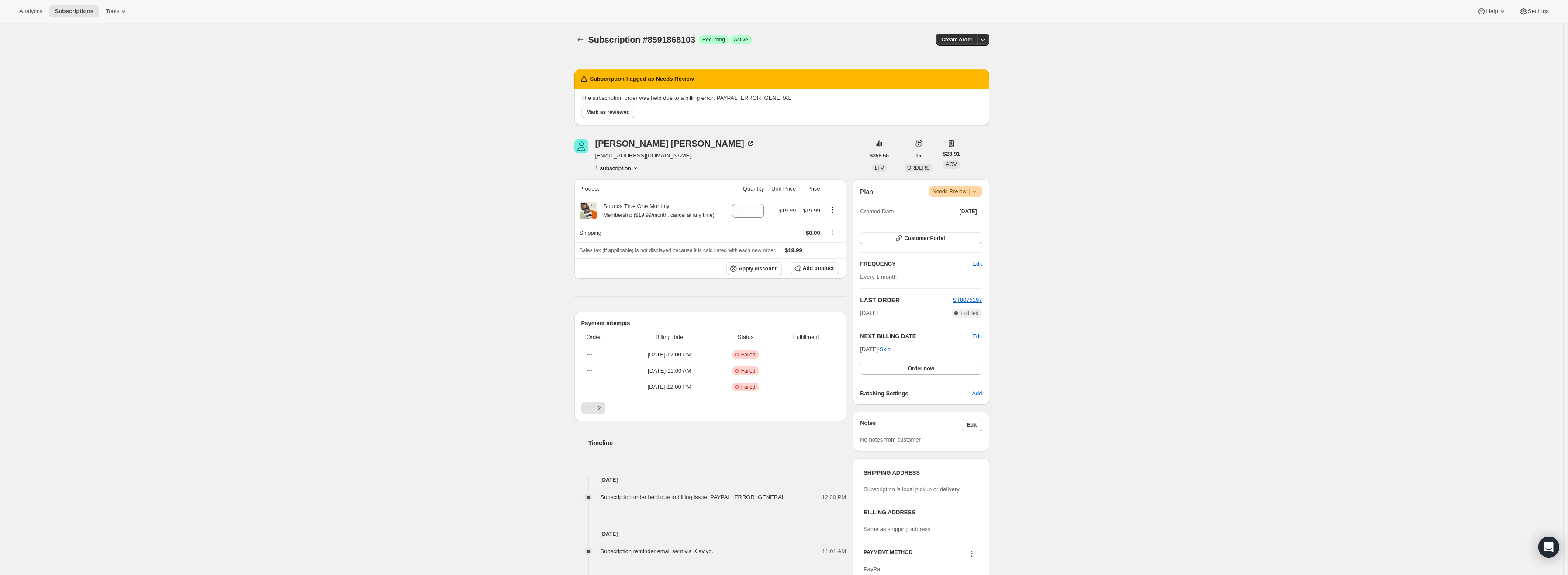
click at [975, 194] on icon at bounding box center [974, 191] width 9 height 9
click at [966, 222] on span "Cancel subscription" at bounding box center [959, 223] width 49 height 7
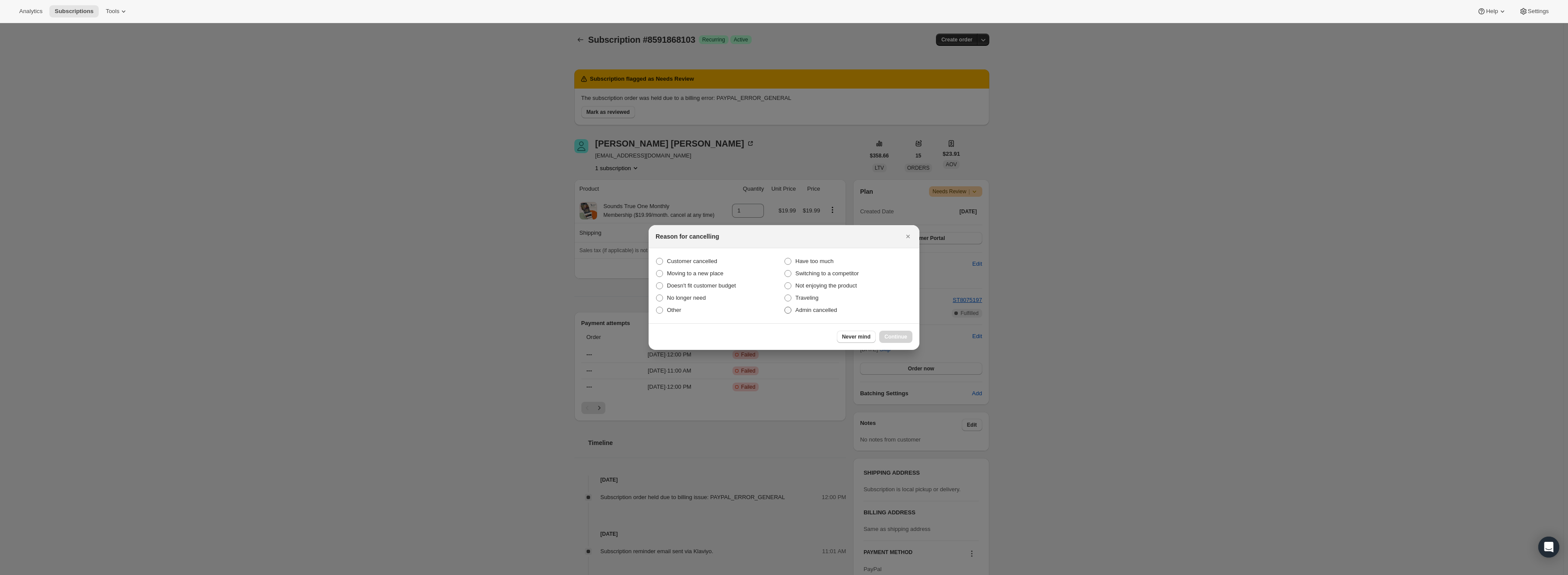
click at [813, 313] on span "Admin cancelled" at bounding box center [816, 310] width 41 height 7
click at [785, 307] on input "Admin cancelled" at bounding box center [784, 307] width 1 height 1
radio input "true"
click at [890, 337] on span "Continue" at bounding box center [895, 337] width 22 height 7
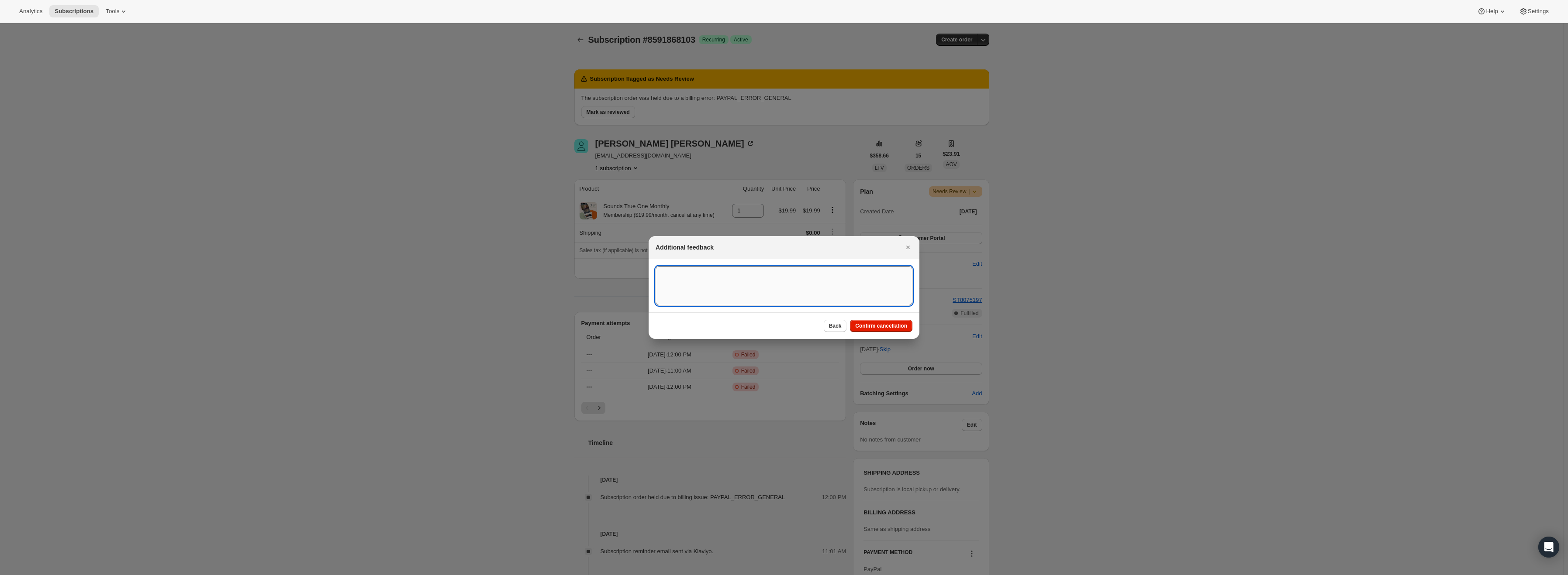
click at [747, 280] on textarea ":r13:" at bounding box center [784, 286] width 257 height 39
type textarea "PayPal Error"
click at [903, 328] on span "Confirm cancellation" at bounding box center [882, 326] width 52 height 7
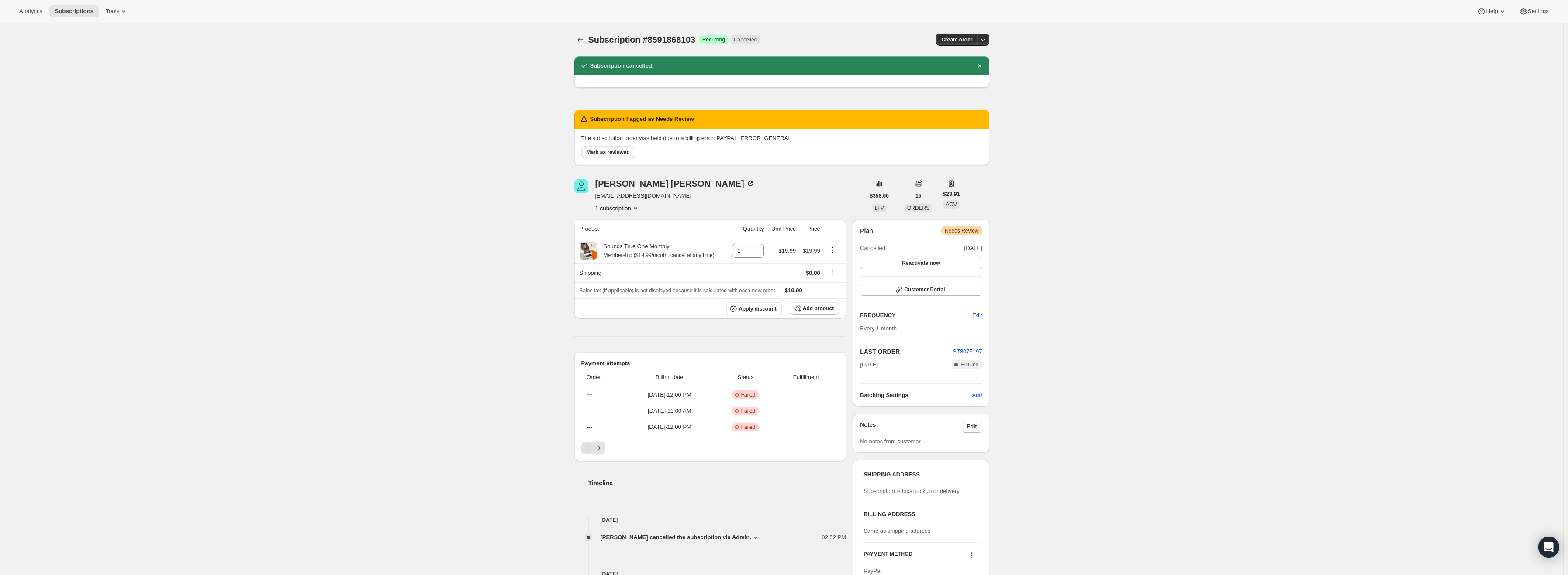
click at [618, 149] on span "Mark as reviewed" at bounding box center [608, 152] width 44 height 7
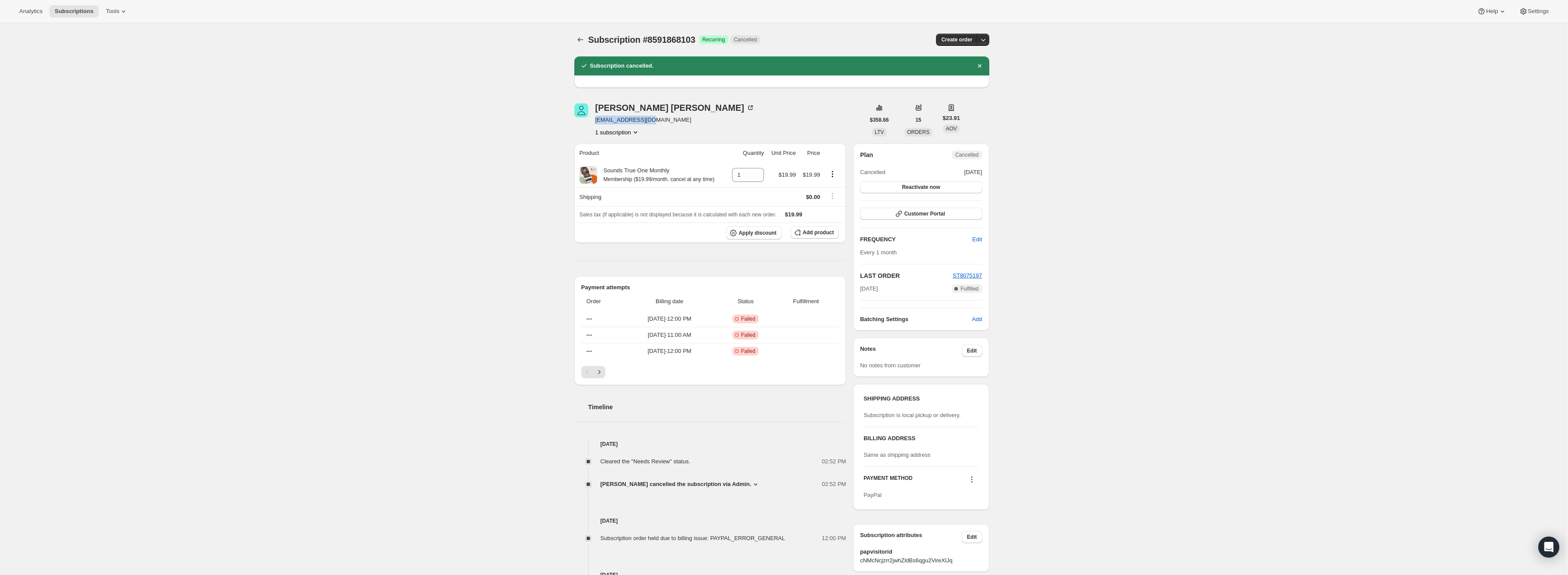
drag, startPoint x: 650, startPoint y: 119, endPoint x: 596, endPoint y: 122, distance: 54.1
click at [596, 122] on div "Roxanne S Chan chan.rox@gmail.com 1 subscription" at bounding box center [720, 120] width 290 height 33
copy span "chan.rox@gmail.com"
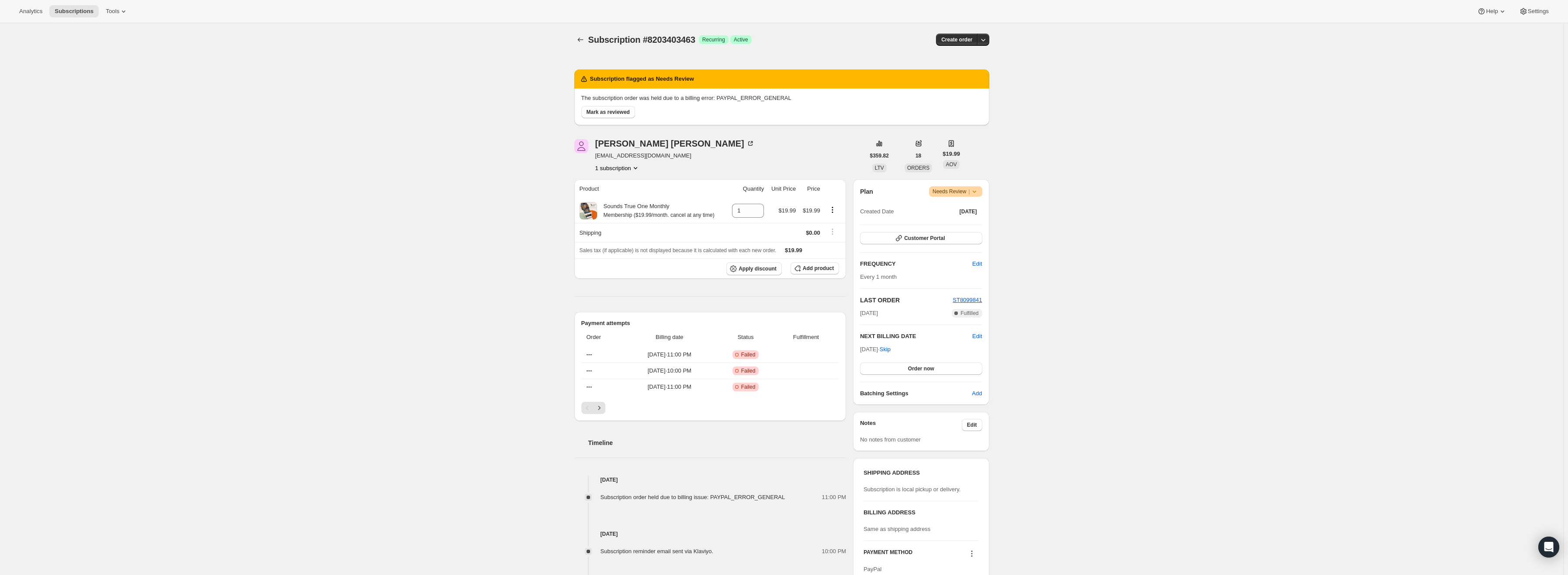
click at [976, 192] on icon at bounding box center [974, 191] width 4 height 2
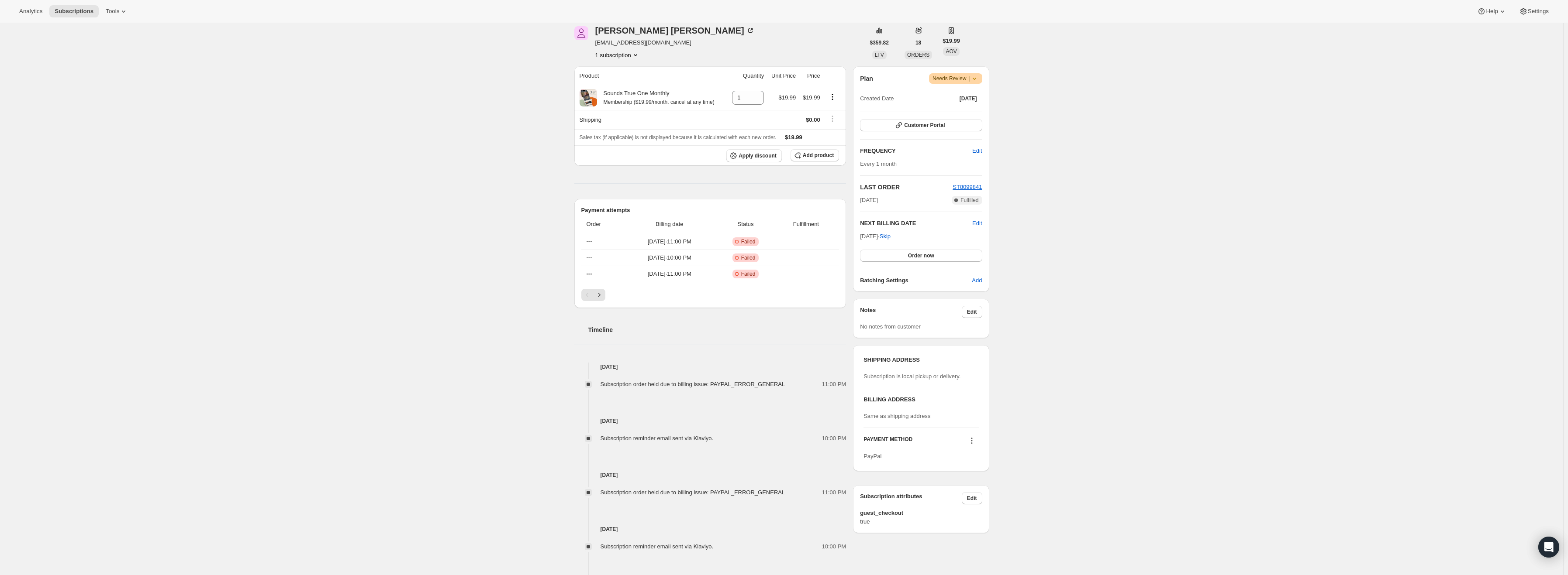
scroll to position [21, 0]
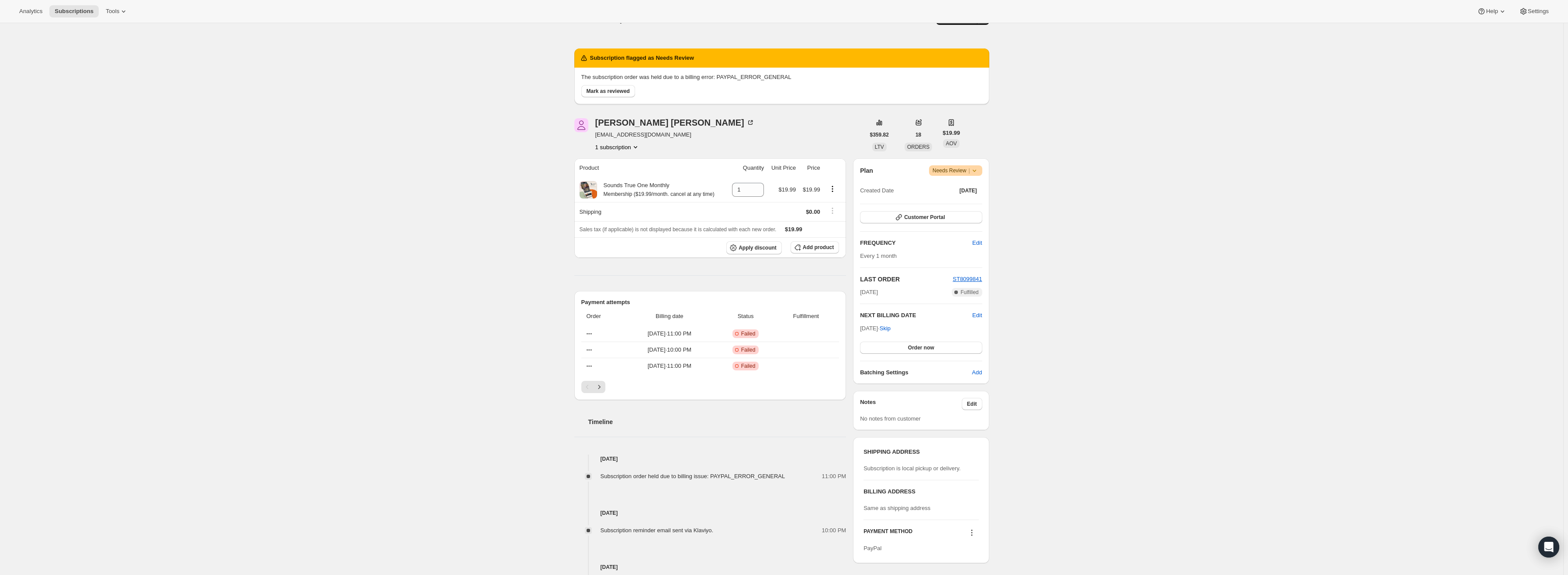
click at [959, 171] on span "Needs Review |" at bounding box center [956, 170] width 46 height 9
click at [956, 202] on span "Cancel subscription" at bounding box center [959, 202] width 49 height 7
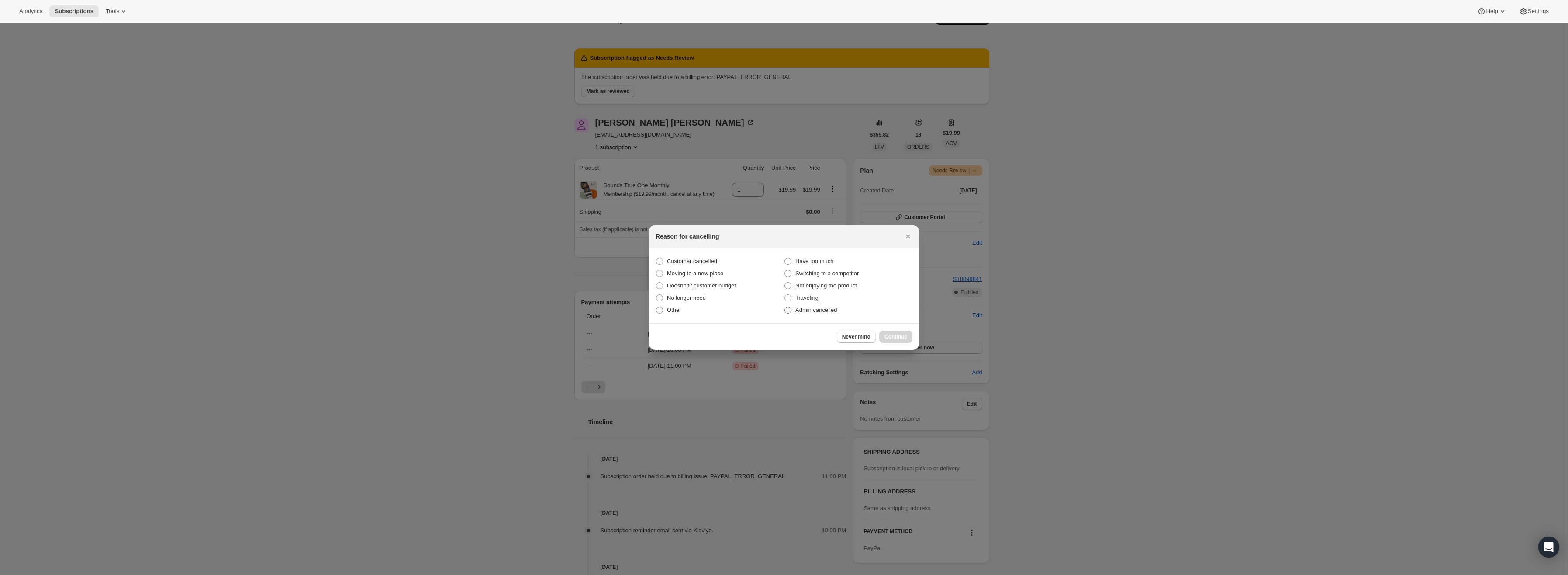
click at [818, 311] on span "Admin cancelled" at bounding box center [816, 310] width 41 height 7
click at [785, 307] on input "Admin cancelled" at bounding box center [784, 307] width 1 height 1
radio input "true"
click at [888, 334] on span "Continue" at bounding box center [895, 337] width 22 height 7
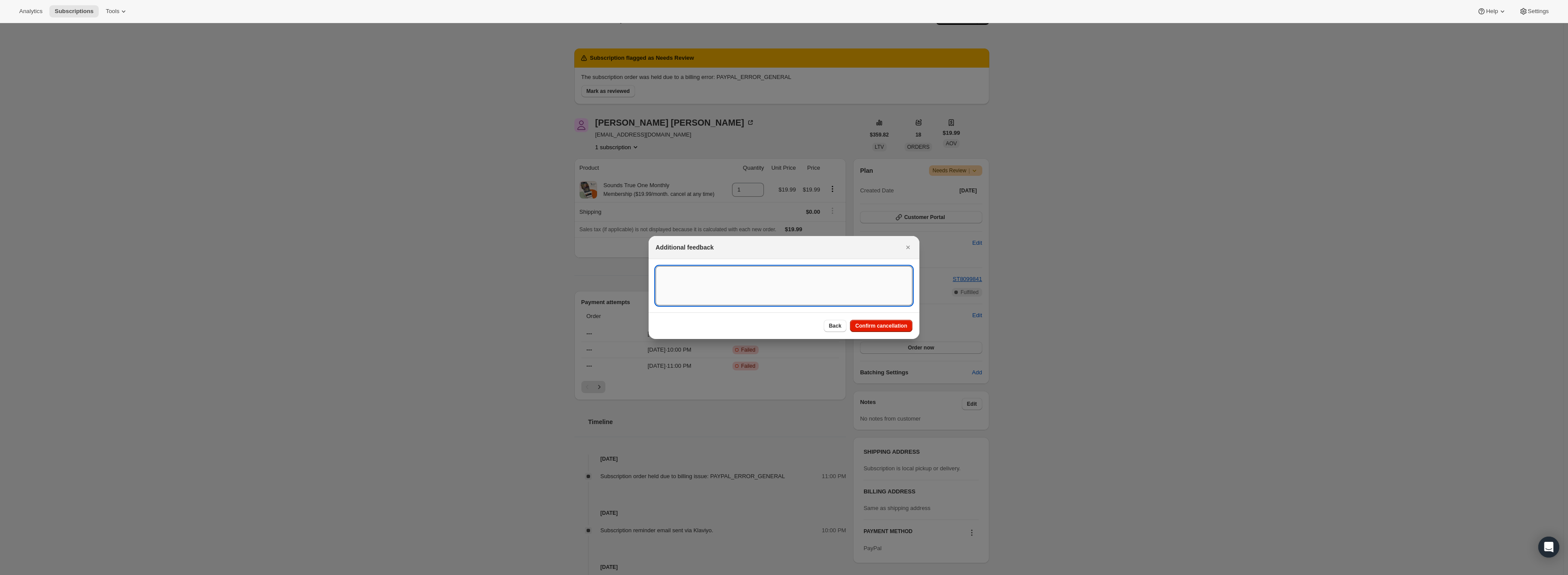
click at [791, 291] on textarea ":r15:" at bounding box center [784, 286] width 257 height 39
type textarea "PayPal Error"
click at [871, 326] on span "Confirm cancellation" at bounding box center [882, 326] width 52 height 7
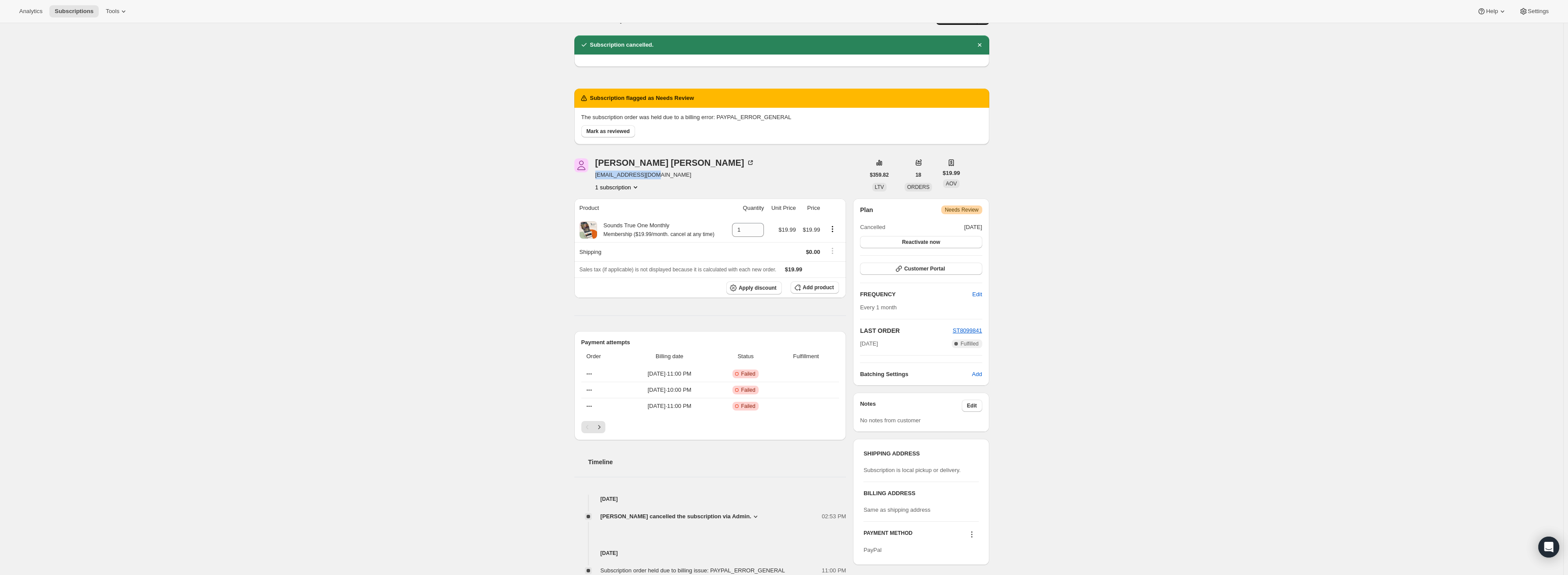
drag, startPoint x: 659, startPoint y: 174, endPoint x: 598, endPoint y: 177, distance: 61.1
click at [598, 177] on span "[EMAIL_ADDRESS][DOMAIN_NAME]" at bounding box center [676, 175] width 160 height 9
copy span "[EMAIL_ADDRESS][DOMAIN_NAME]"
click at [609, 131] on span "Mark as reviewed" at bounding box center [608, 131] width 44 height 7
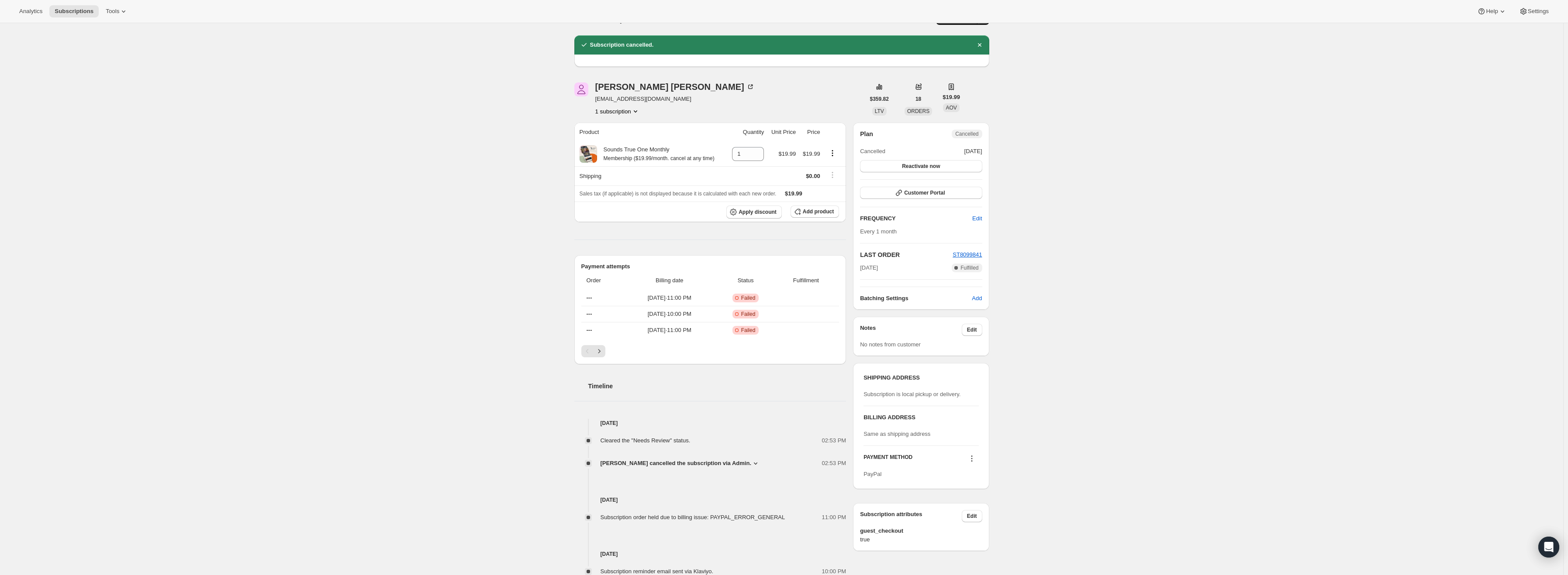
scroll to position [0, 0]
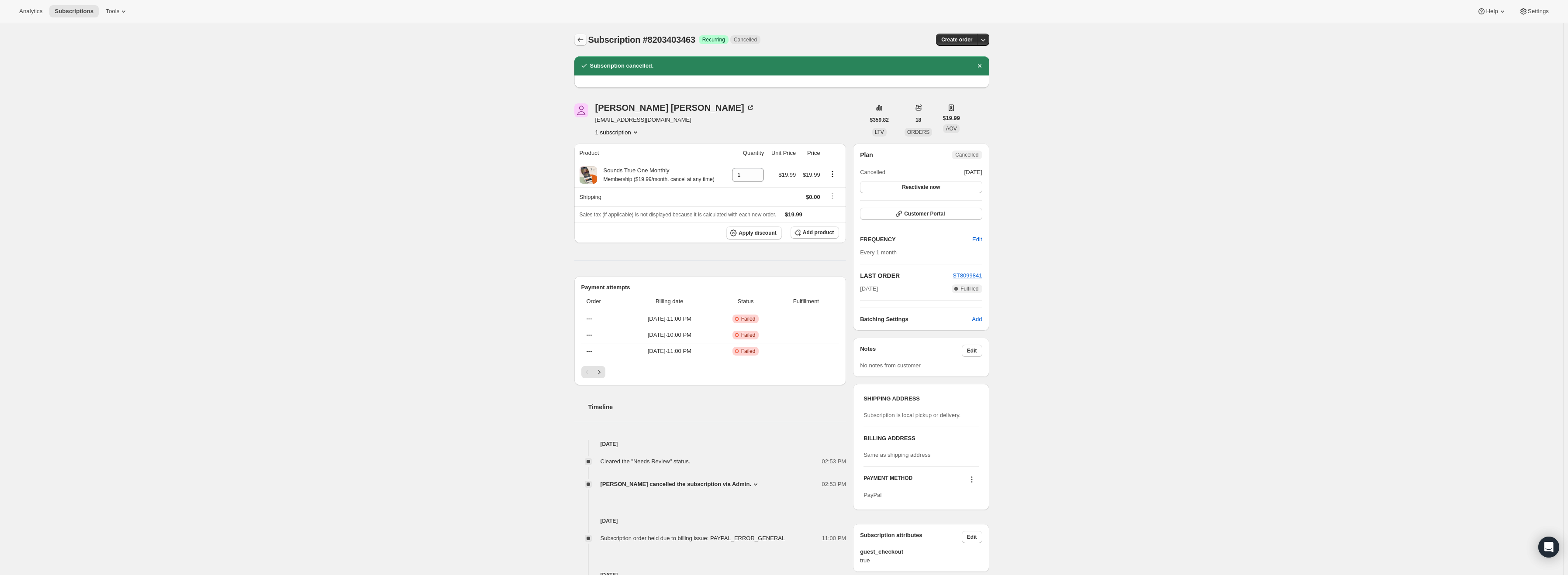
click at [582, 37] on icon "Subscriptions" at bounding box center [580, 40] width 9 height 9
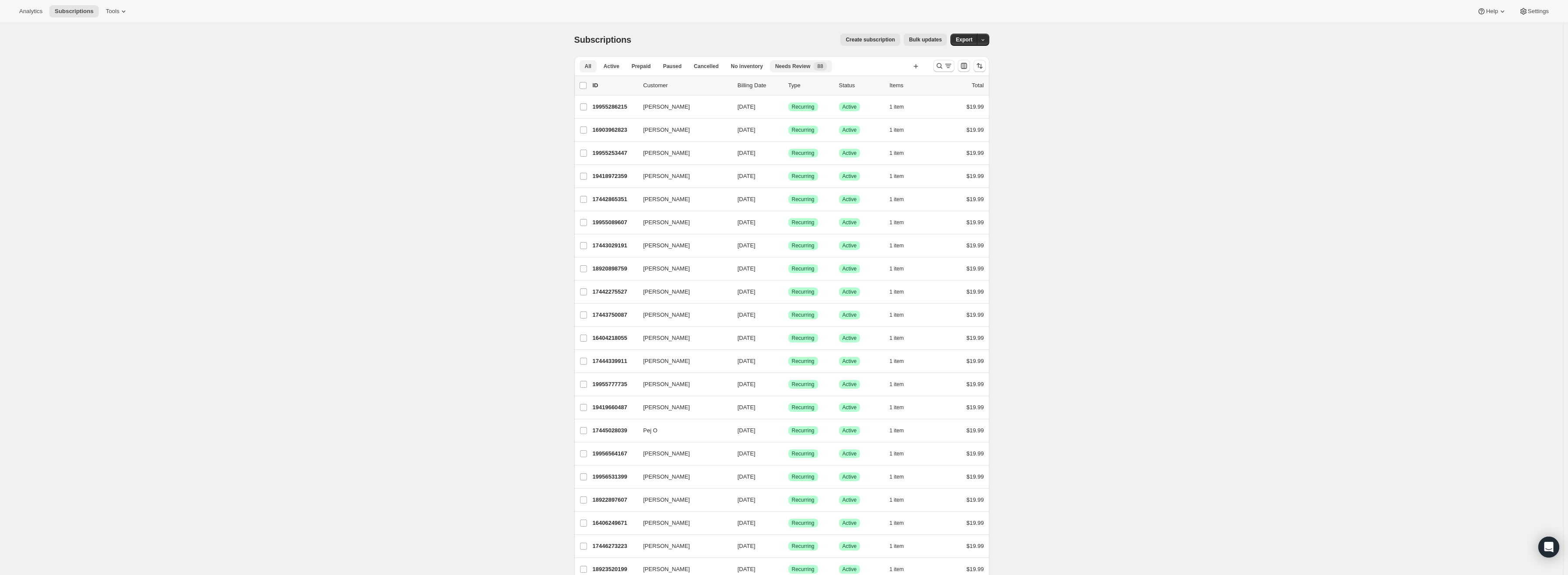
click at [789, 67] on span "Needs Review" at bounding box center [793, 67] width 36 height 7
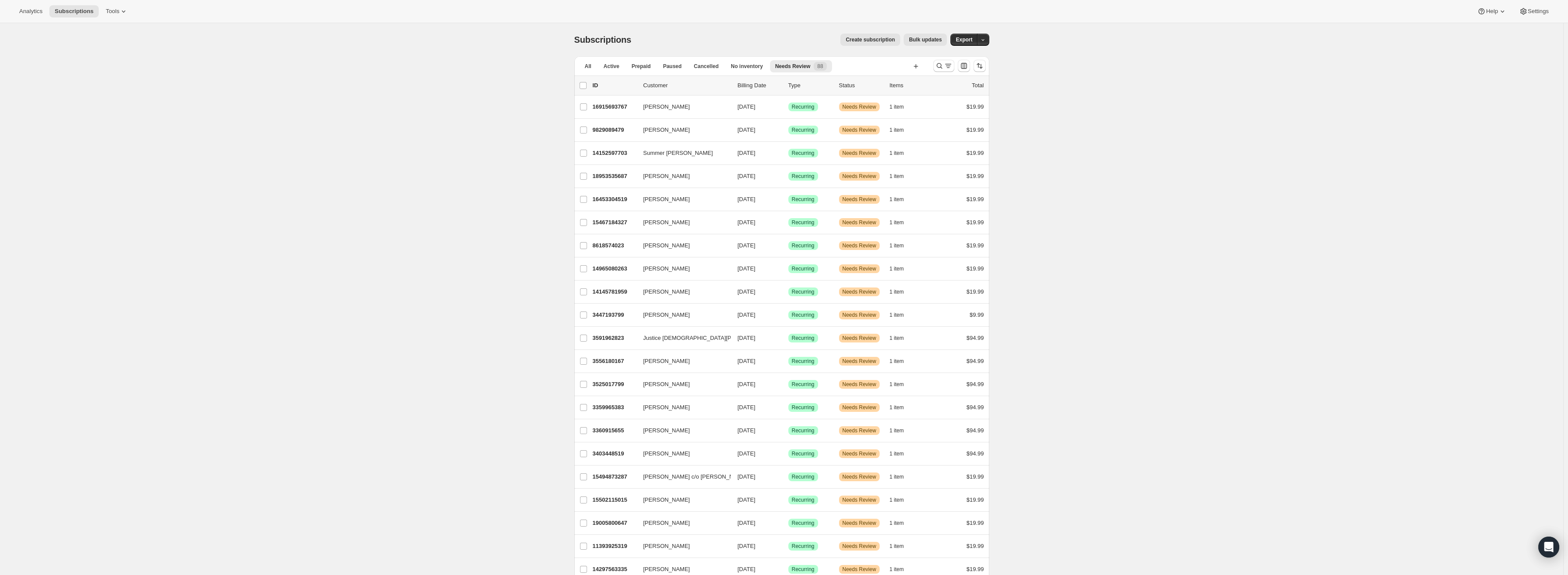
click at [746, 87] on p "Billing Date" at bounding box center [760, 86] width 44 height 9
click at [615, 107] on p "16915693767" at bounding box center [615, 107] width 44 height 9
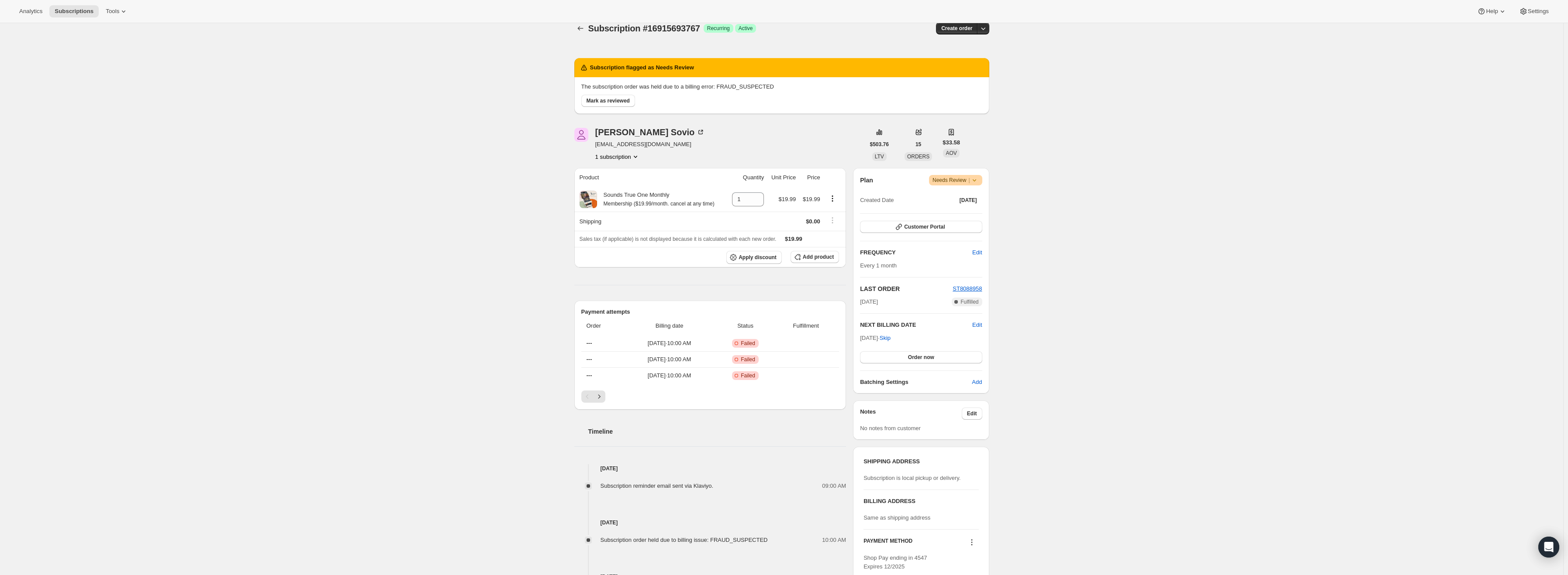
scroll to position [4, 0]
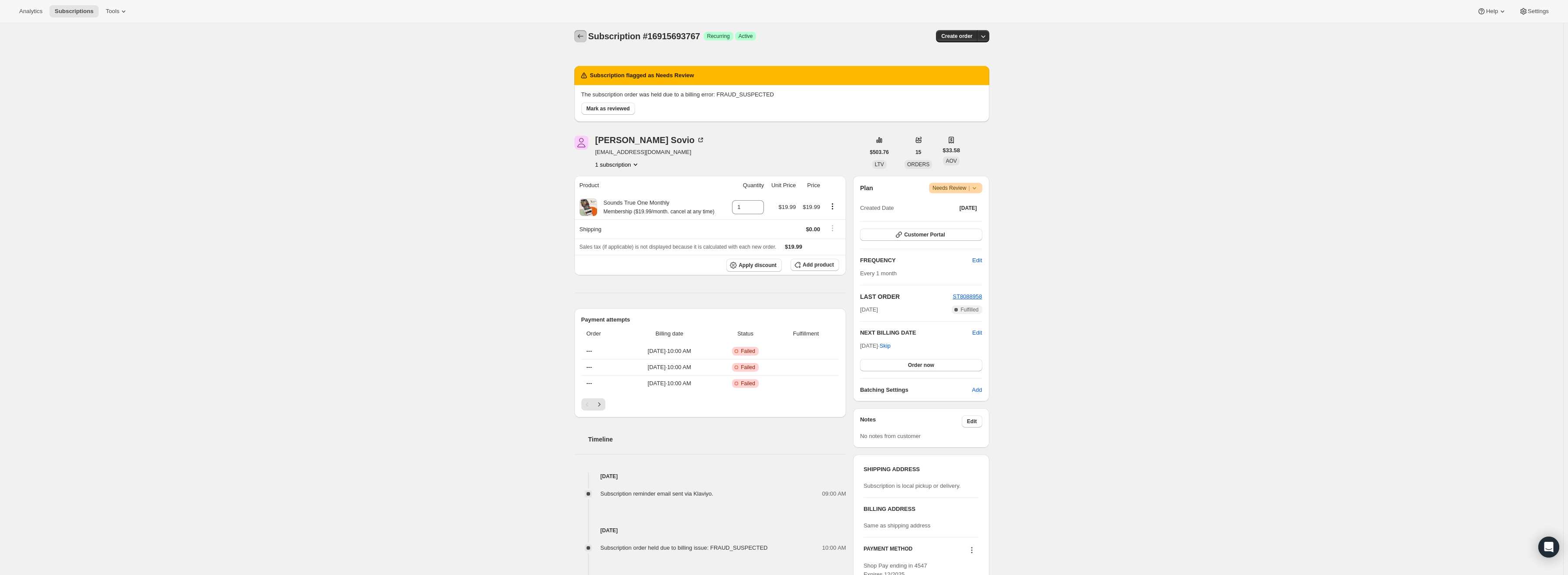
click at [580, 38] on icon "Subscriptions" at bounding box center [580, 36] width 9 height 9
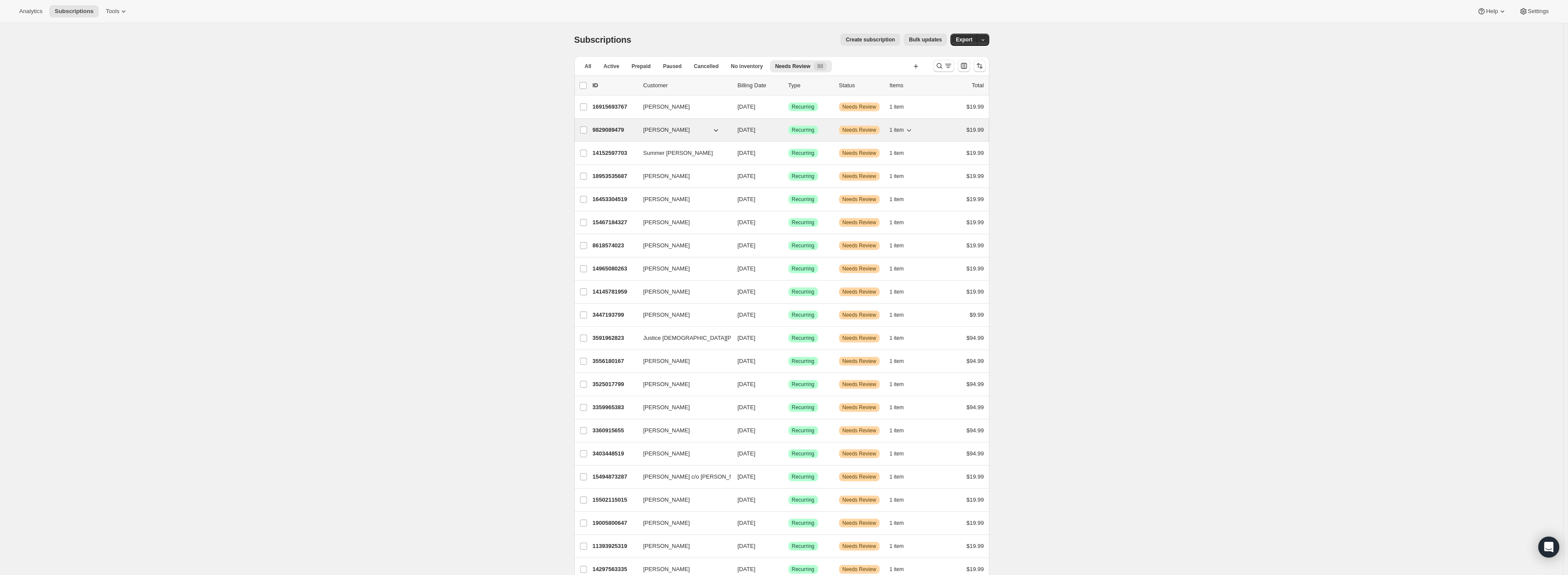
click at [618, 131] on p "9829089479" at bounding box center [615, 130] width 44 height 9
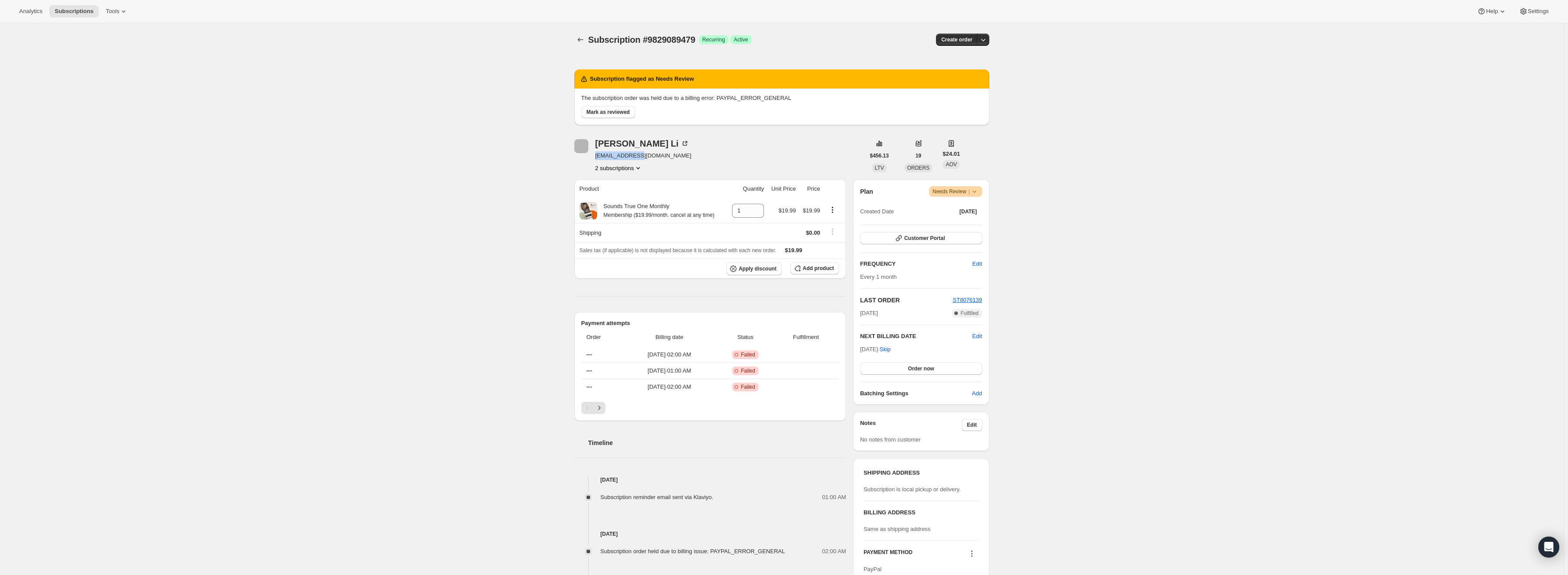
drag, startPoint x: 639, startPoint y: 155, endPoint x: 596, endPoint y: 159, distance: 43.2
click at [596, 159] on div "[PERSON_NAME] [PERSON_NAME][EMAIL_ADDRESS][DOMAIN_NAME] 2 subscriptions" at bounding box center [720, 156] width 290 height 33
copy span "[EMAIL_ADDRESS][DOMAIN_NAME]"
click at [975, 191] on icon at bounding box center [974, 191] width 4 height 2
click at [967, 227] on span "Cancel subscription" at bounding box center [959, 223] width 49 height 7
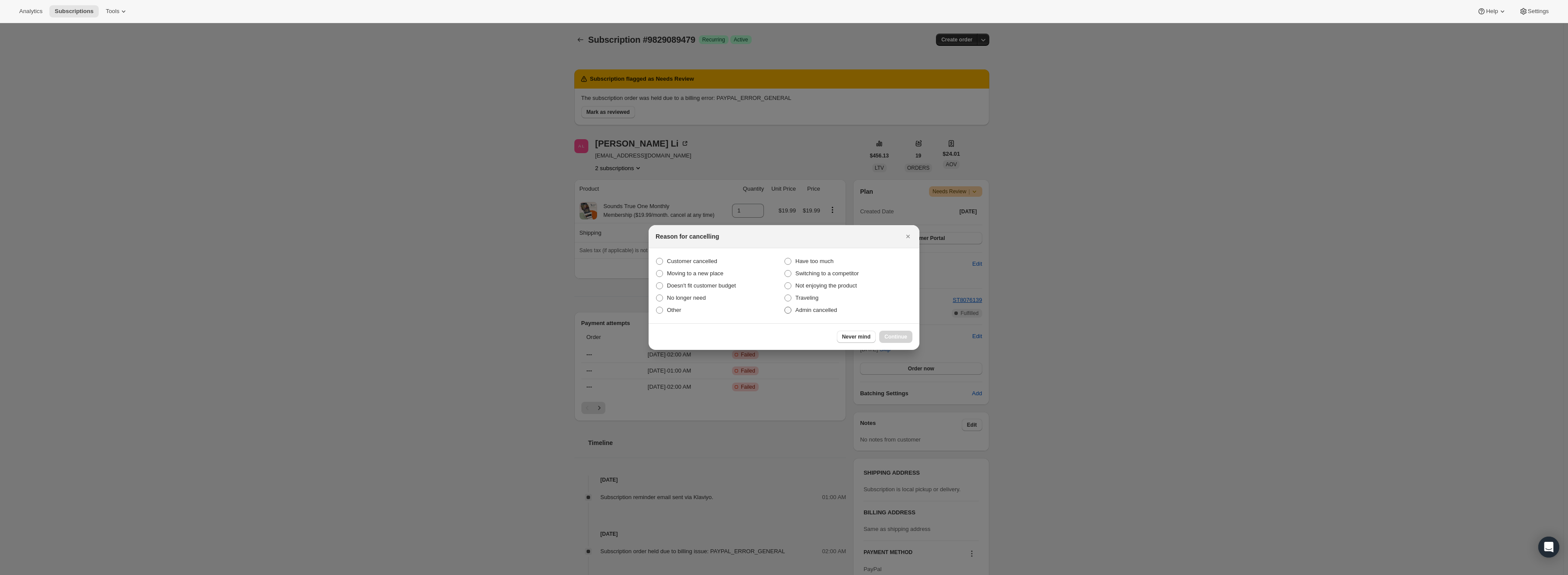
click at [826, 314] on span "Admin cancelled" at bounding box center [816, 310] width 41 height 9
click at [785, 307] on input "Admin cancelled" at bounding box center [784, 307] width 1 height 1
radio input "true"
click at [896, 339] on span "Continue" at bounding box center [895, 337] width 22 height 7
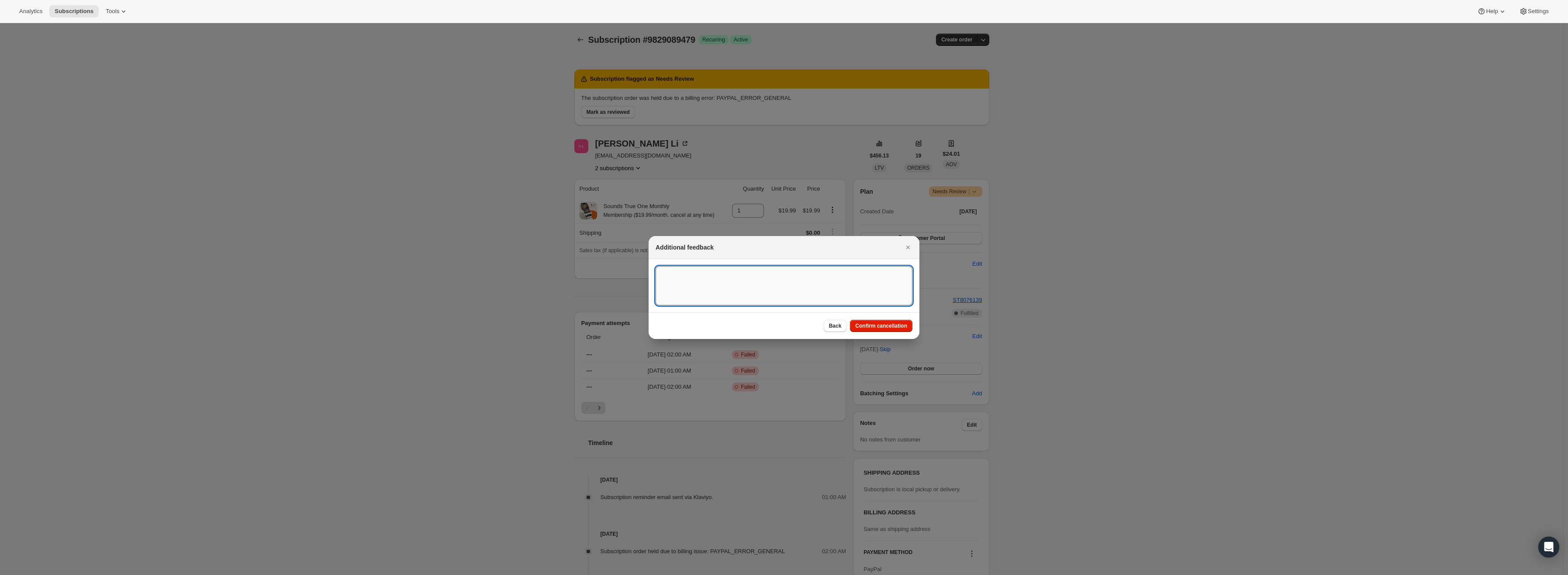
click at [772, 282] on textarea ":rvb:" at bounding box center [784, 286] width 257 height 39
type textarea "/"
type textarea "PayPal Error"
drag, startPoint x: 903, startPoint y: 330, endPoint x: 914, endPoint y: 286, distance: 45.4
click at [903, 330] on button "Confirm cancellation" at bounding box center [881, 326] width 62 height 12
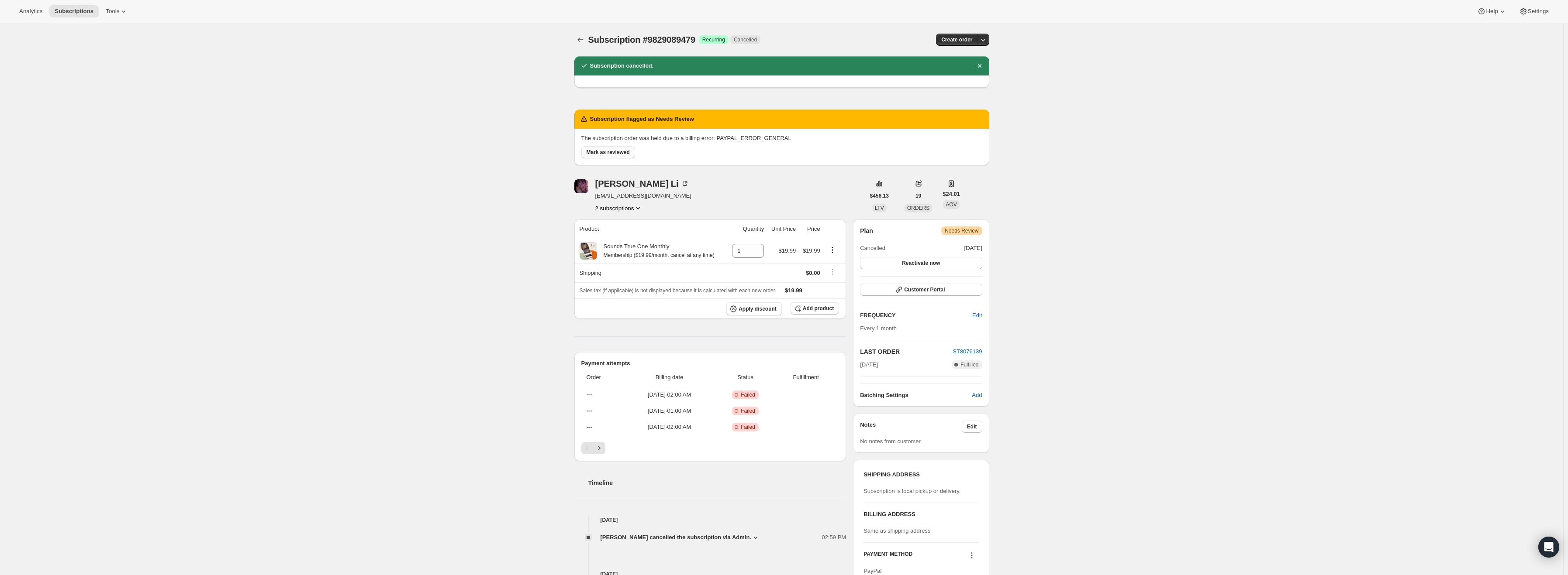
click at [609, 153] on span "Mark as reviewed" at bounding box center [608, 152] width 44 height 7
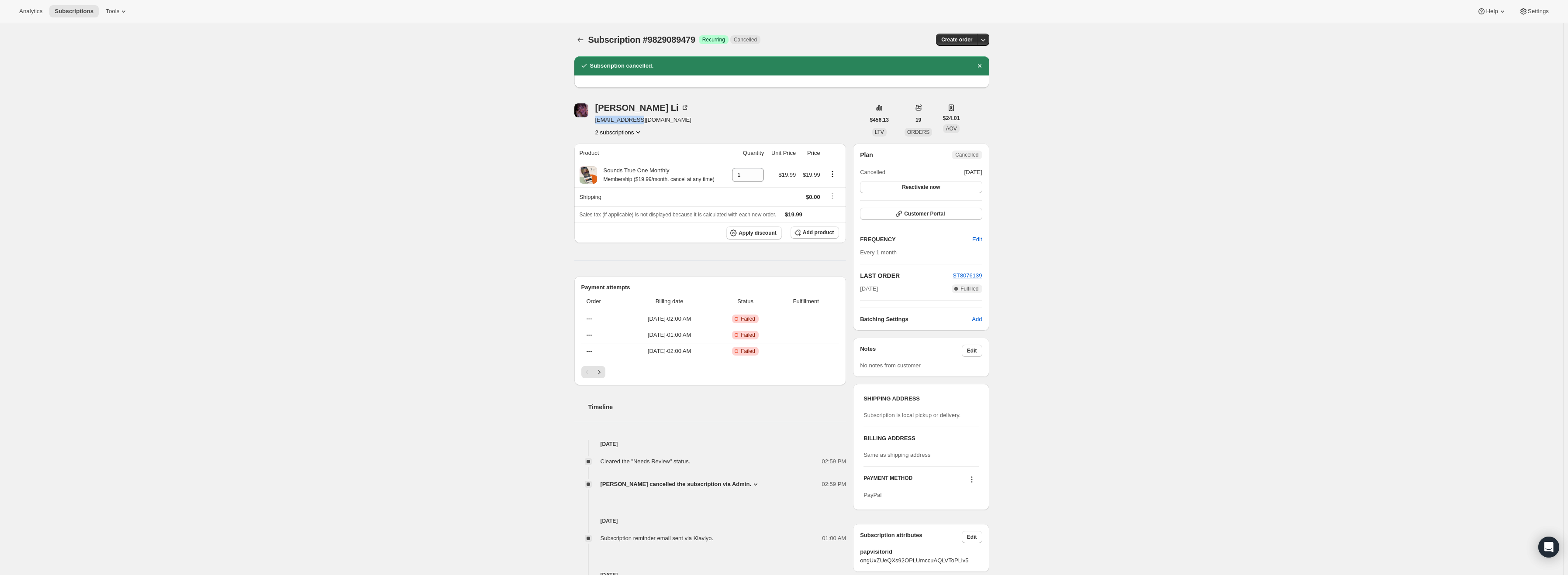
drag, startPoint x: 641, startPoint y: 120, endPoint x: 596, endPoint y: 125, distance: 45.3
click at [596, 125] on div "[PERSON_NAME] [PERSON_NAME][EMAIL_ADDRESS][DOMAIN_NAME] 2 subscriptions" at bounding box center [720, 120] width 290 height 33
copy span "[EMAIL_ADDRESS][DOMAIN_NAME]"
click at [581, 40] on icon "Subscriptions" at bounding box center [580, 40] width 9 height 9
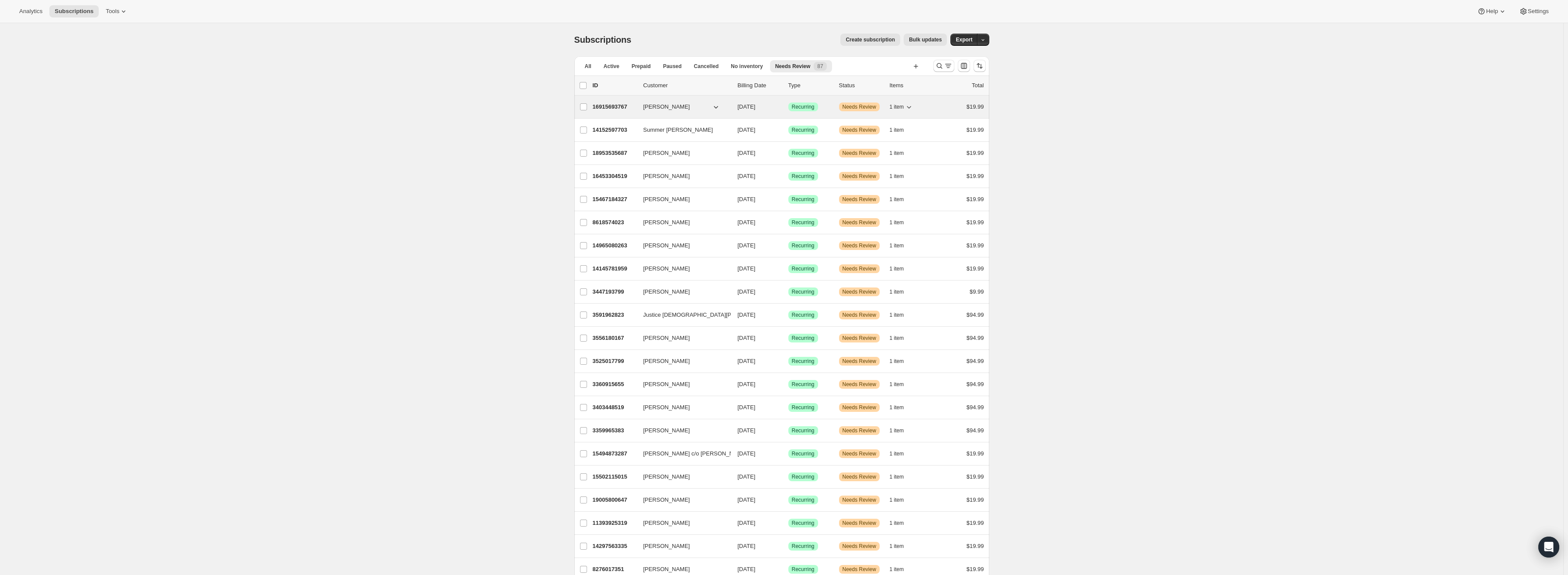
click at [617, 107] on p "16915693767" at bounding box center [615, 107] width 44 height 9
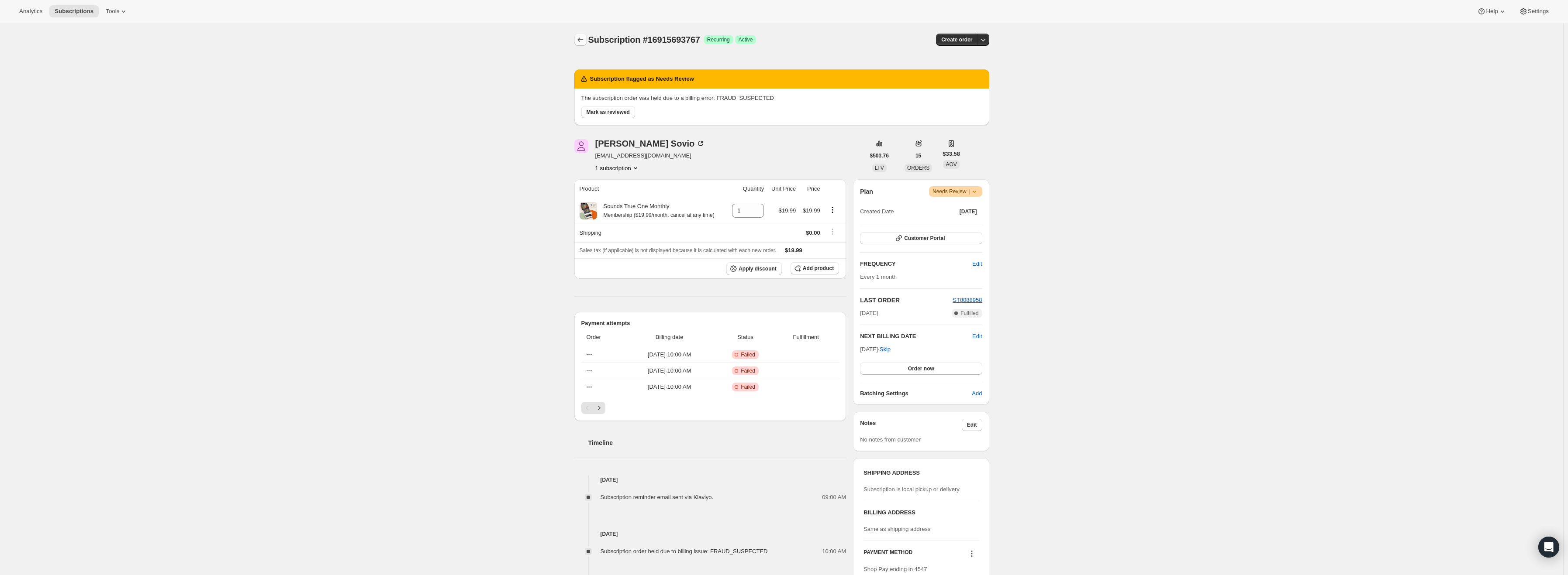
click at [586, 45] on button "Subscriptions" at bounding box center [580, 39] width 12 height 12
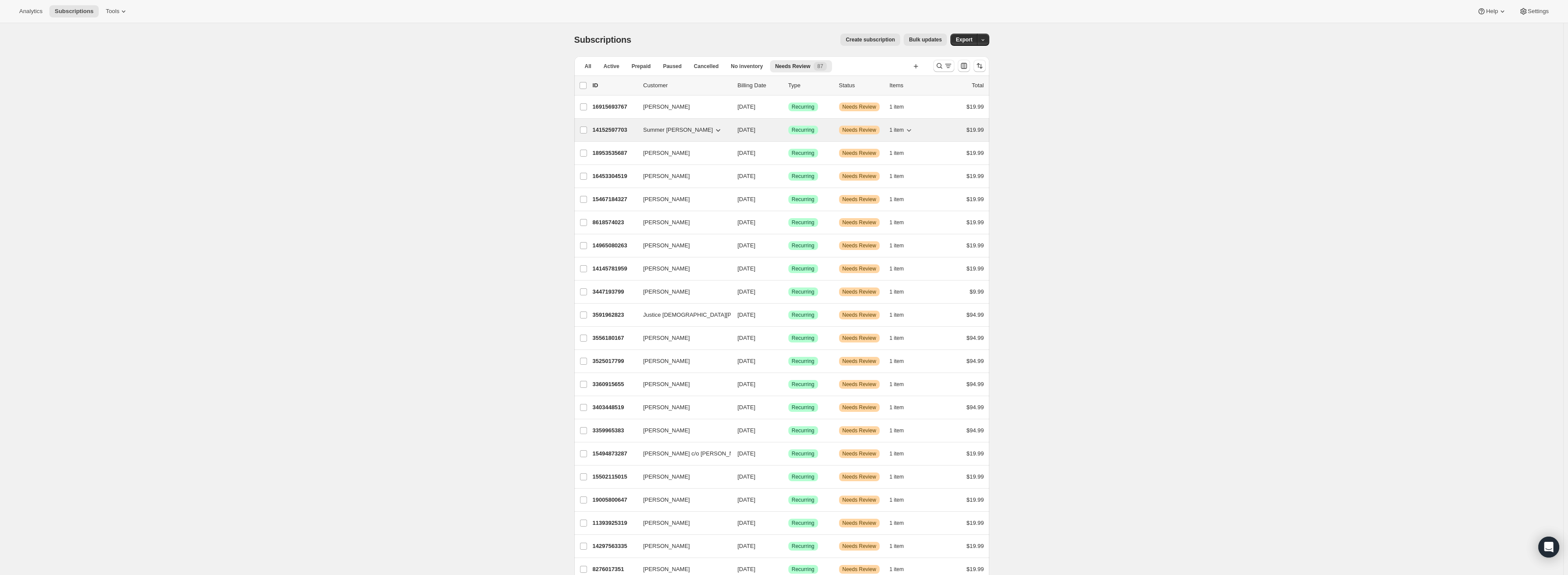
click at [625, 130] on p "14152597703" at bounding box center [615, 130] width 44 height 9
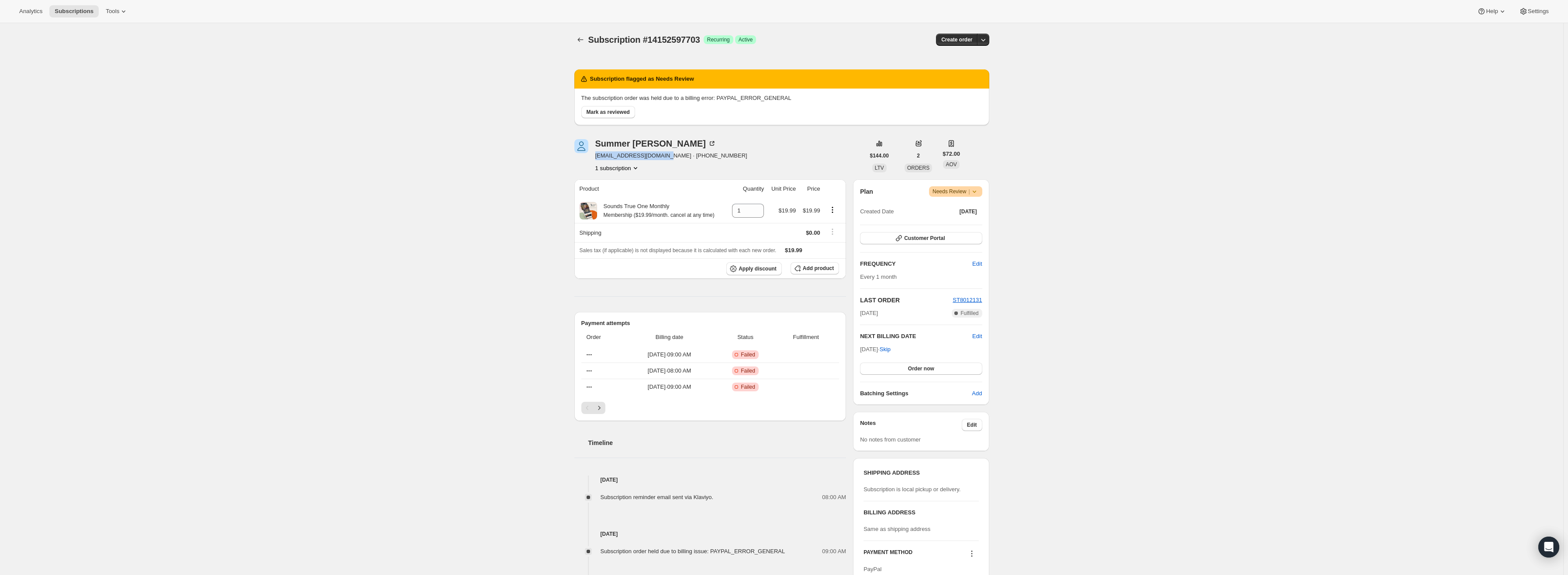
drag, startPoint x: 669, startPoint y: 157, endPoint x: 595, endPoint y: 159, distance: 74.0
click at [595, 159] on div "Summer [PERSON_NAME] [EMAIL_ADDRESS][DOMAIN_NAME] · [PHONE_NUMBER] 1 subscripti…" at bounding box center [720, 156] width 290 height 33
copy span "[EMAIL_ADDRESS][DOMAIN_NAME]"
click at [979, 189] on icon at bounding box center [974, 191] width 9 height 9
click at [964, 223] on span "Cancel subscription" at bounding box center [959, 223] width 49 height 7
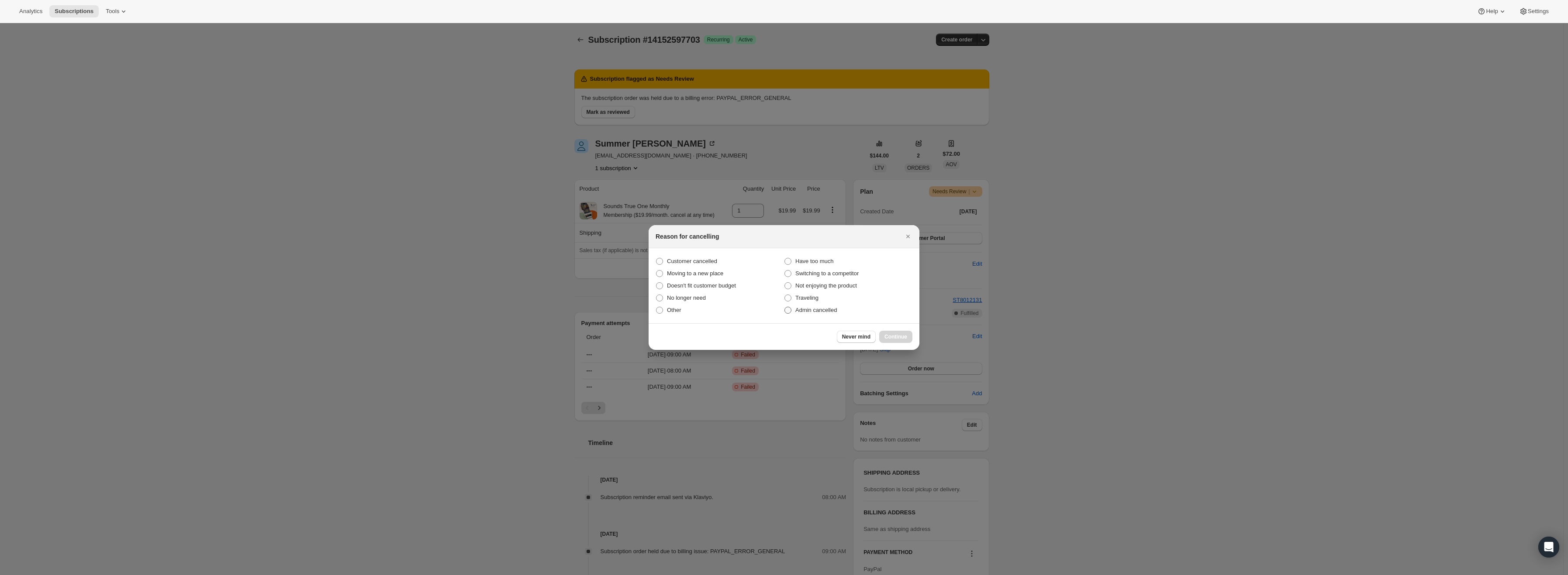
click at [804, 306] on span "Admin cancelled" at bounding box center [816, 310] width 41 height 9
click at [785, 307] on input "Admin cancelled" at bounding box center [784, 307] width 1 height 1
radio input "true"
click at [892, 334] on span "Continue" at bounding box center [895, 337] width 22 height 7
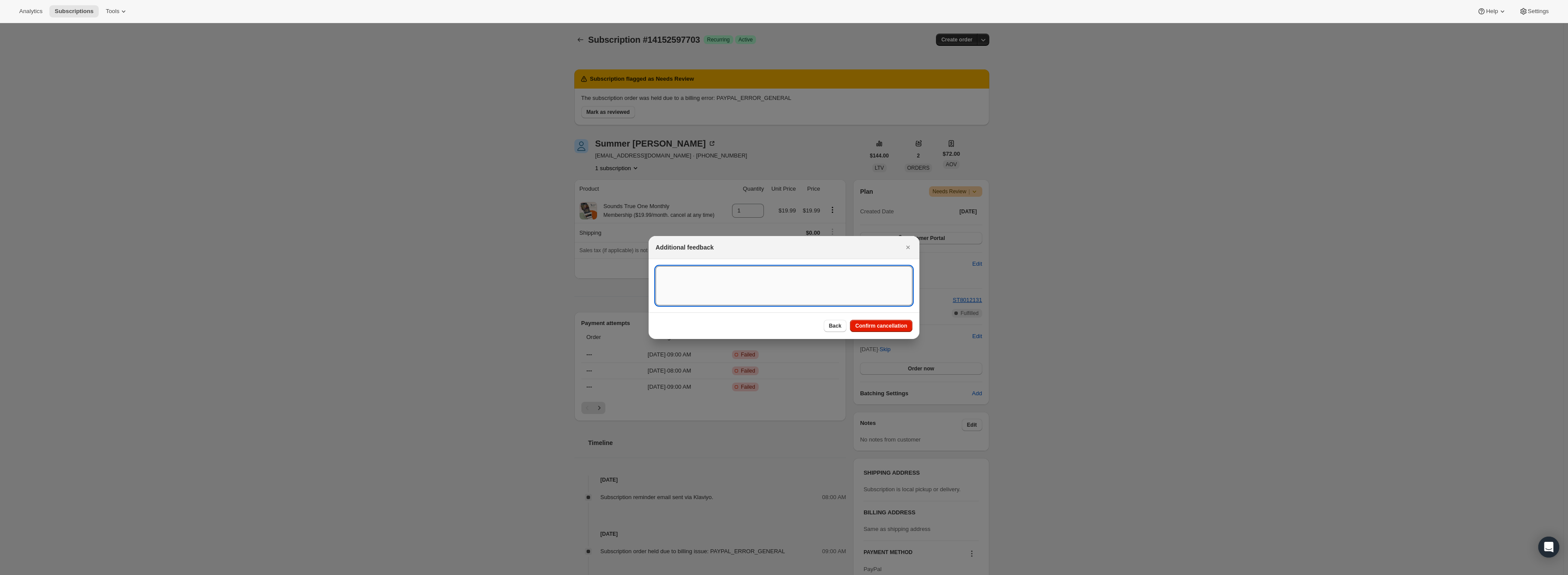
click at [705, 287] on textarea ":r1tf:" at bounding box center [784, 286] width 257 height 39
type textarea "PayPal Error"
click at [879, 323] on button "Confirm cancellation" at bounding box center [881, 326] width 62 height 12
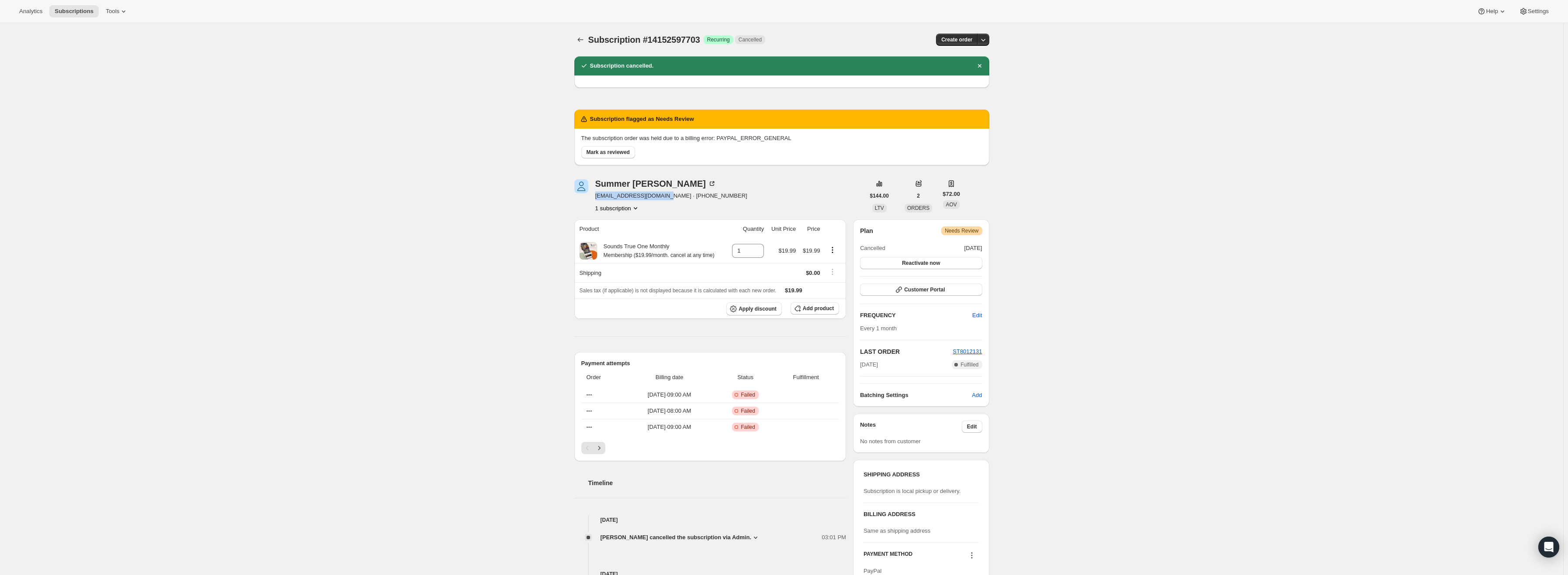
drag, startPoint x: 668, startPoint y: 197, endPoint x: 596, endPoint y: 197, distance: 72.0
click at [596, 197] on div "Summer [PERSON_NAME] [EMAIL_ADDRESS][DOMAIN_NAME] · [PHONE_NUMBER] 1 subscripti…" at bounding box center [720, 196] width 290 height 33
copy span "[EMAIL_ADDRESS][DOMAIN_NAME]"
click at [604, 157] on button "Mark as reviewed" at bounding box center [608, 152] width 54 height 12
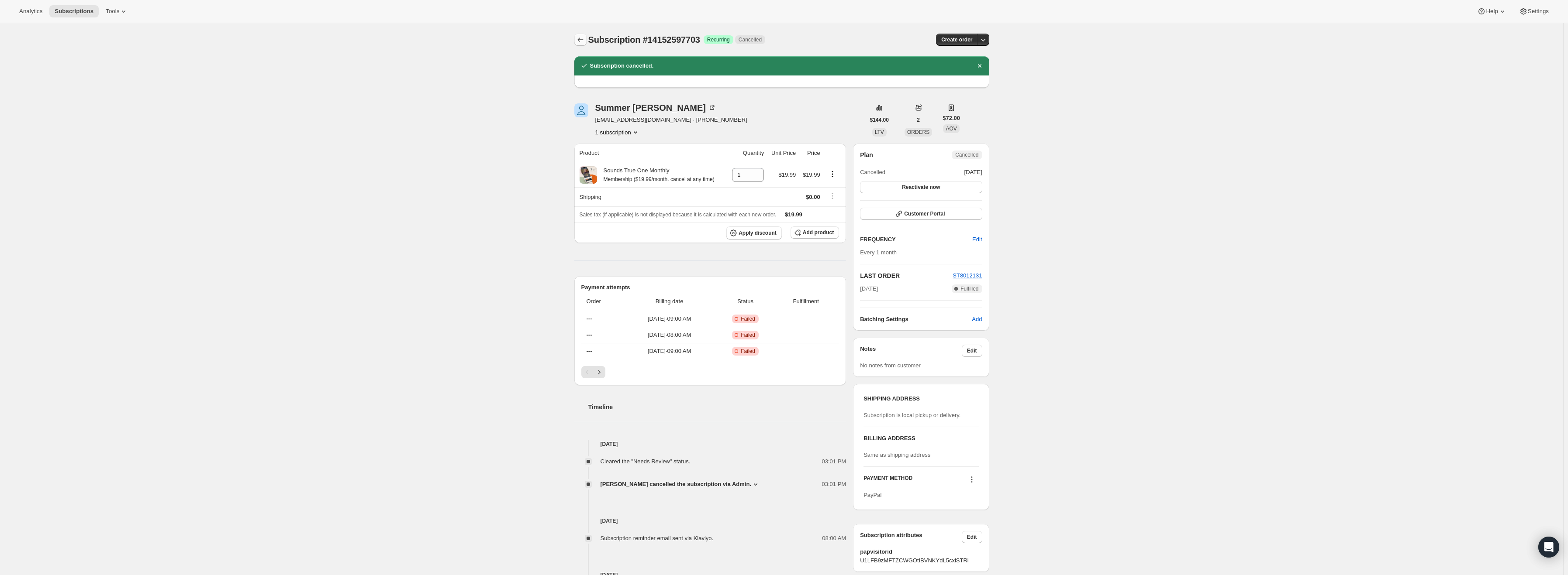
click at [578, 38] on icon "Subscriptions" at bounding box center [580, 40] width 9 height 9
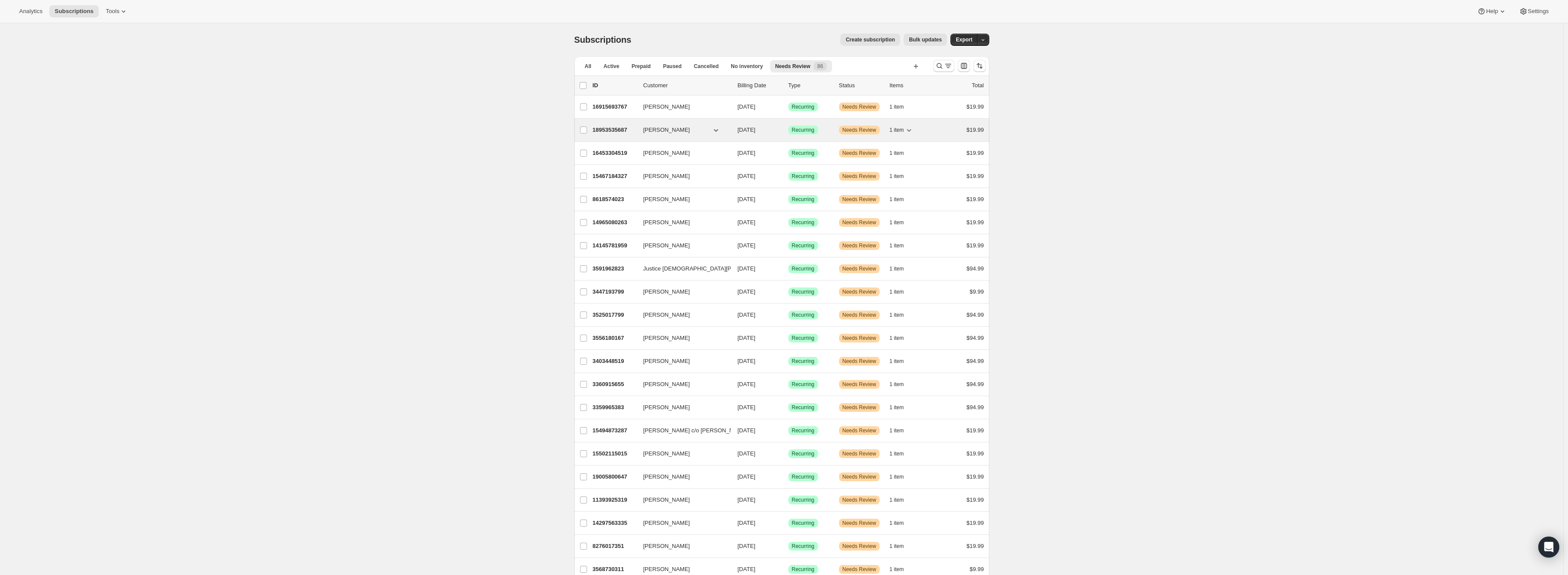
click at [648, 132] on span "[PERSON_NAME]" at bounding box center [667, 130] width 46 height 9
click at [599, 128] on p "18953535687" at bounding box center [615, 130] width 44 height 9
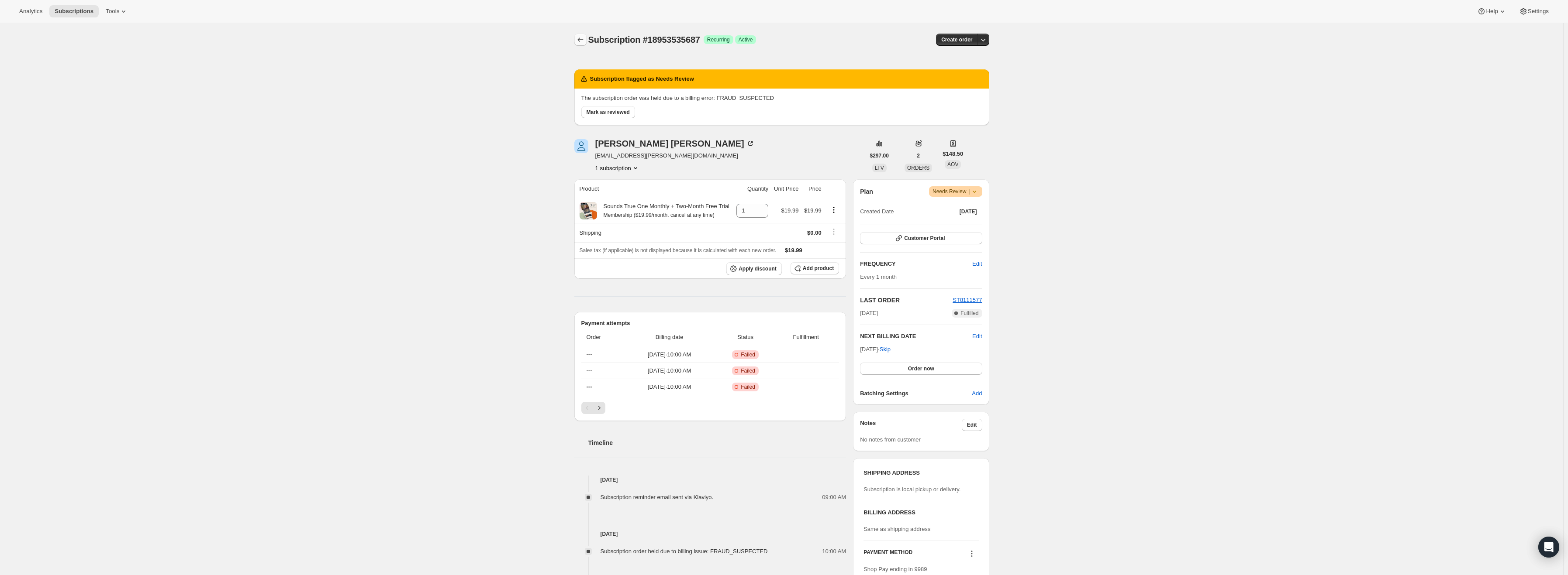
click at [579, 38] on icon "Subscriptions" at bounding box center [580, 40] width 9 height 9
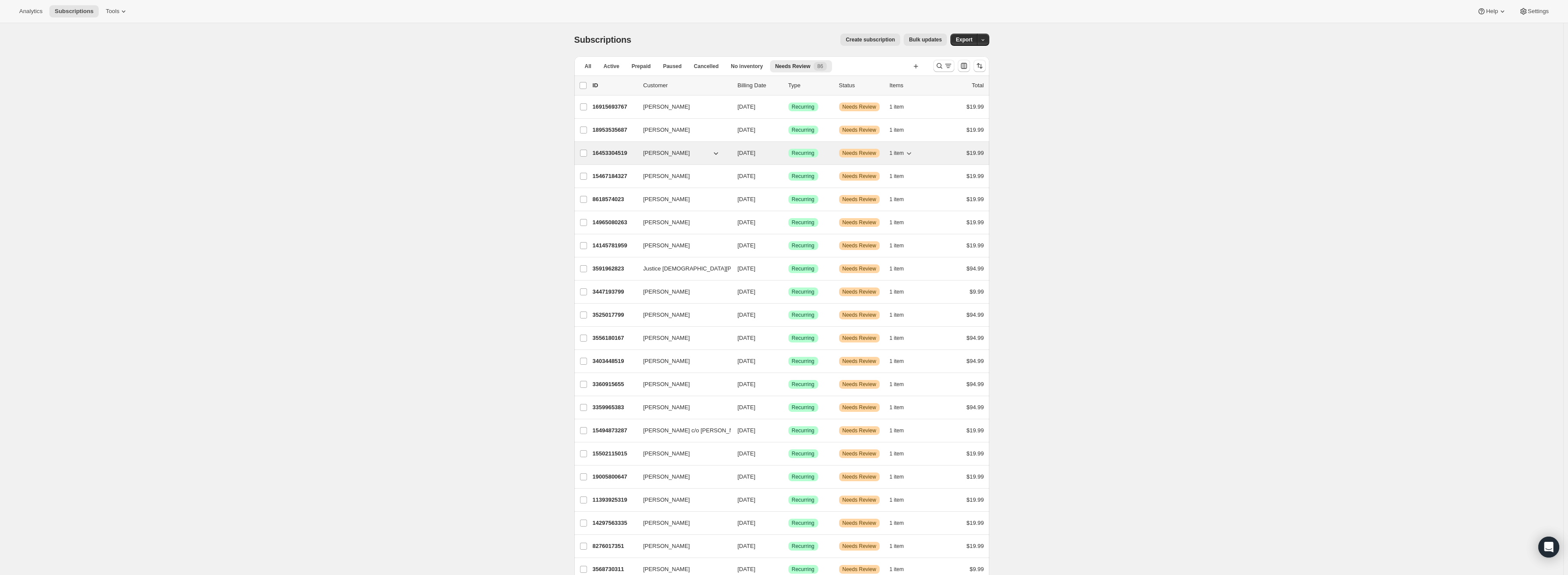
click at [652, 155] on span "[PERSON_NAME]" at bounding box center [667, 153] width 46 height 9
click at [621, 153] on p "16453304519" at bounding box center [615, 153] width 44 height 9
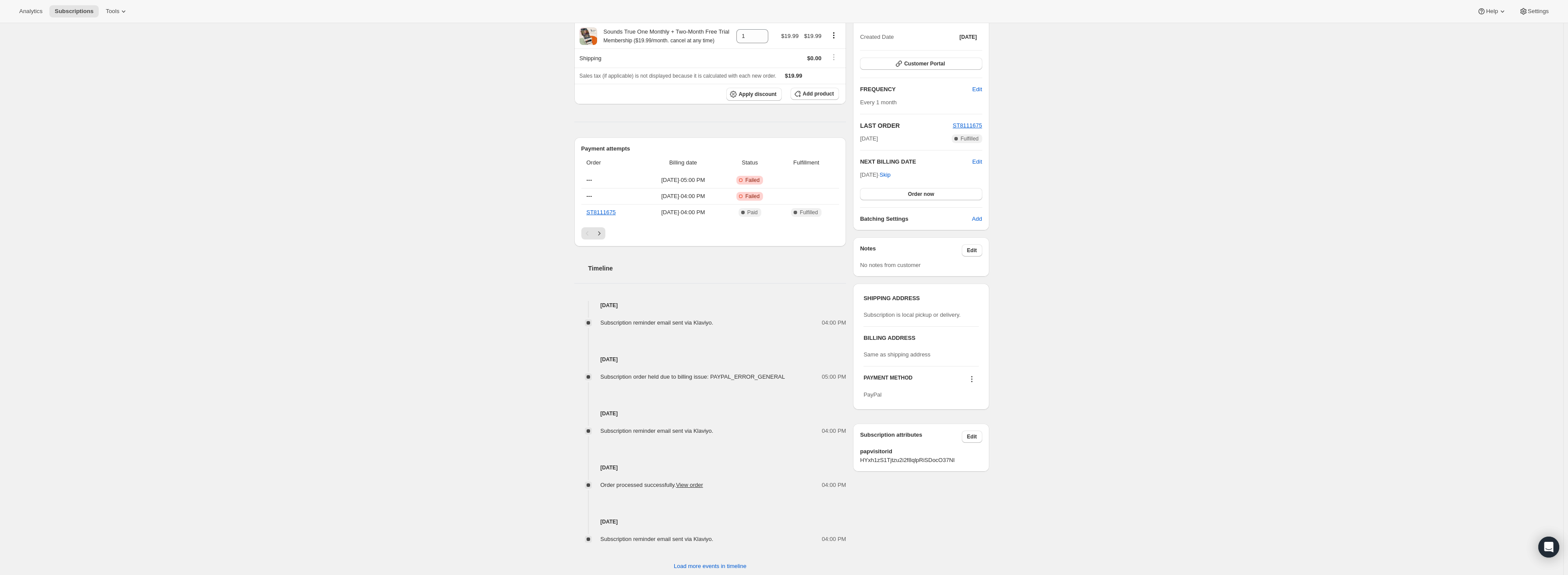
scroll to position [196, 0]
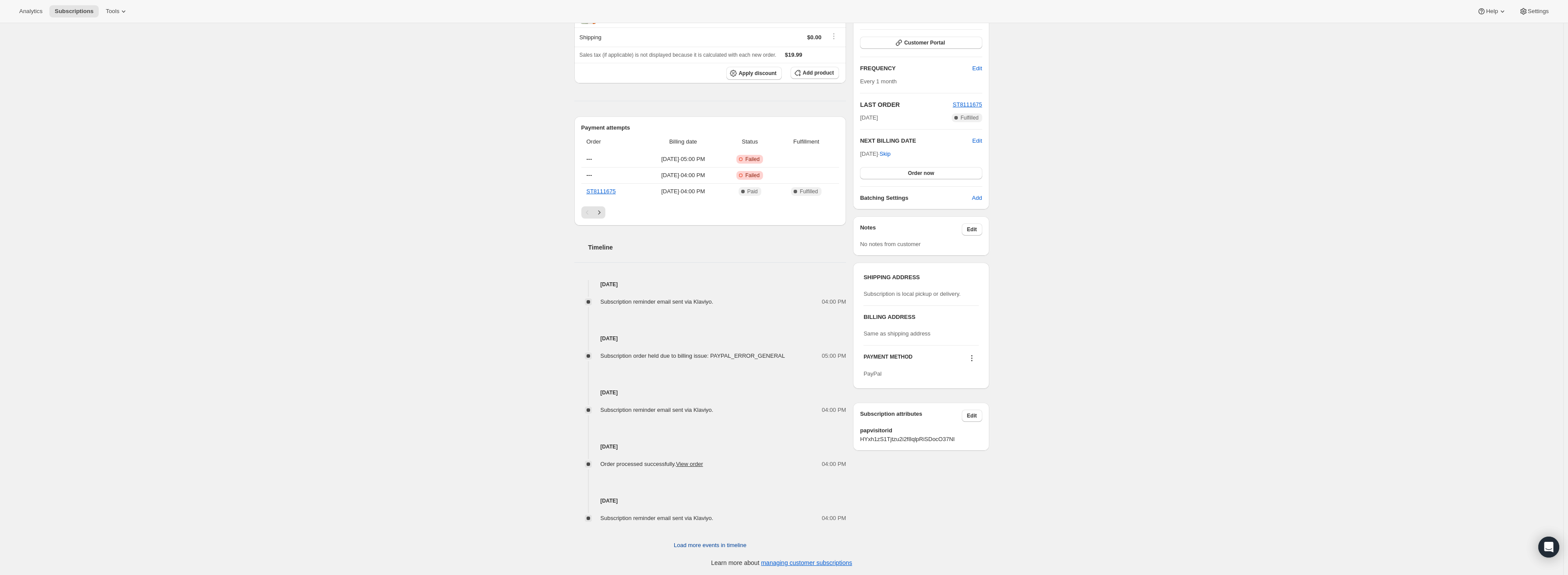
click at [706, 547] on span "Load more events in timeline" at bounding box center [710, 545] width 73 height 9
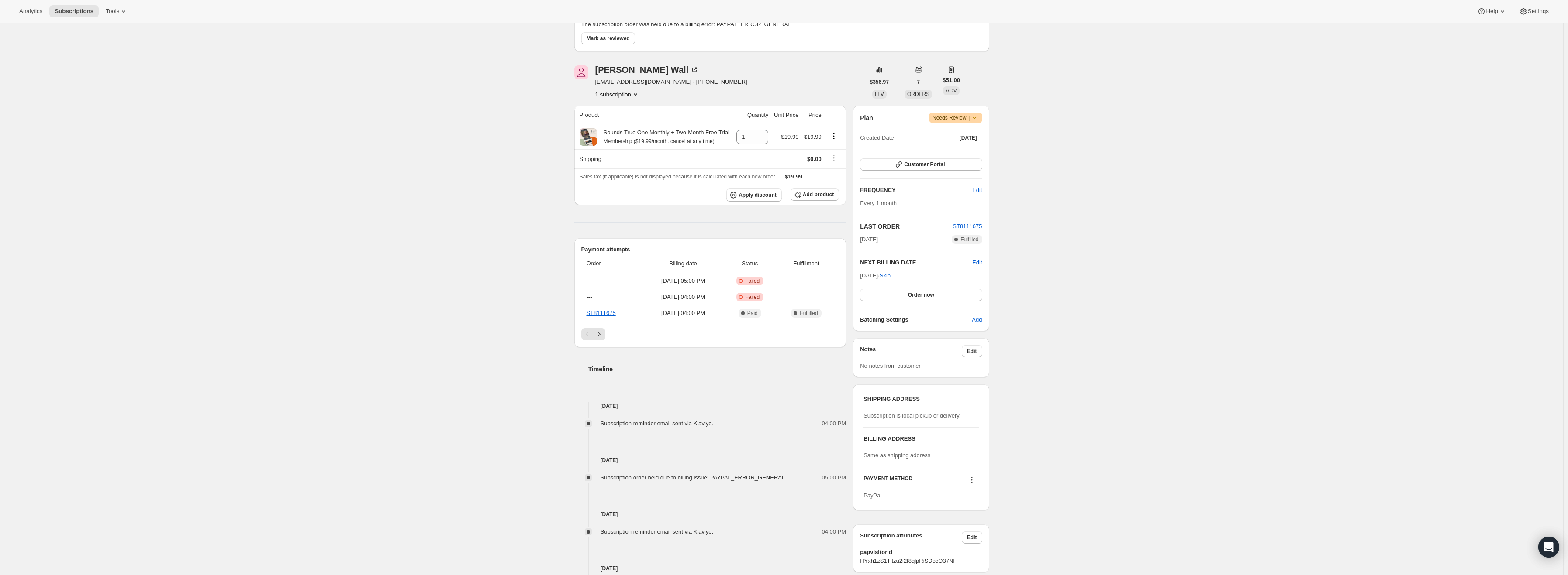
scroll to position [0, 0]
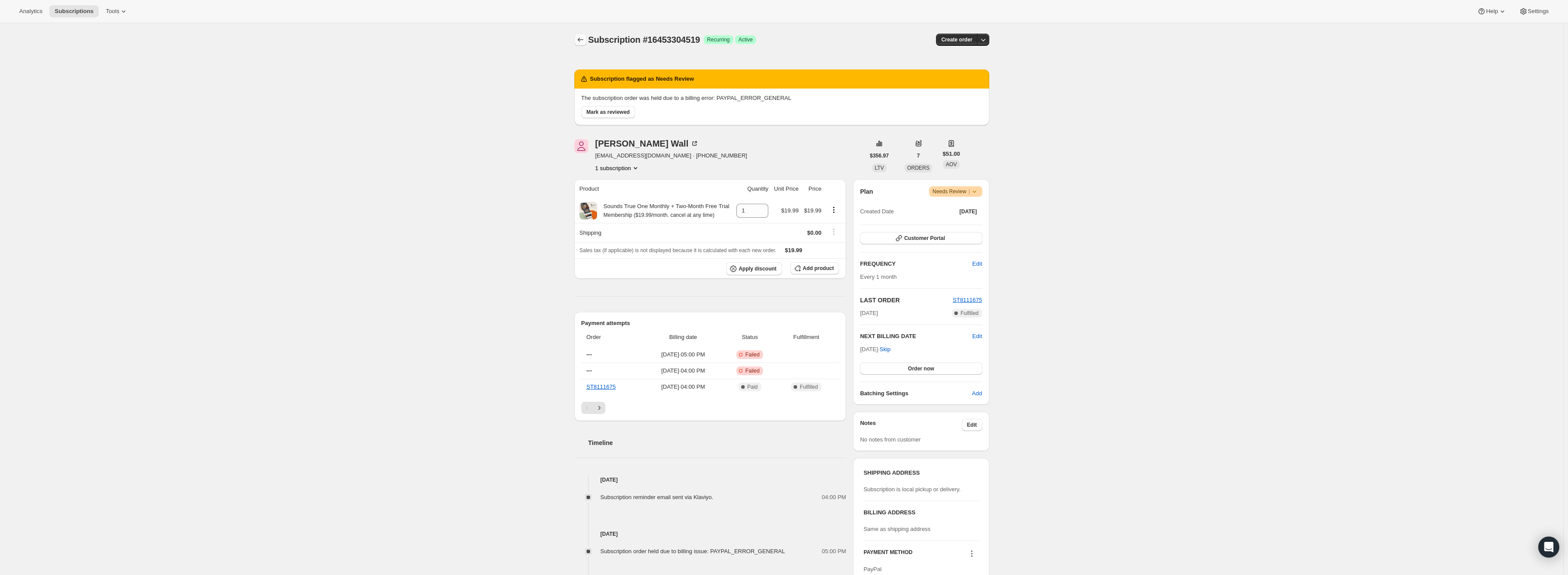
click at [584, 38] on icon "Subscriptions" at bounding box center [580, 40] width 9 height 9
